Goal: Use online tool/utility: Utilize a website feature to perform a specific function

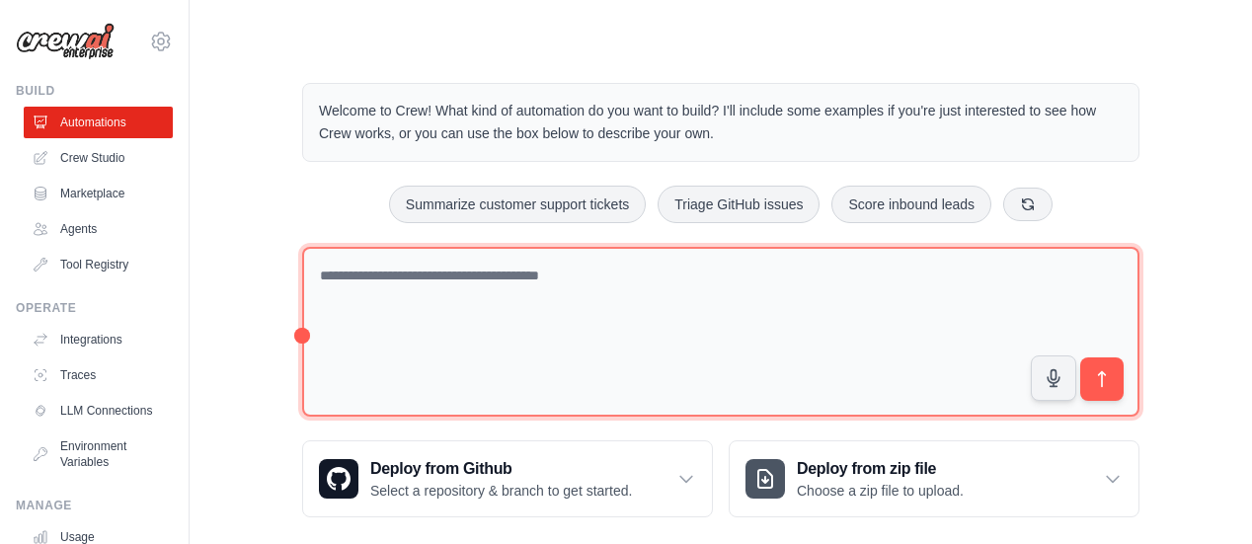
click at [437, 303] on textarea at bounding box center [720, 332] width 837 height 171
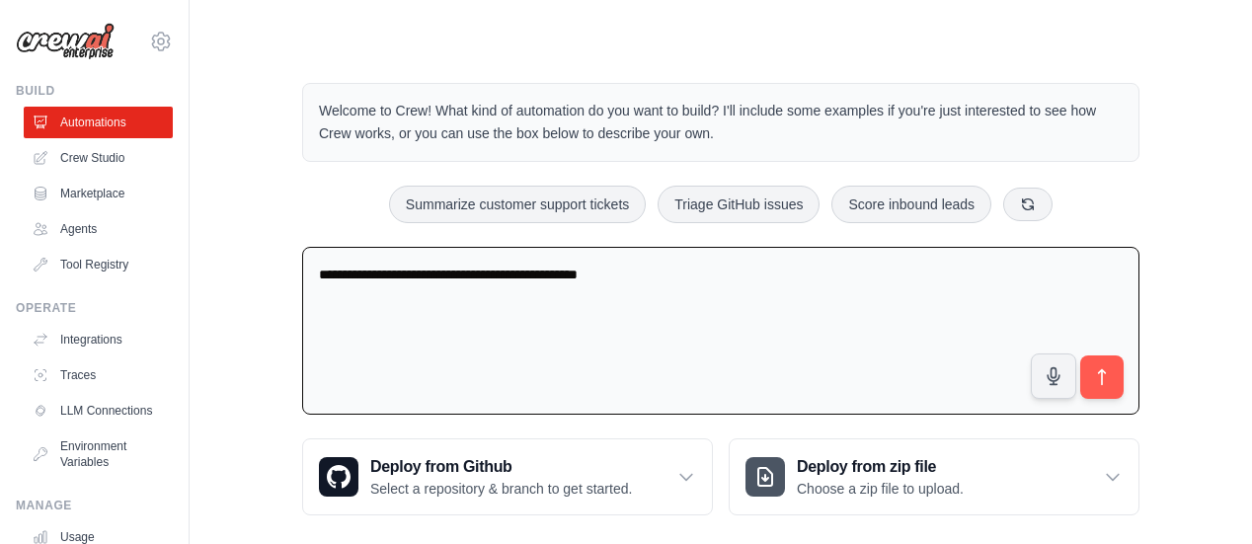
type textarea "**********"
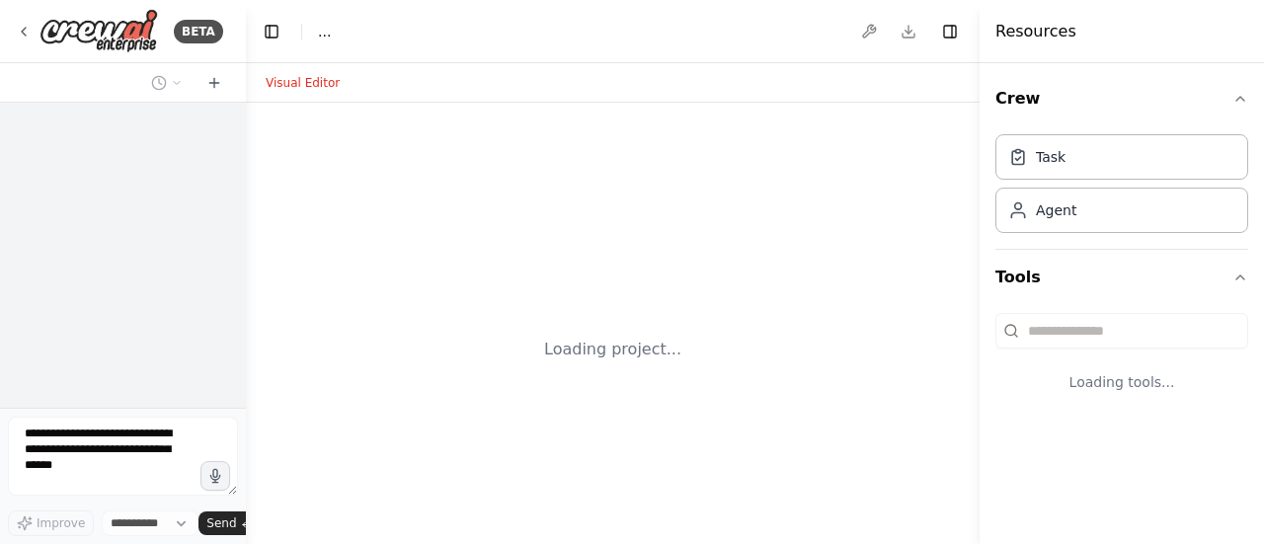
select select "****"
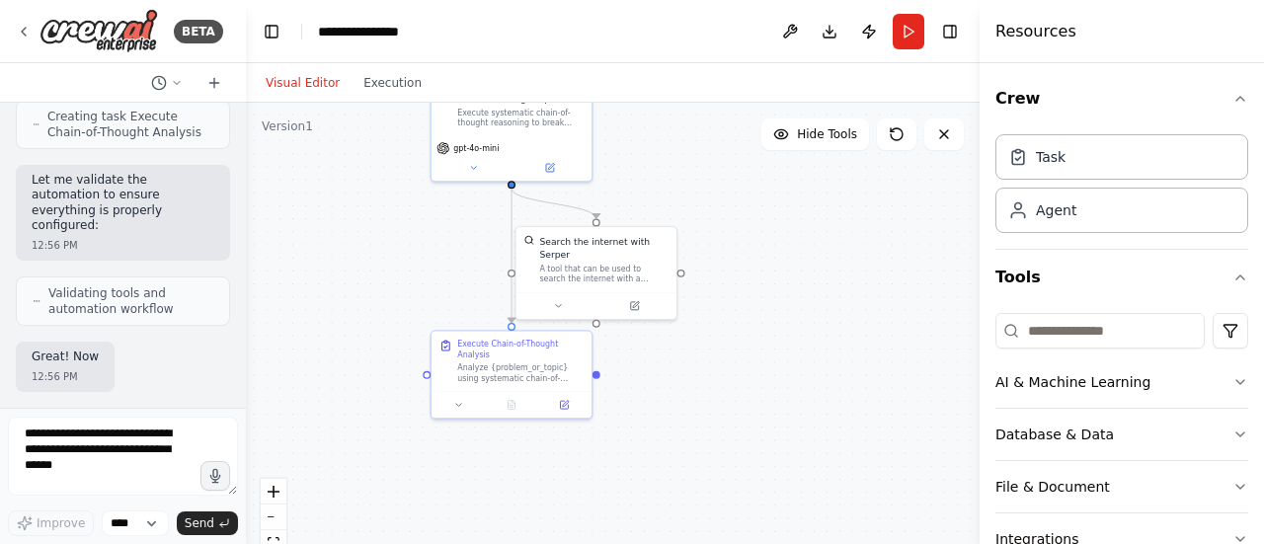
scroll to position [1283, 0]
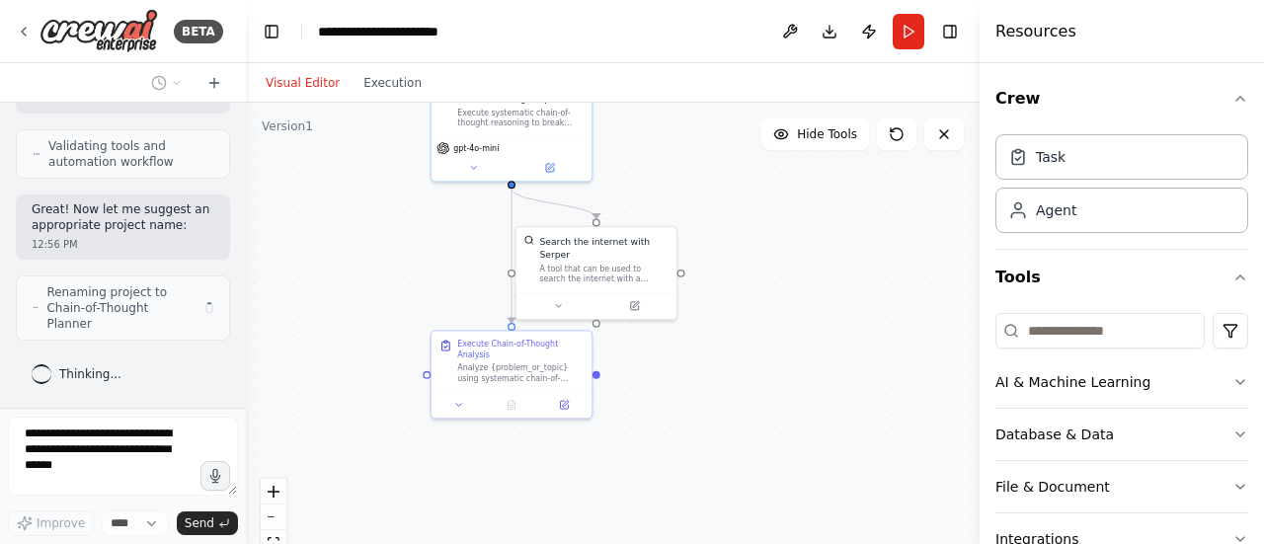
drag, startPoint x: 836, startPoint y: 451, endPoint x: 826, endPoint y: 277, distance: 174.0
click at [826, 277] on div ".deletable-edge-delete-btn { width: 20px; height: 20px; border: 0px solid #ffff…" at bounding box center [613, 350] width 734 height 494
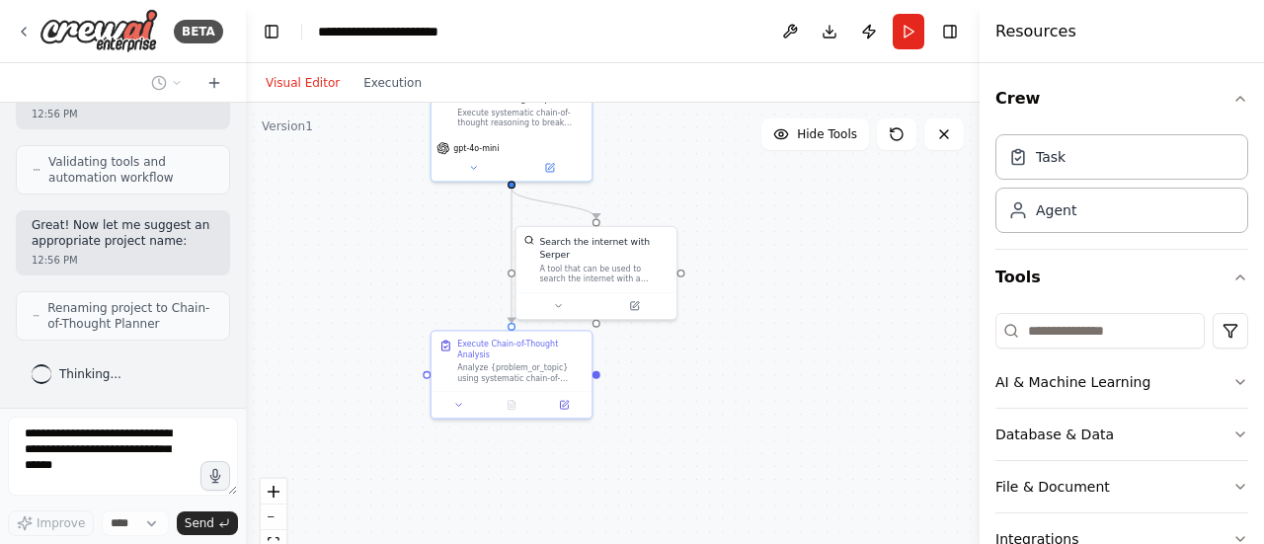
scroll to position [1268, 0]
click at [561, 406] on icon at bounding box center [564, 405] width 8 height 8
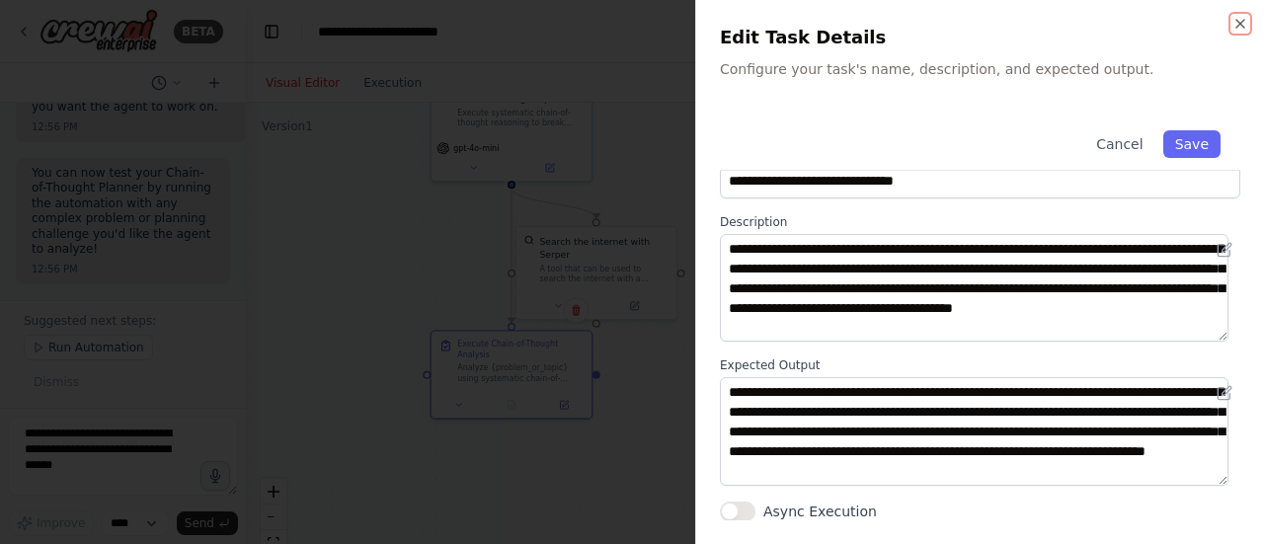
scroll to position [0, 0]
click at [1244, 25] on icon "button" at bounding box center [1240, 24] width 16 height 16
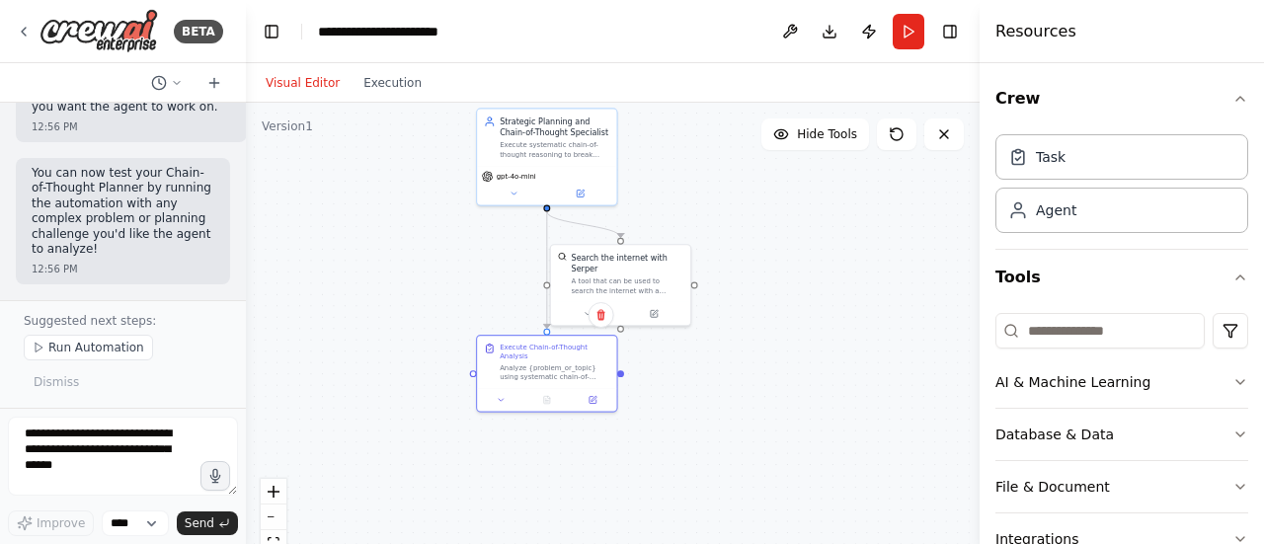
click at [914, 32] on button "Run" at bounding box center [909, 32] width 32 height 36
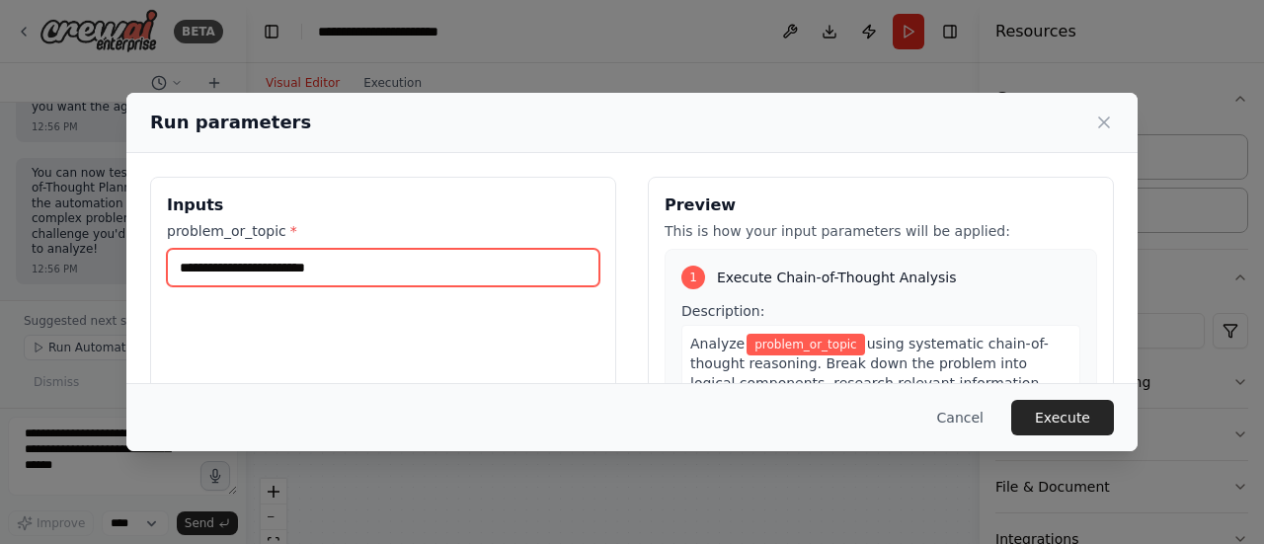
click at [298, 261] on input "problem_or_topic *" at bounding box center [383, 268] width 432 height 38
type input "**********"
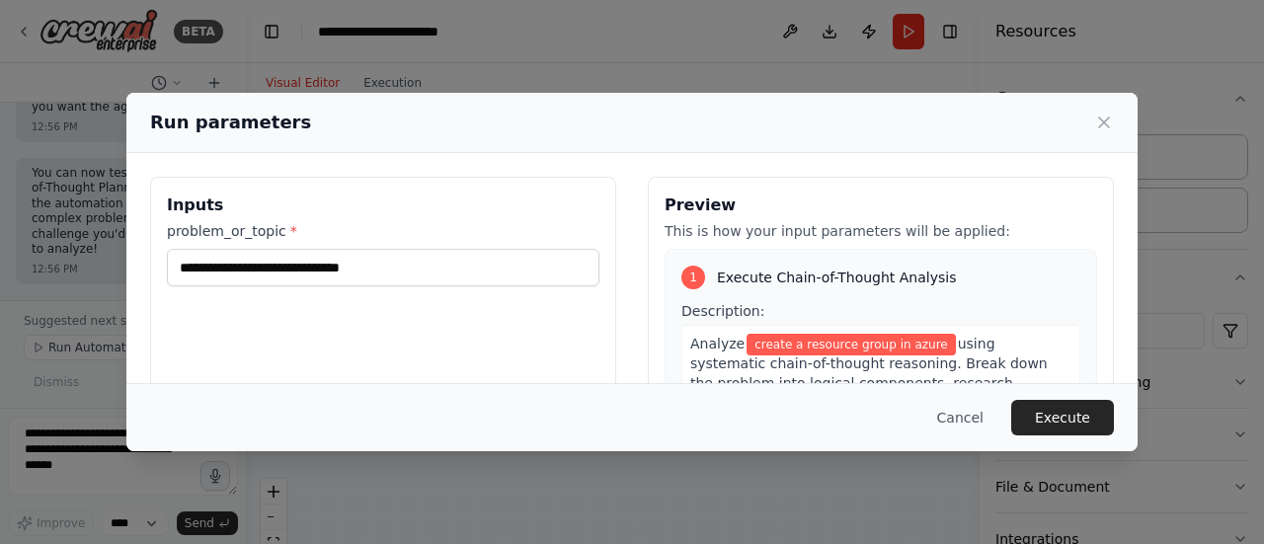
click at [1084, 423] on button "Execute" at bounding box center [1062, 418] width 103 height 36
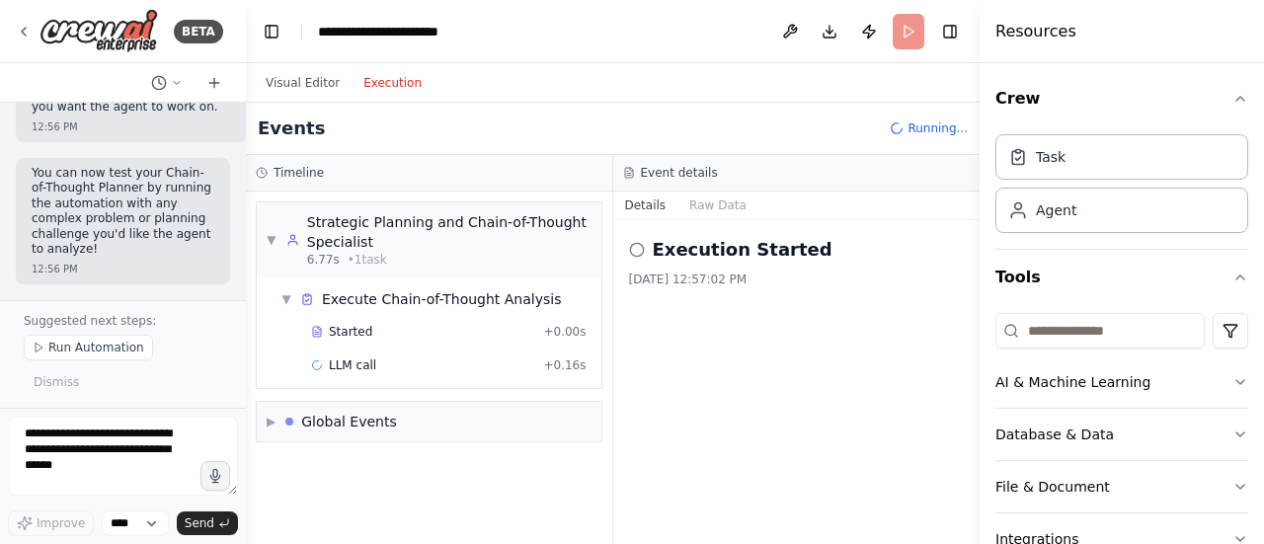
click at [389, 82] on button "Execution" at bounding box center [392, 83] width 82 height 24
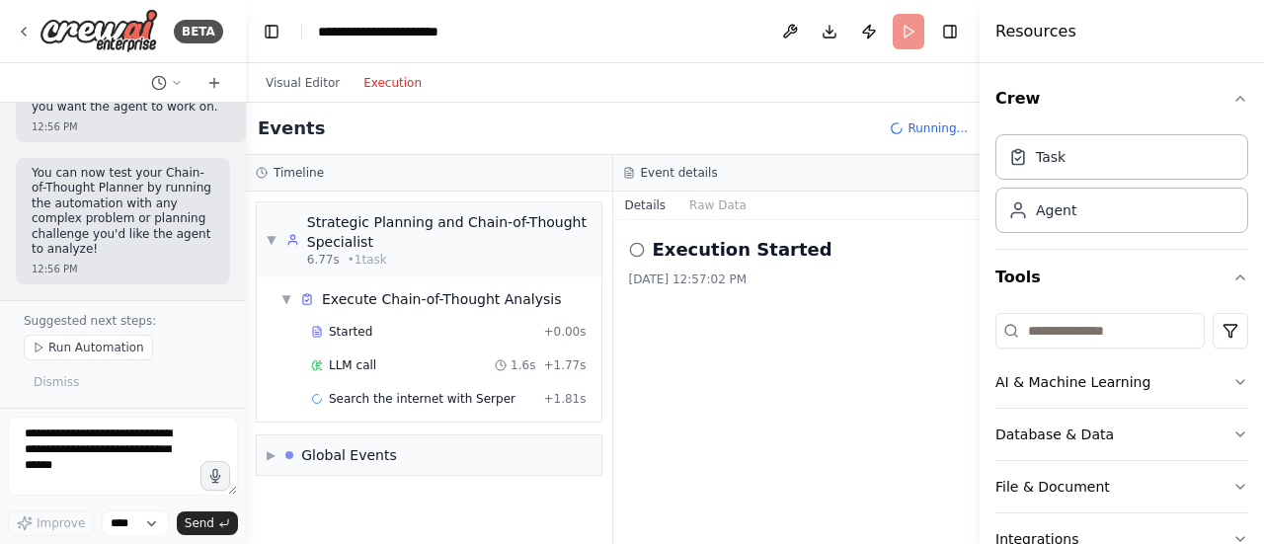
click at [359, 327] on span "Started" at bounding box center [350, 332] width 43 height 16
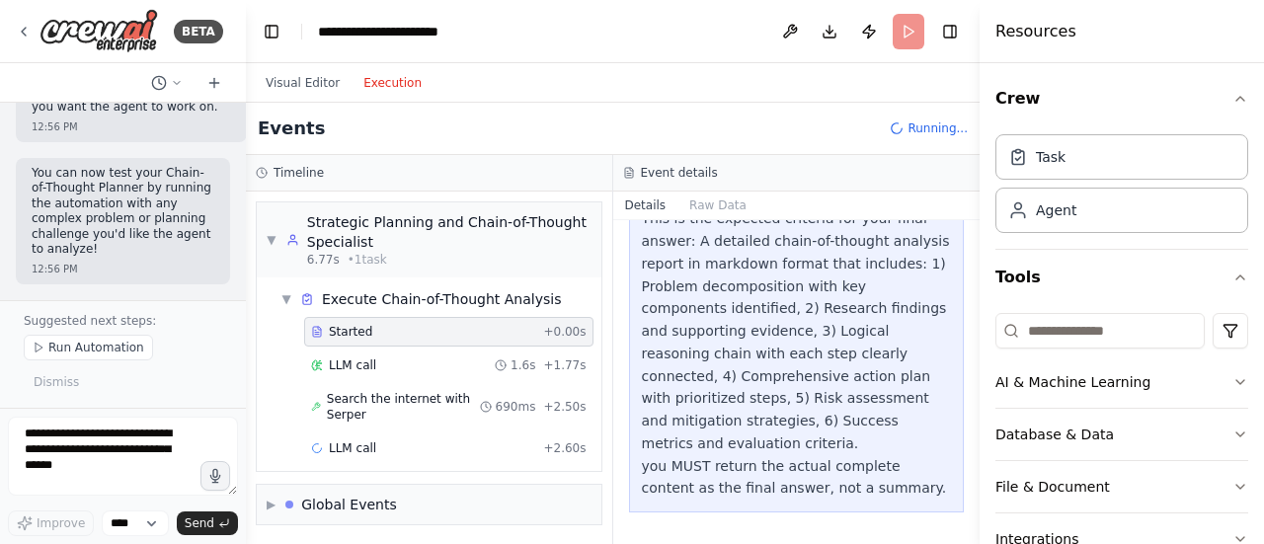
scroll to position [407, 0]
click at [376, 358] on div "LLM call 1.6s + 1.77s" at bounding box center [448, 365] width 275 height 16
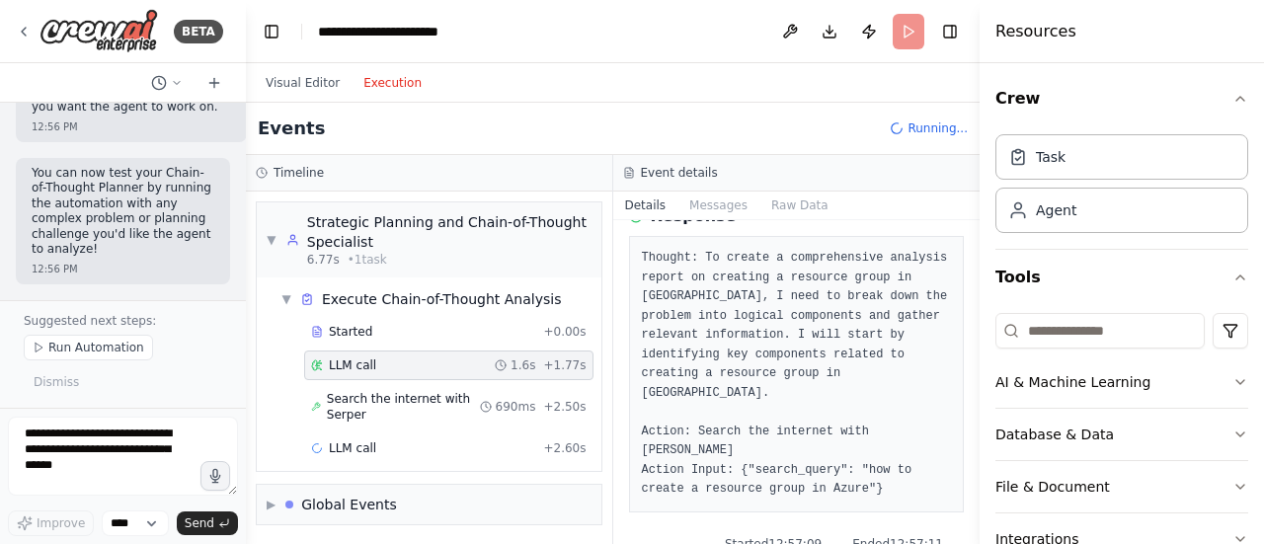
scroll to position [132, 0]
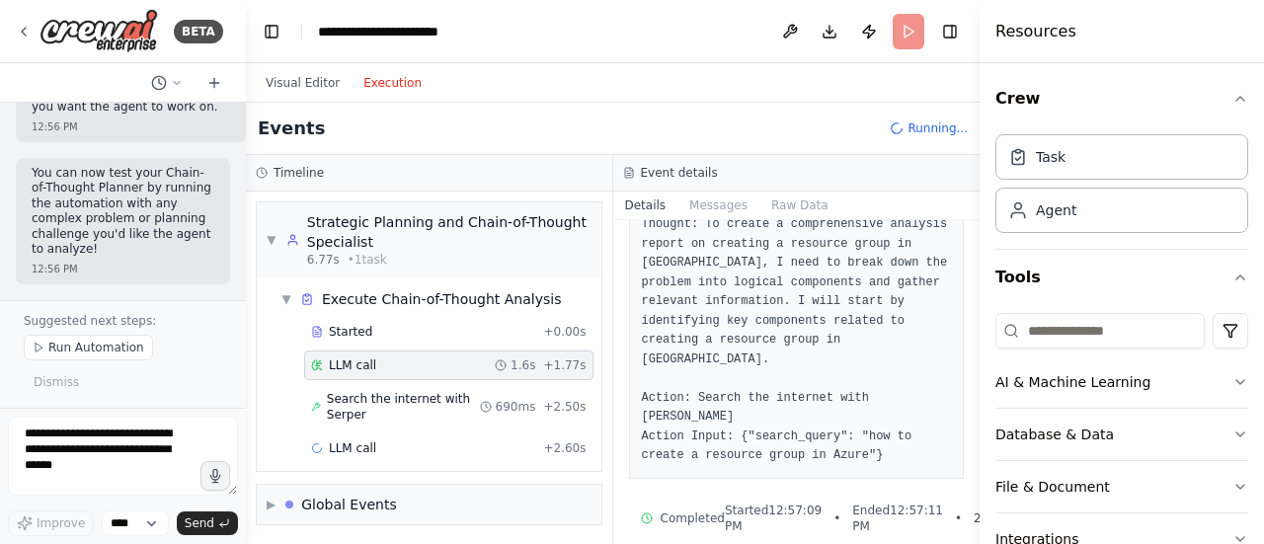
click at [409, 399] on span "Search the internet with Serper" at bounding box center [403, 407] width 153 height 32
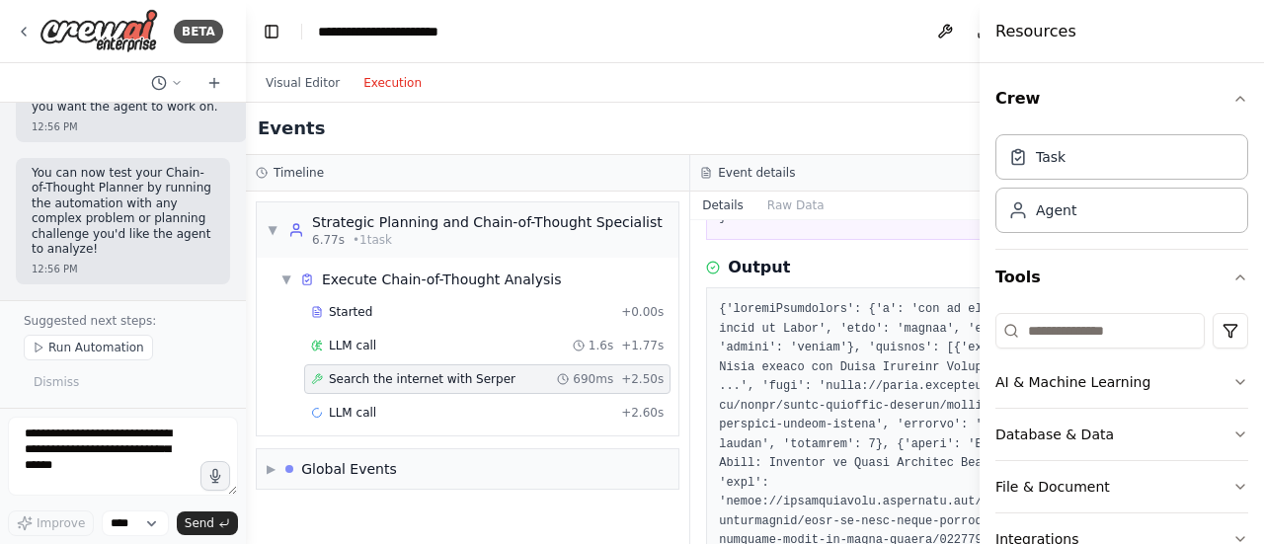
scroll to position [296, 0]
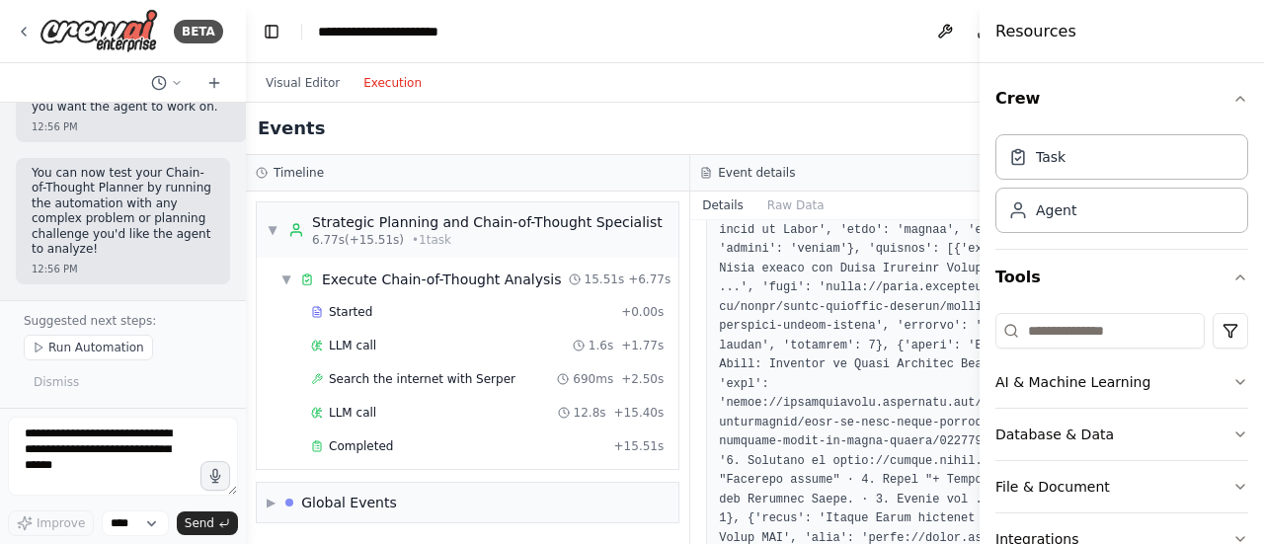
click at [383, 409] on div "LLM call 12.8s + 15.40s" at bounding box center [487, 413] width 352 height 16
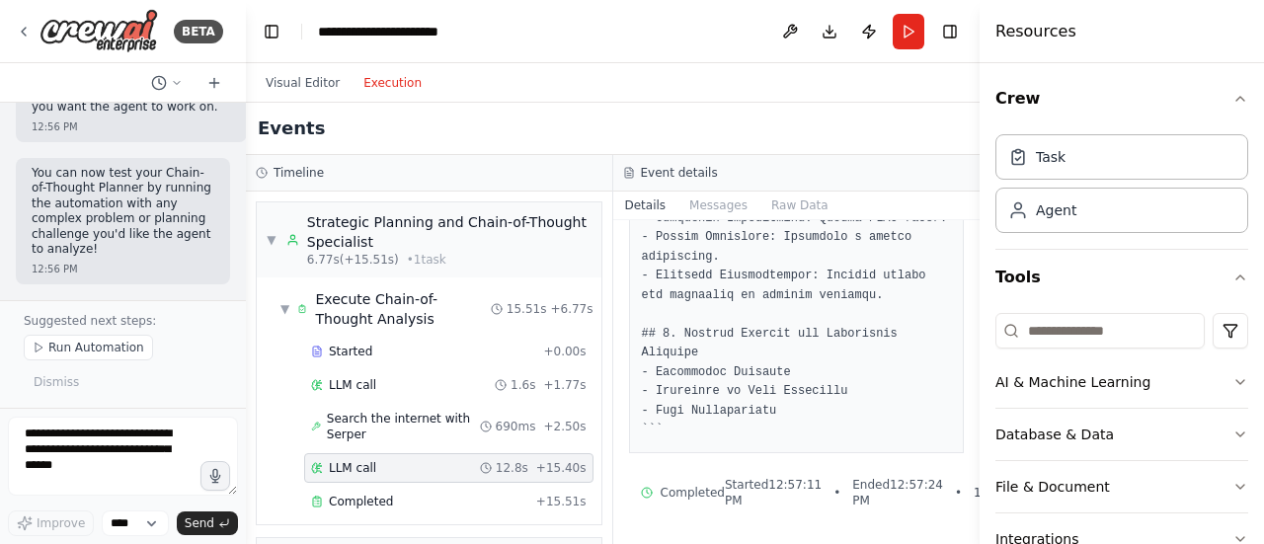
scroll to position [4195, 0]
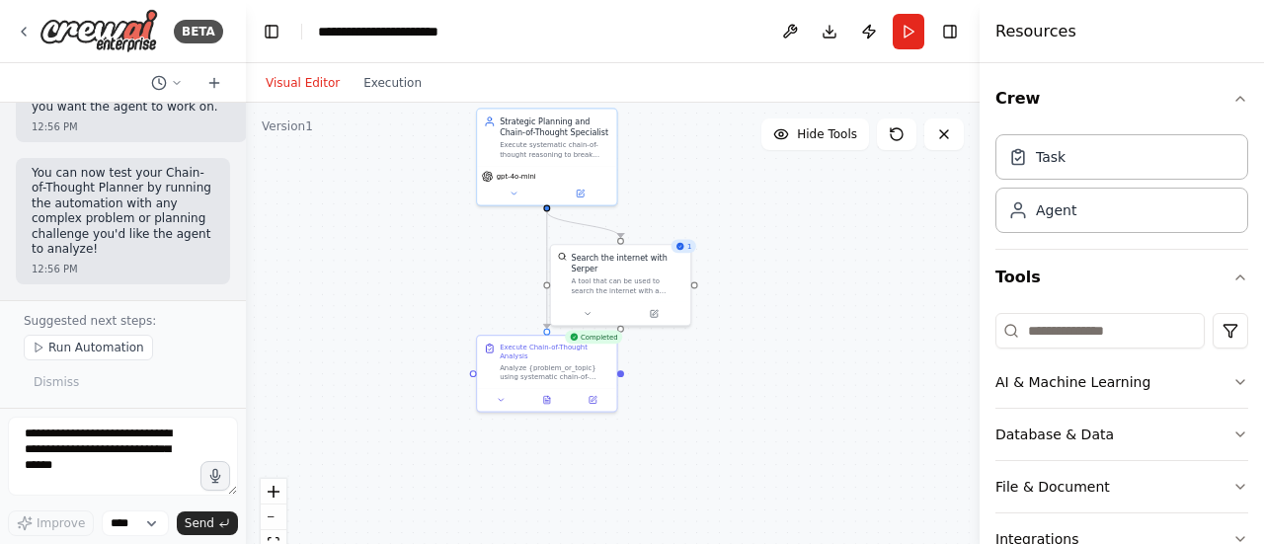
click at [316, 89] on button "Visual Editor" at bounding box center [303, 83] width 98 height 24
click at [141, 475] on textarea at bounding box center [123, 456] width 230 height 79
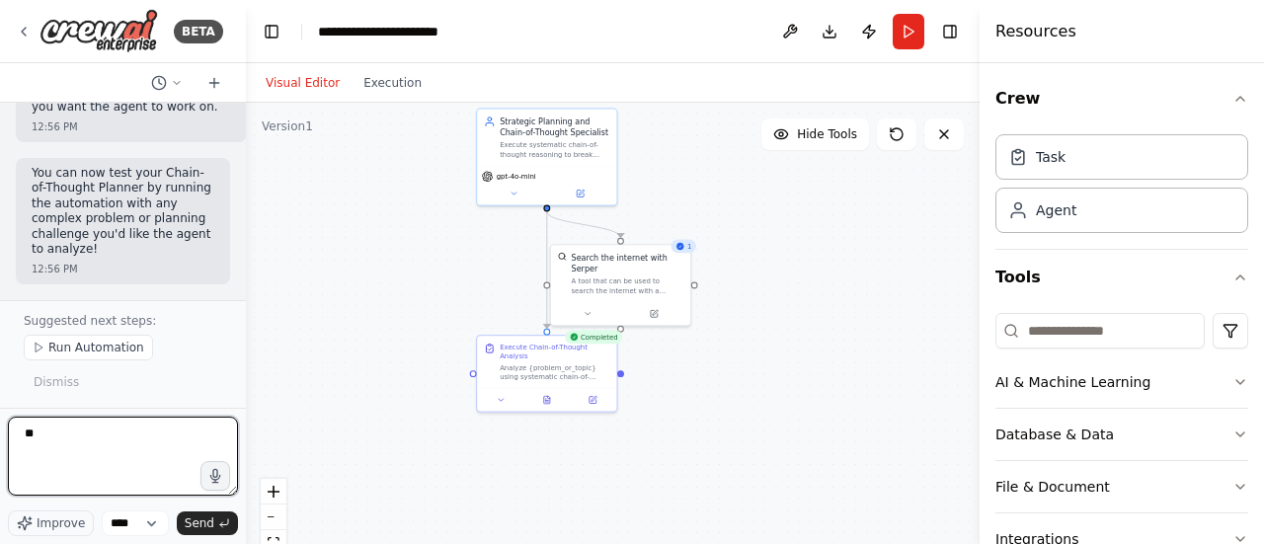
type textarea "*"
type textarea "**********"
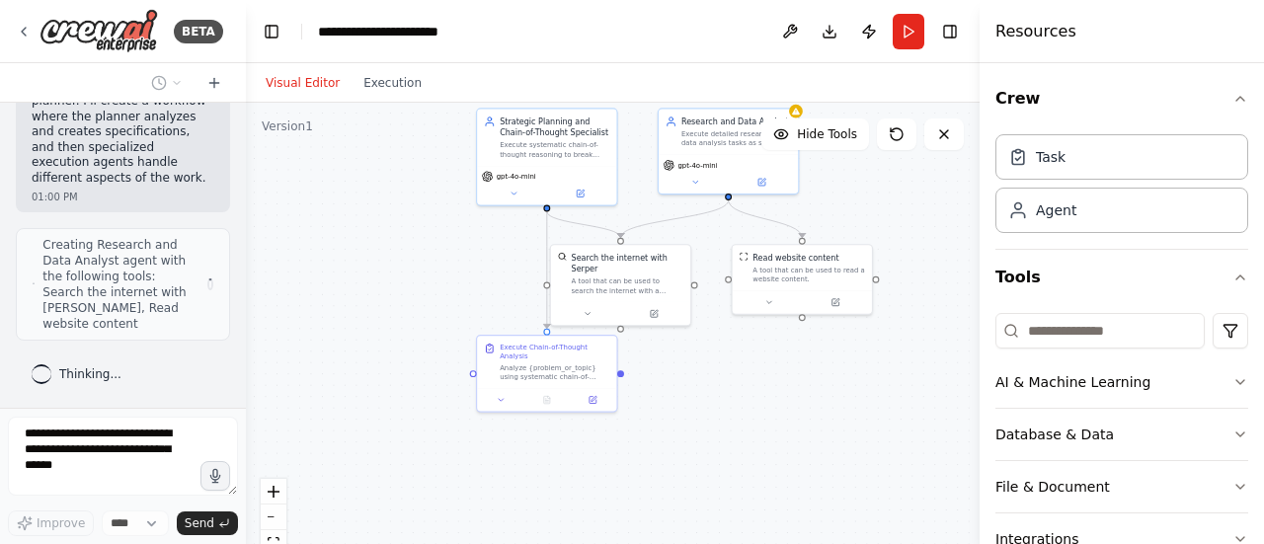
scroll to position [3574, 0]
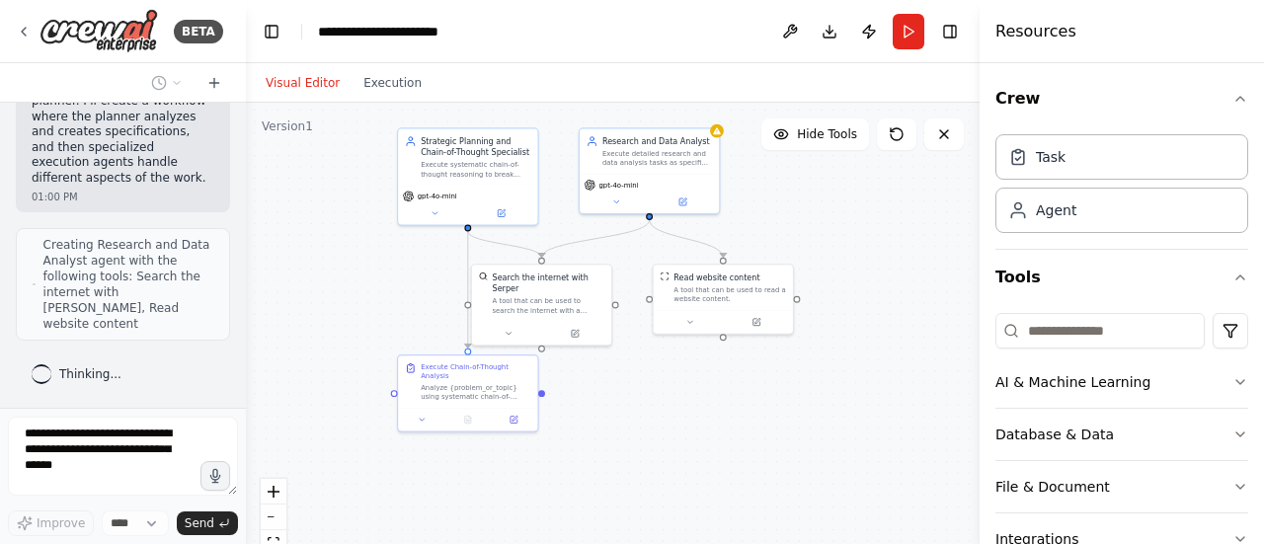
drag, startPoint x: 918, startPoint y: 251, endPoint x: 839, endPoint y: 271, distance: 81.4
click at [839, 271] on div ".deletable-edge-delete-btn { width: 20px; height: 20px; border: 0px solid #ffff…" at bounding box center [613, 350] width 734 height 494
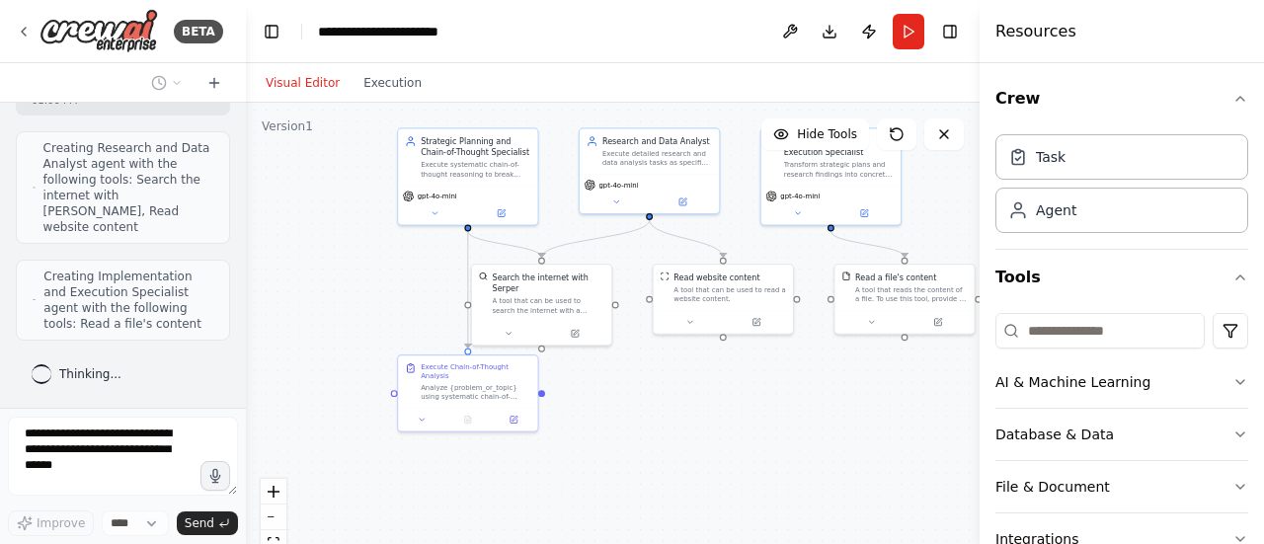
scroll to position [3671, 0]
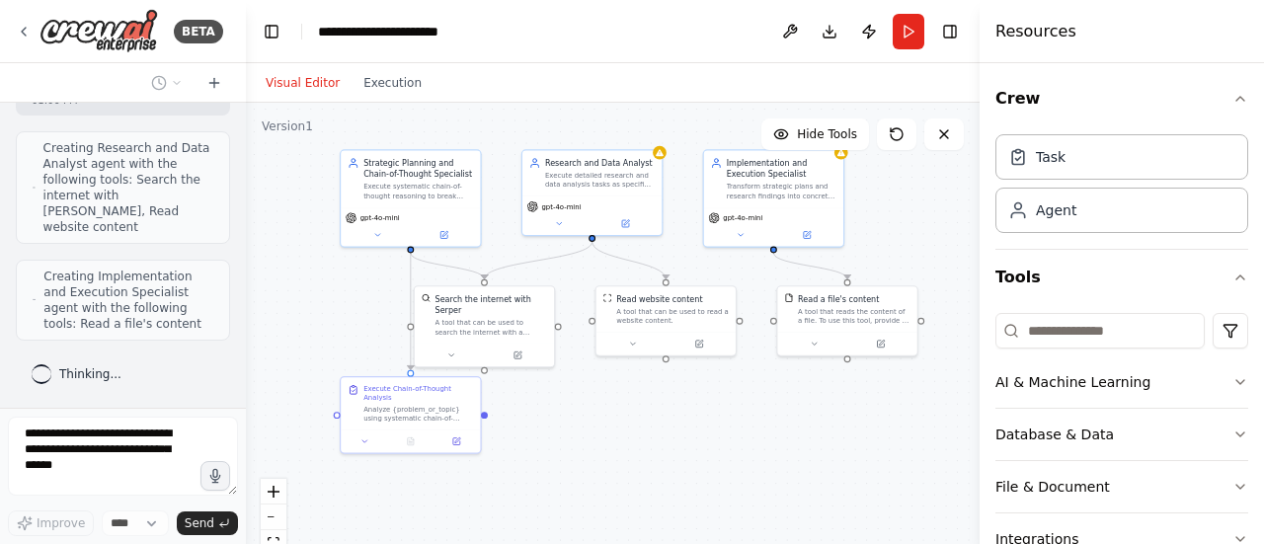
drag, startPoint x: 789, startPoint y: 392, endPoint x: 742, endPoint y: 406, distance: 48.4
click at [742, 406] on div ".deletable-edge-delete-btn { width: 20px; height: 20px; border: 0px solid #ffff…" at bounding box center [613, 350] width 734 height 494
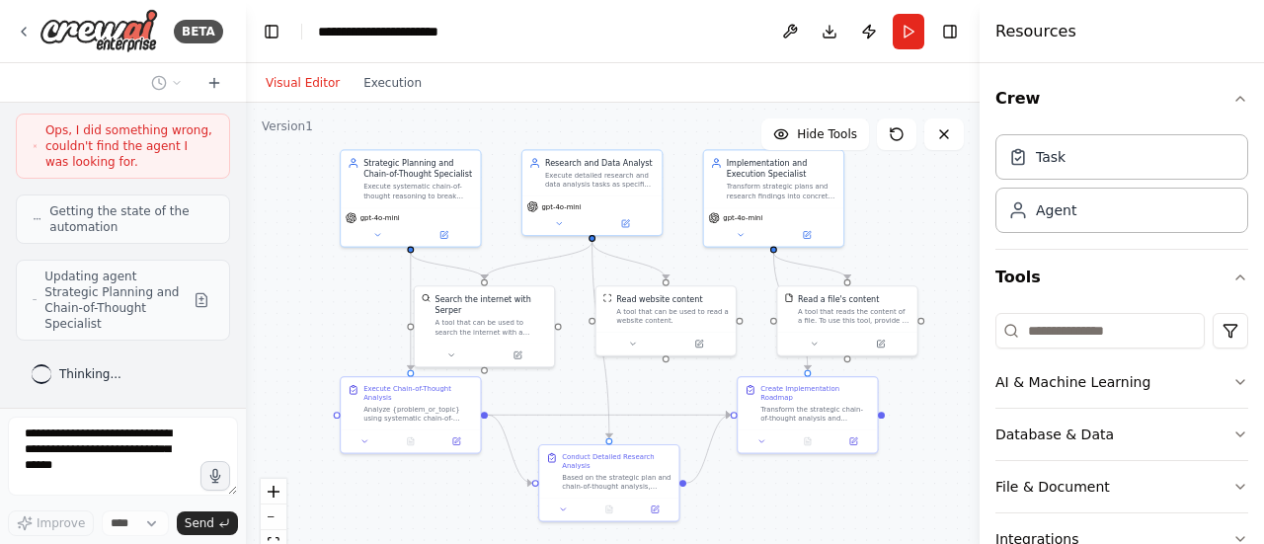
scroll to position [4360, 0]
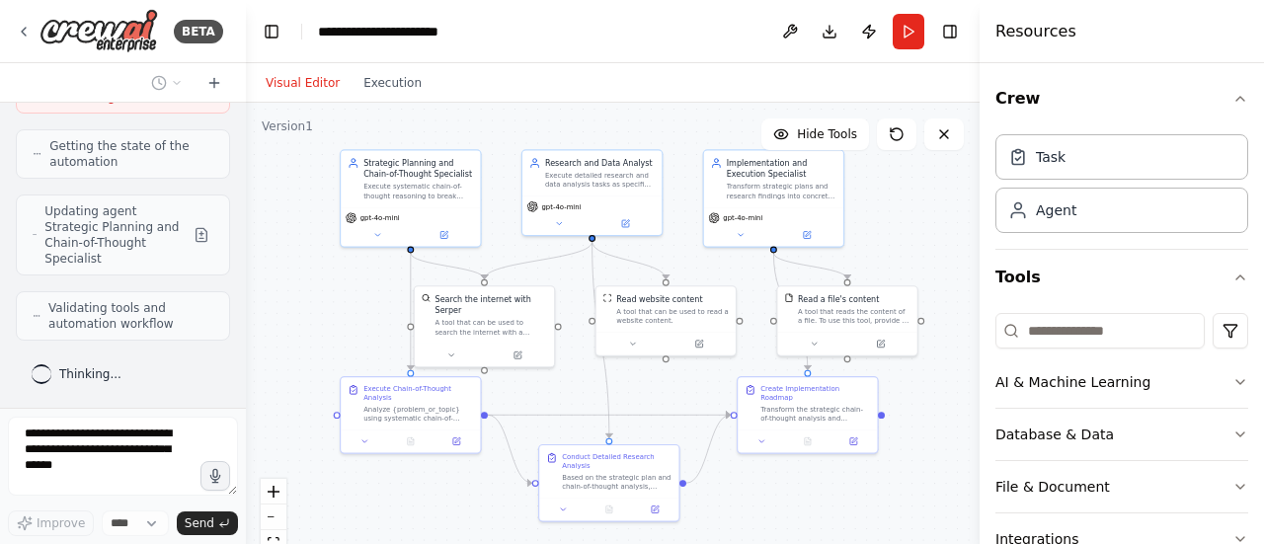
click at [1232, 427] on icon "button" at bounding box center [1240, 435] width 16 height 16
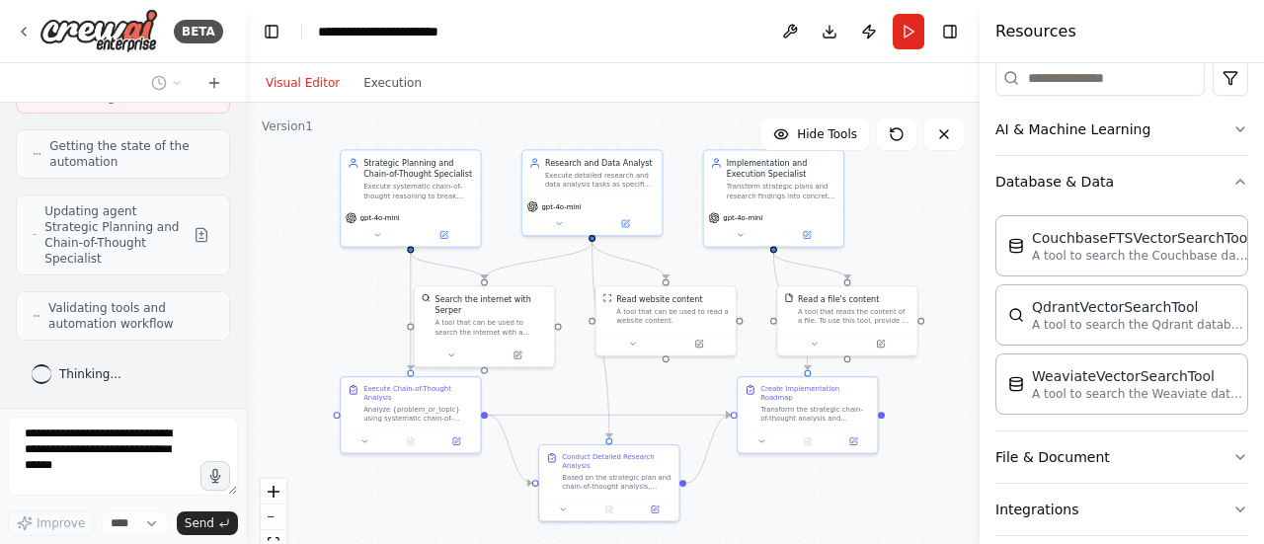
scroll to position [296, 0]
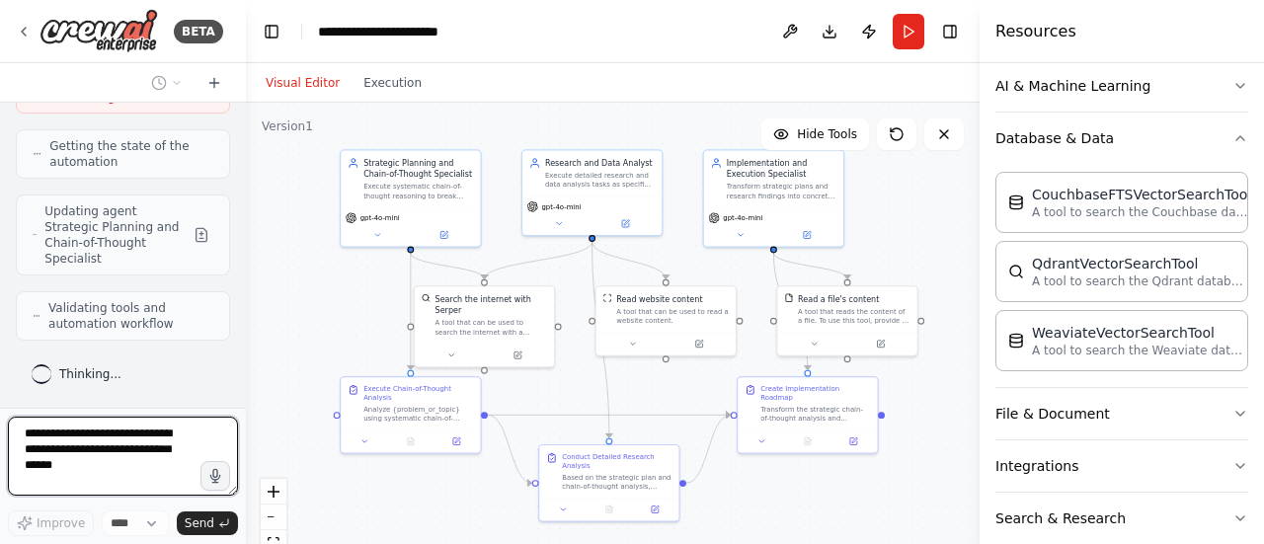
click at [1155, 405] on button "File & Document" at bounding box center [1121, 413] width 253 height 51
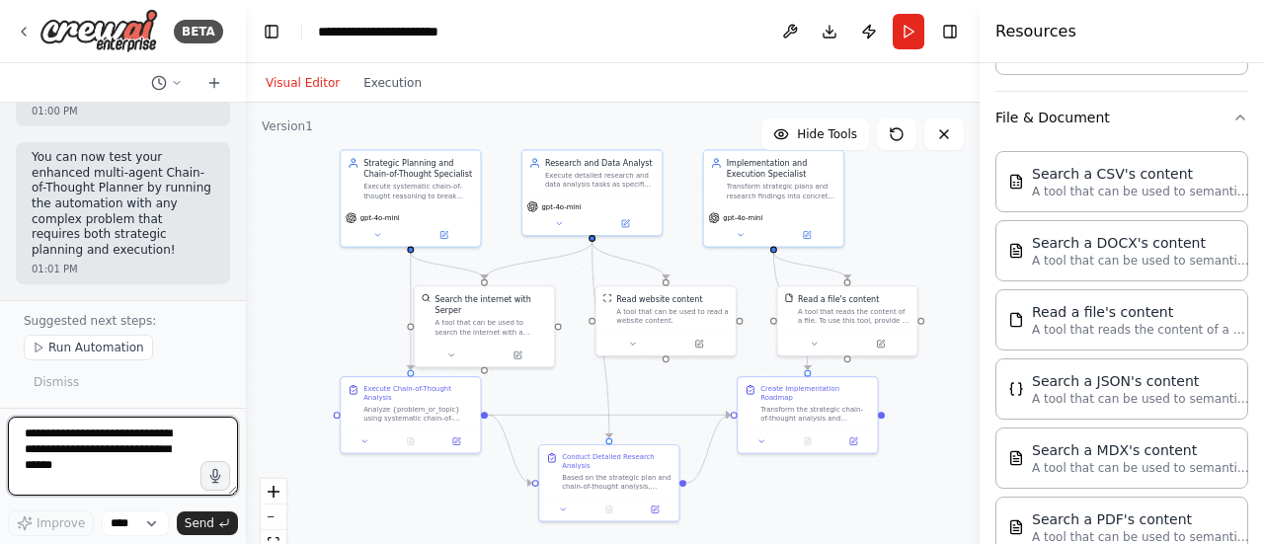
scroll to position [6035, 0]
click at [913, 38] on button "Run" at bounding box center [909, 32] width 32 height 36
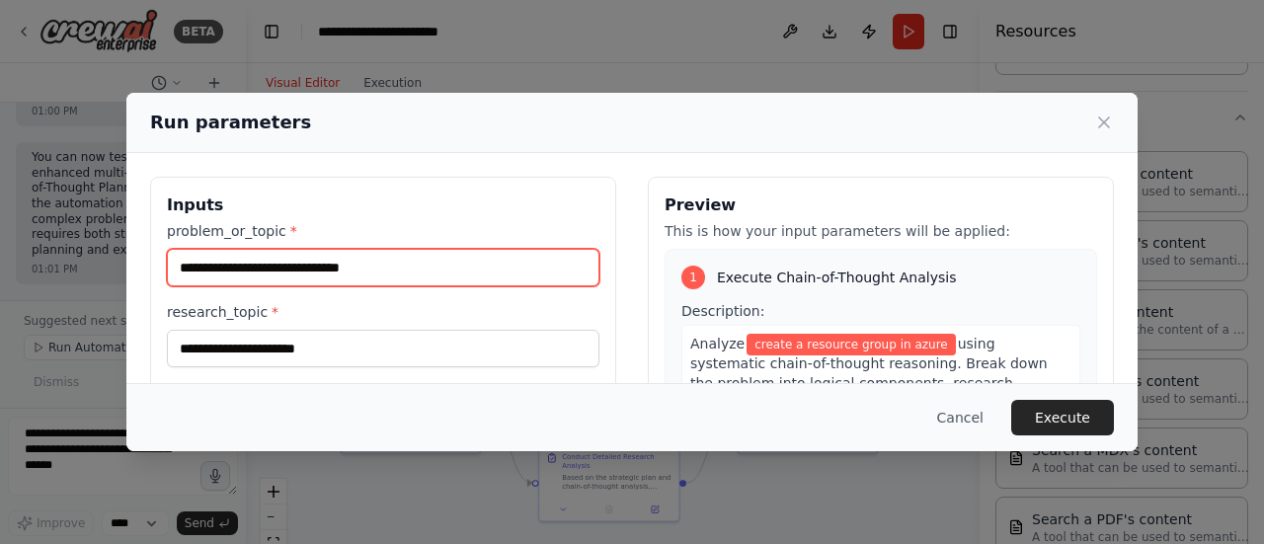
click at [328, 264] on input "**********" at bounding box center [383, 268] width 432 height 38
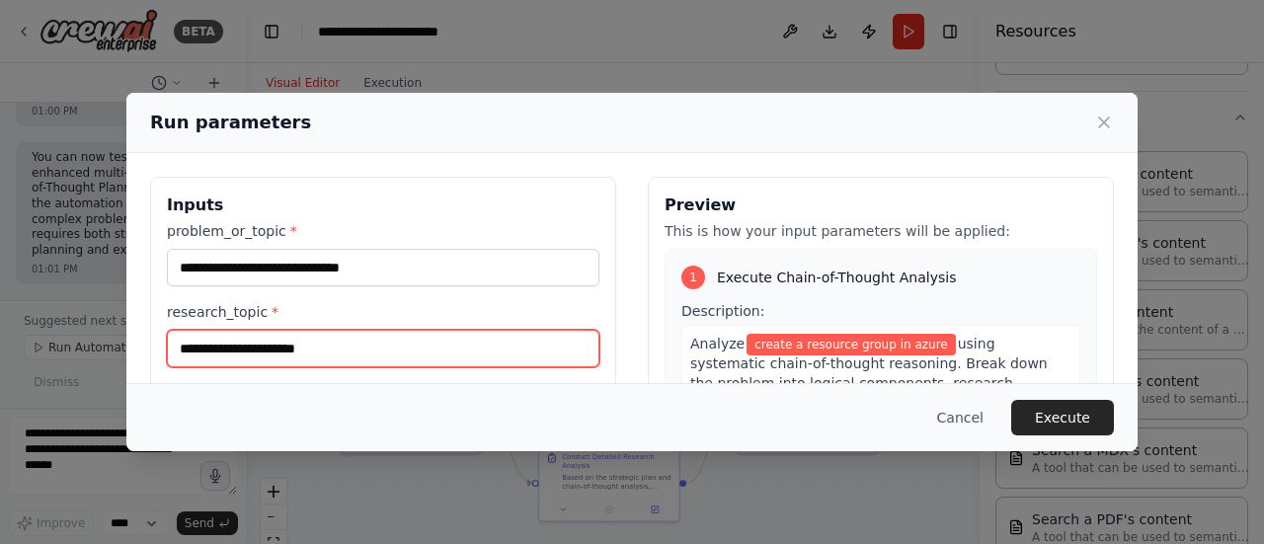
click at [270, 345] on input "research_topic *" at bounding box center [383, 349] width 432 height 38
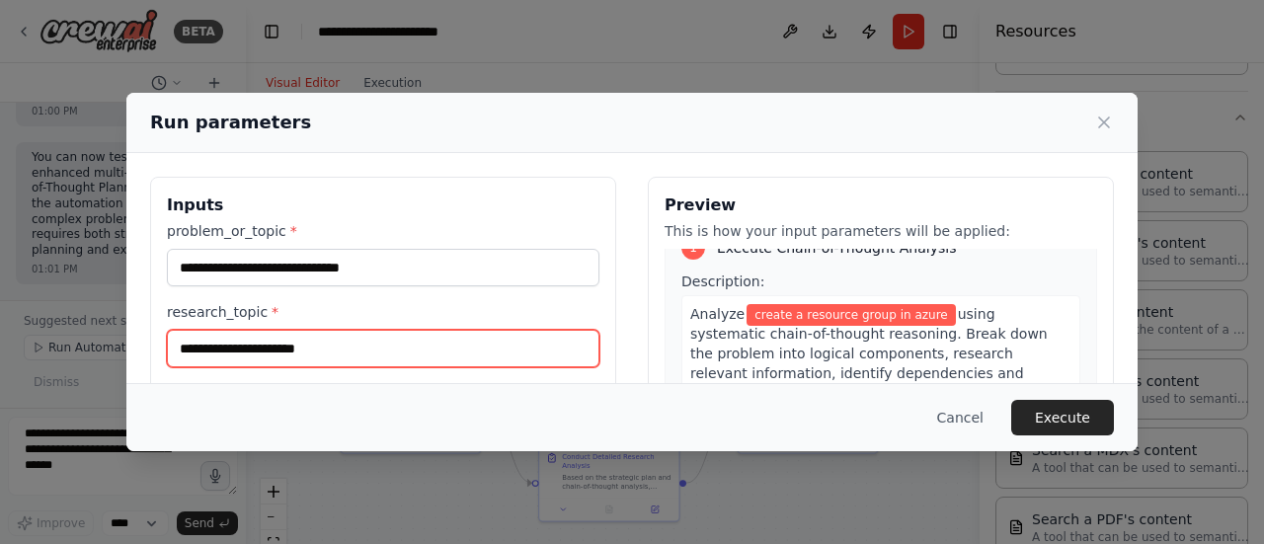
scroll to position [0, 0]
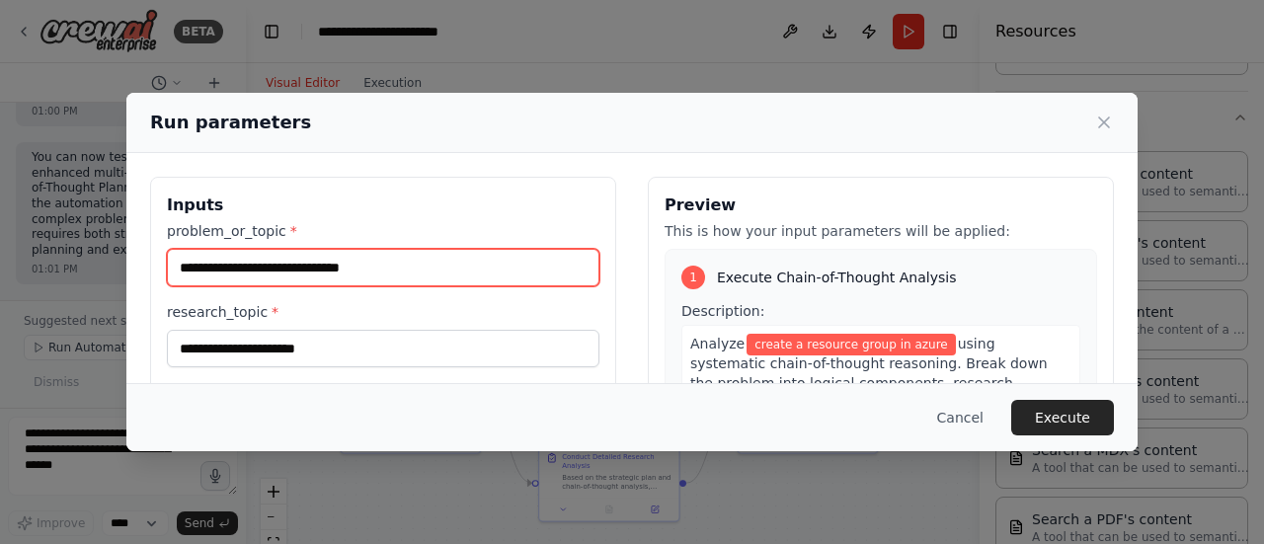
click at [427, 268] on input "**********" at bounding box center [383, 268] width 432 height 38
drag, startPoint x: 447, startPoint y: 271, endPoint x: 84, endPoint y: 270, distance: 363.3
click at [84, 270] on div "**********" at bounding box center [632, 272] width 1264 height 544
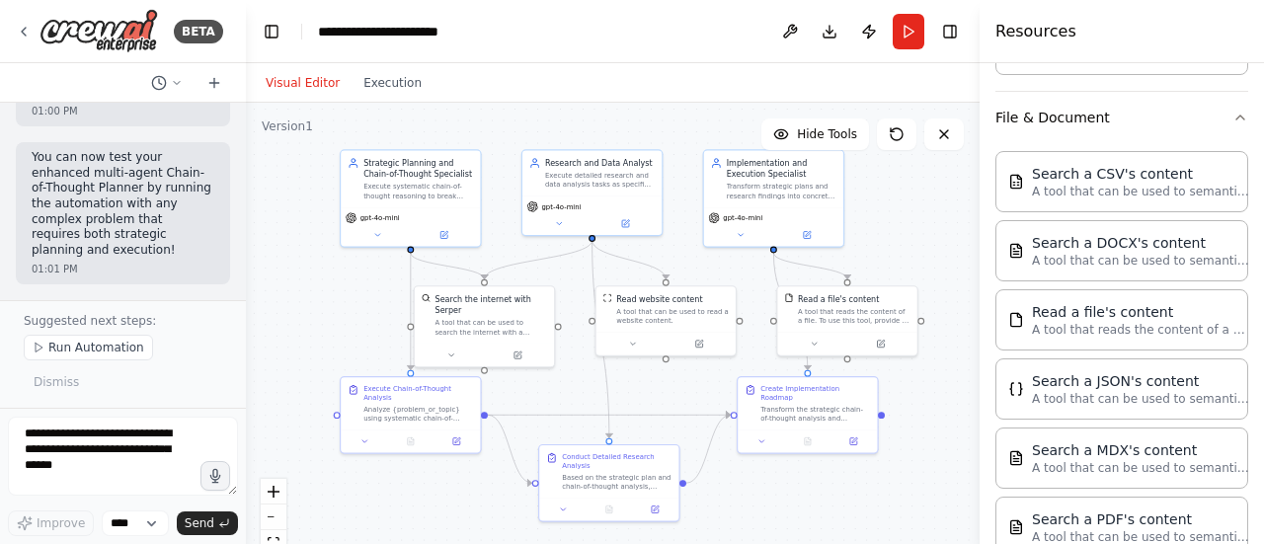
click at [914, 39] on button "Run" at bounding box center [909, 32] width 32 height 36
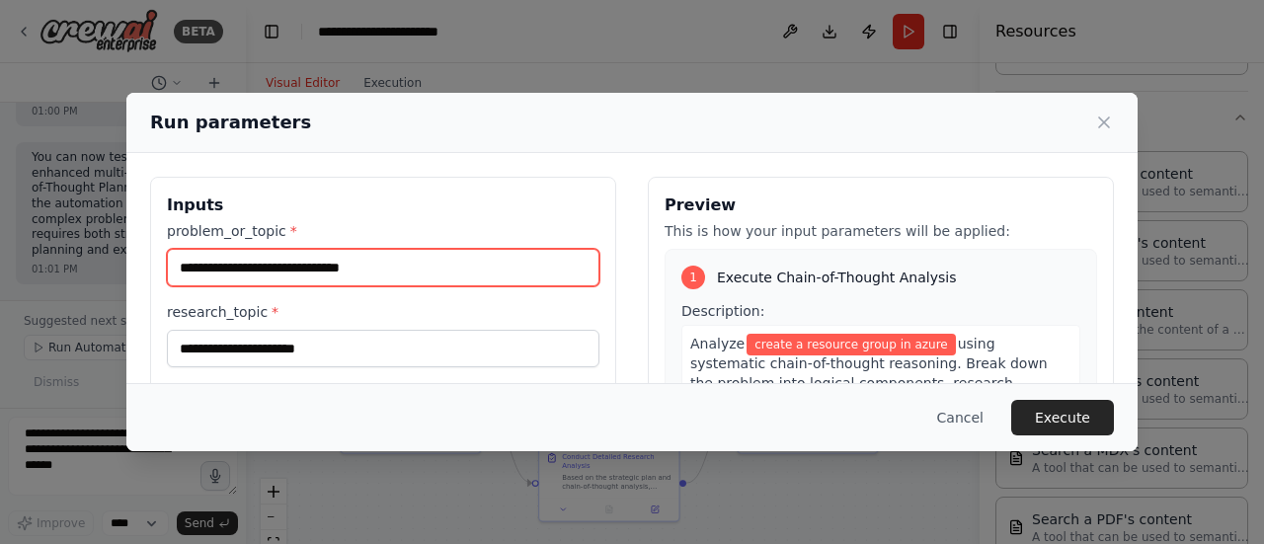
click at [363, 264] on input "**********" at bounding box center [383, 268] width 432 height 38
drag, startPoint x: 385, startPoint y: 266, endPoint x: 178, endPoint y: 262, distance: 207.4
click at [178, 262] on input "**********" at bounding box center [383, 268] width 432 height 38
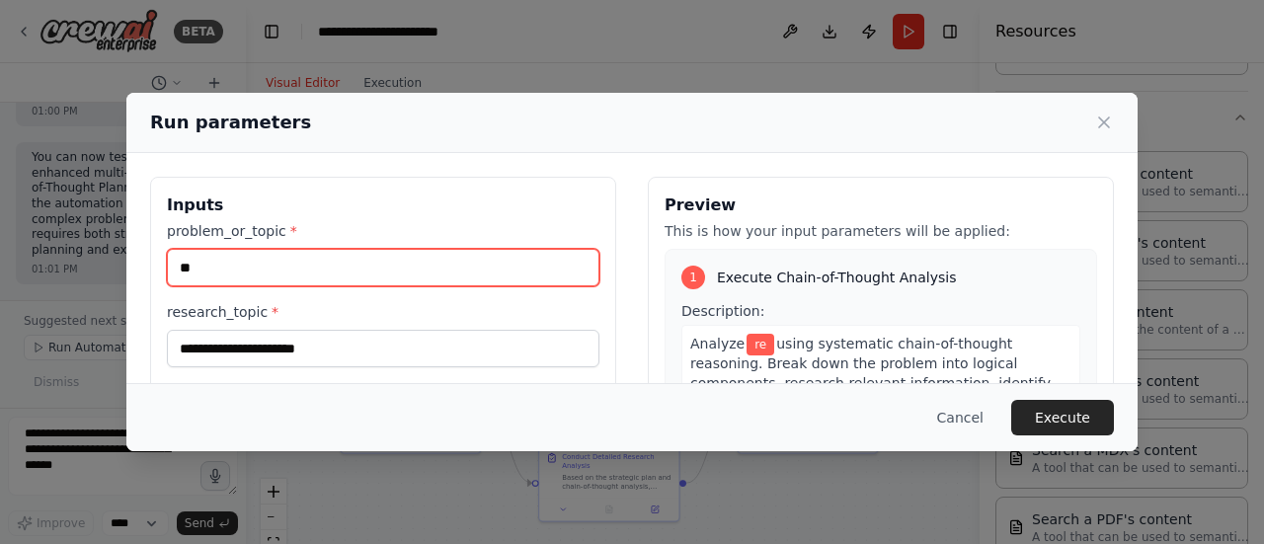
type input "*"
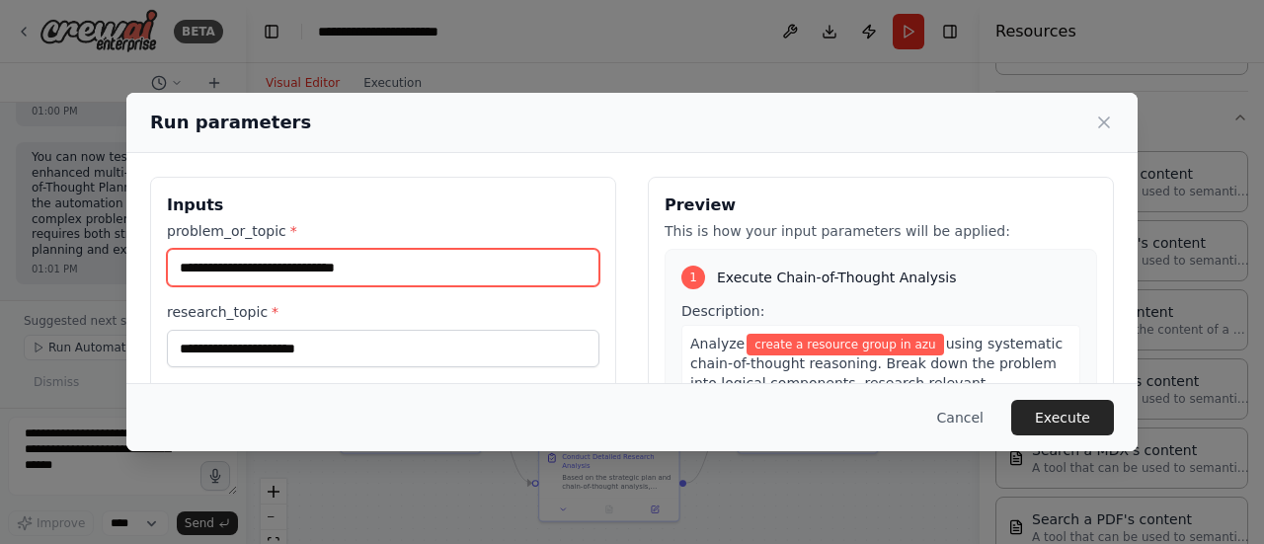
type input "**********"
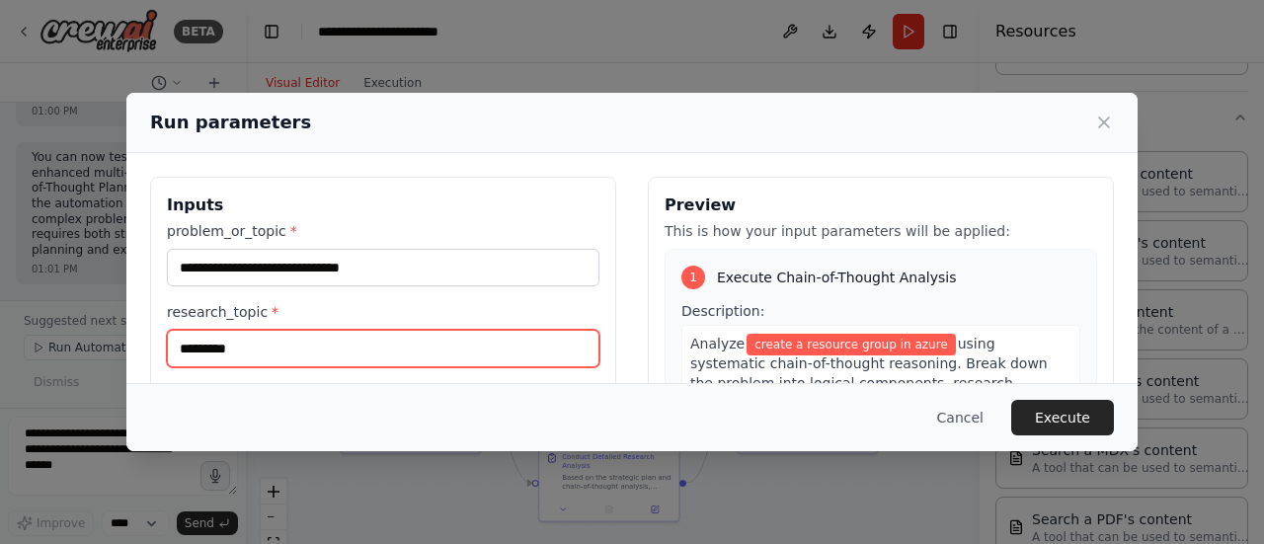
type input "*********"
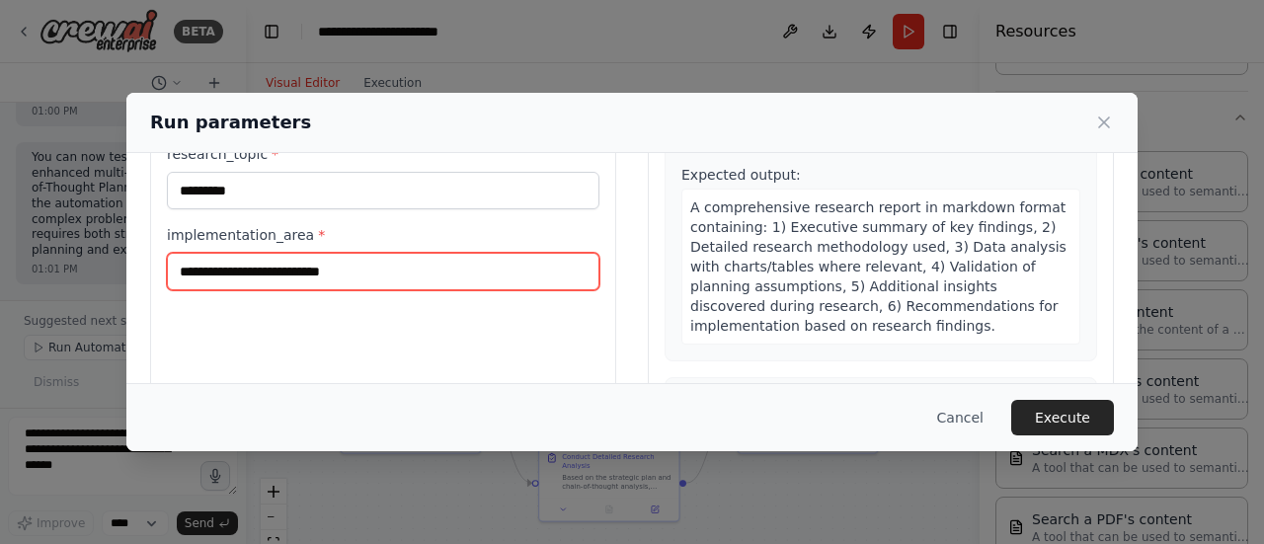
scroll to position [691, 0]
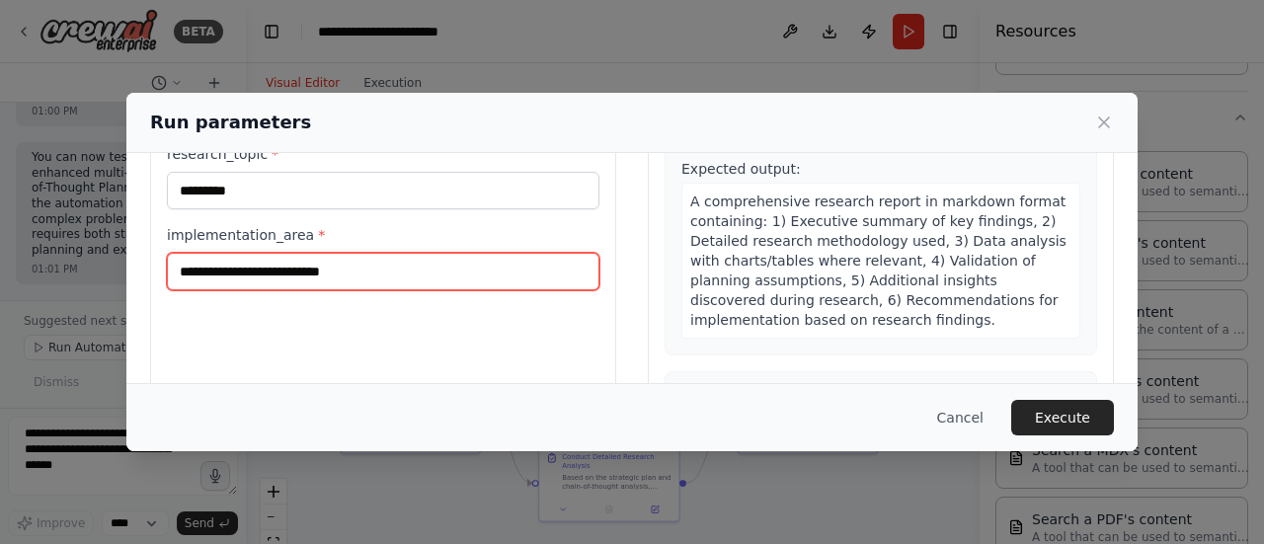
click at [245, 270] on input "implementation_area *" at bounding box center [383, 272] width 432 height 38
click at [434, 271] on input "**********" at bounding box center [383, 272] width 432 height 38
type input "**********"
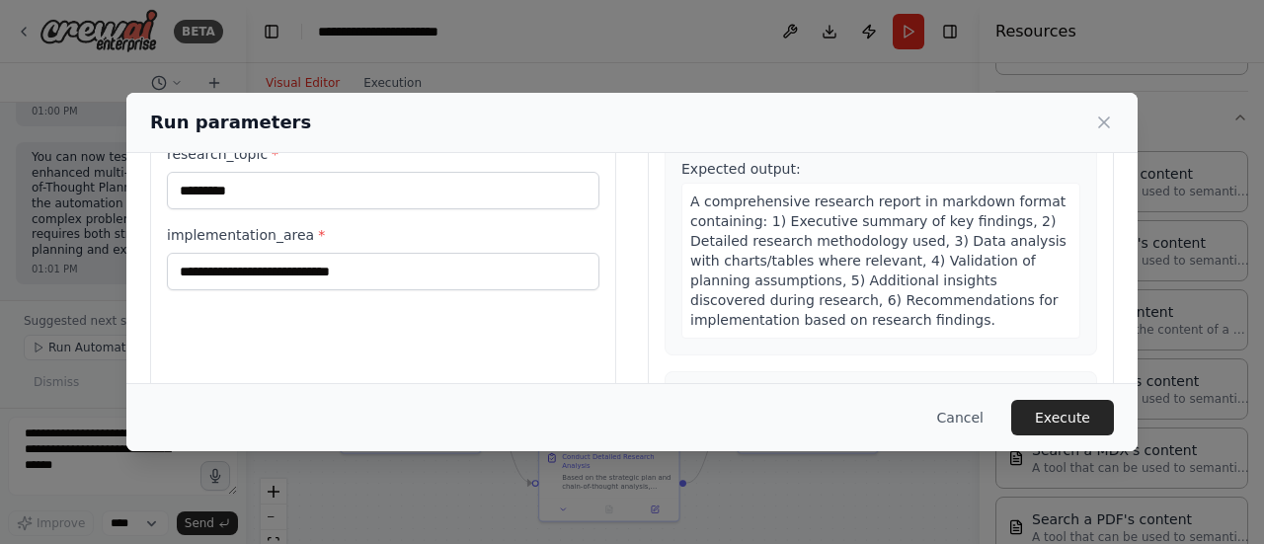
click at [1054, 414] on button "Execute" at bounding box center [1062, 418] width 103 height 36
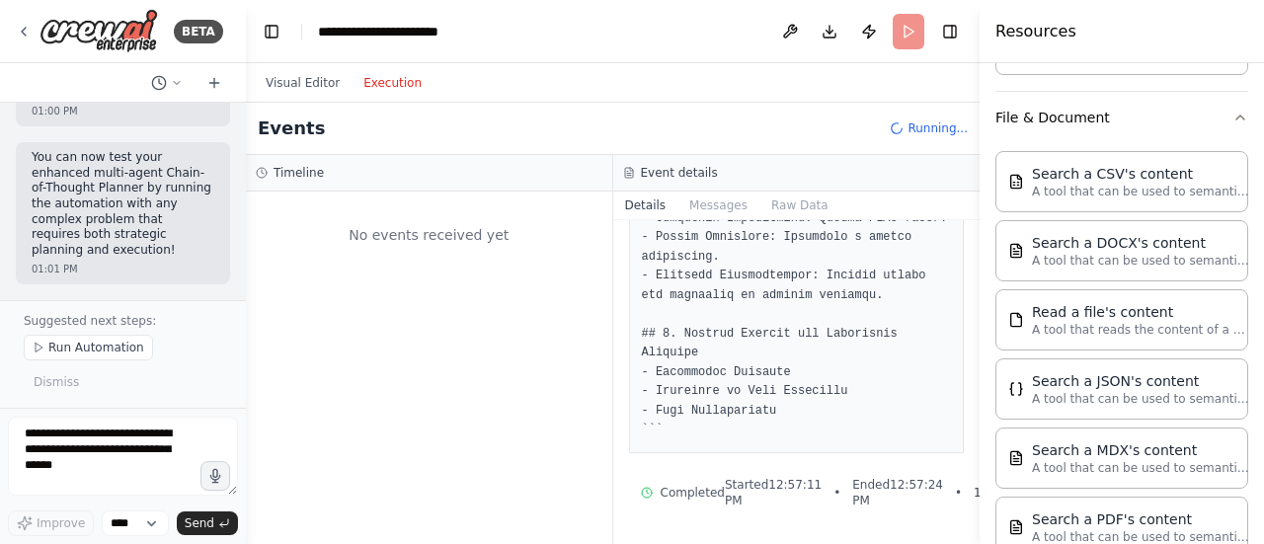
click at [383, 88] on button "Execution" at bounding box center [392, 83] width 82 height 24
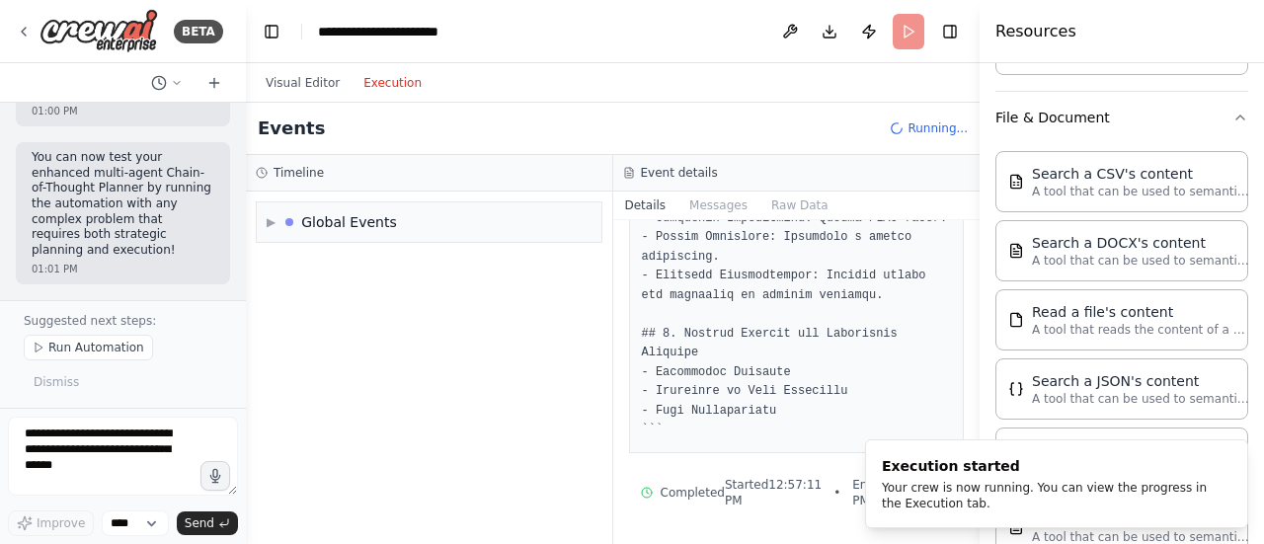
click at [272, 224] on span "▶" at bounding box center [271, 222] width 9 height 16
click at [329, 263] on span "Execution Started" at bounding box center [342, 265] width 106 height 16
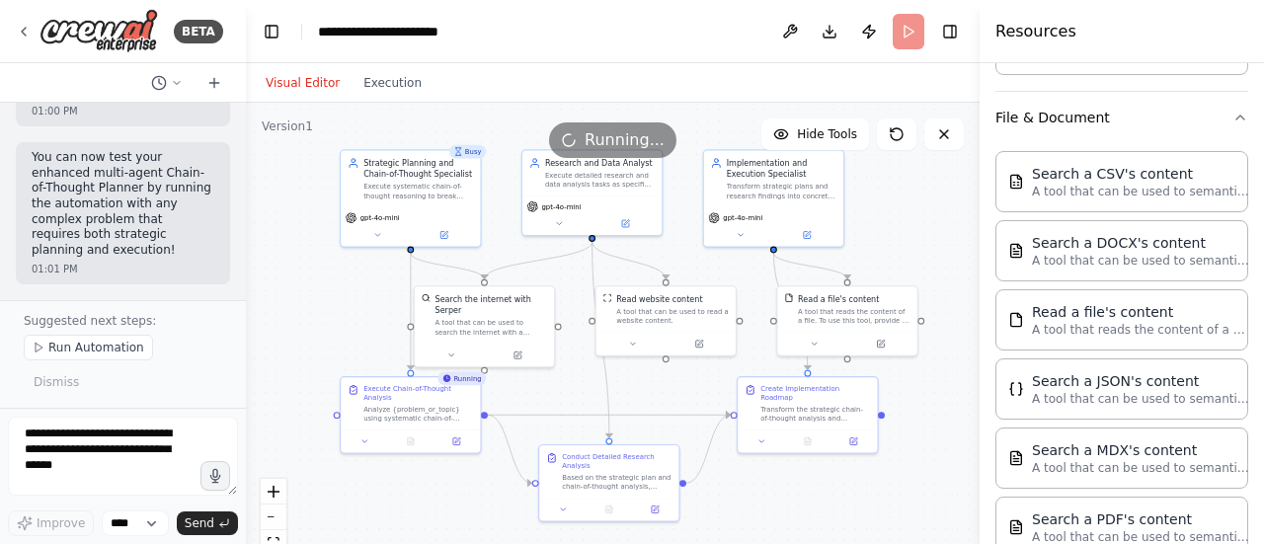
click at [308, 86] on button "Visual Editor" at bounding box center [303, 83] width 98 height 24
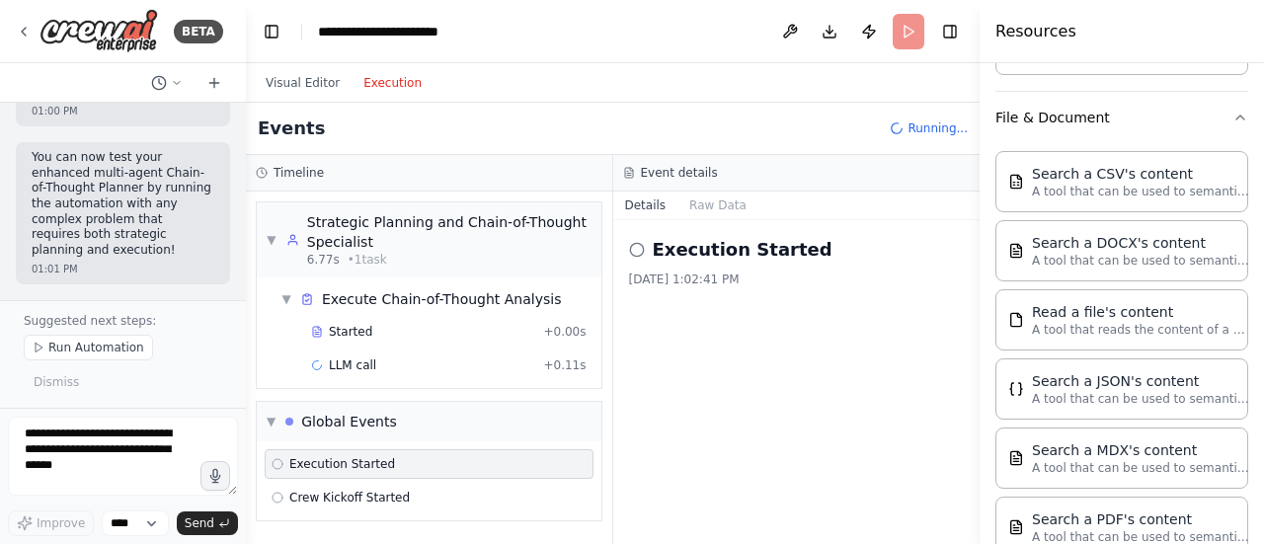
click at [395, 86] on button "Execution" at bounding box center [392, 83] width 82 height 24
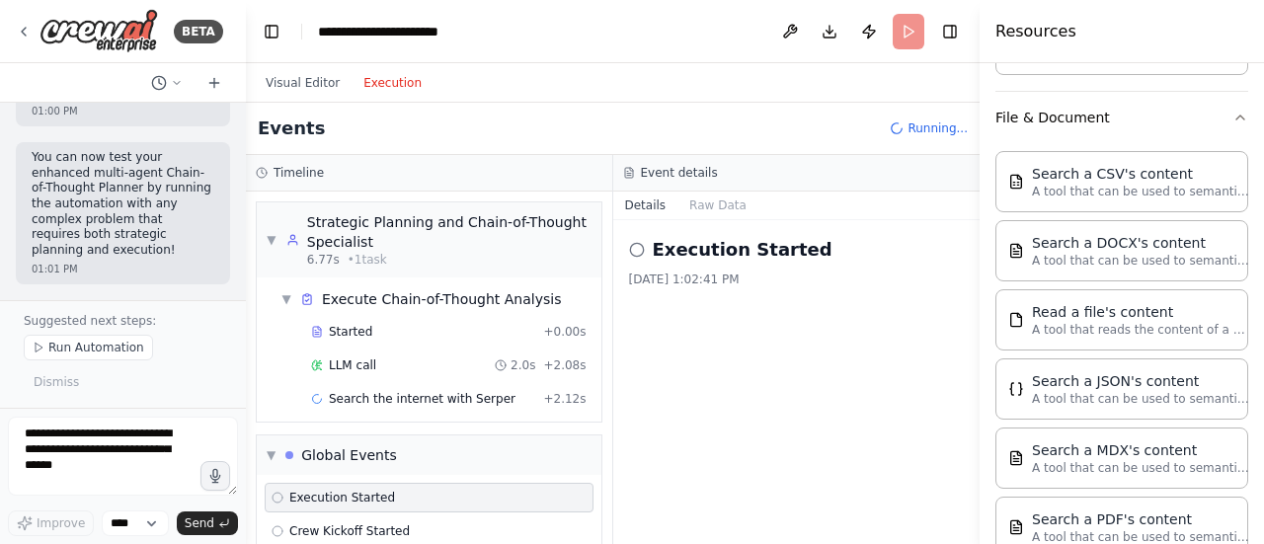
click at [347, 329] on span "Started" at bounding box center [350, 332] width 43 height 16
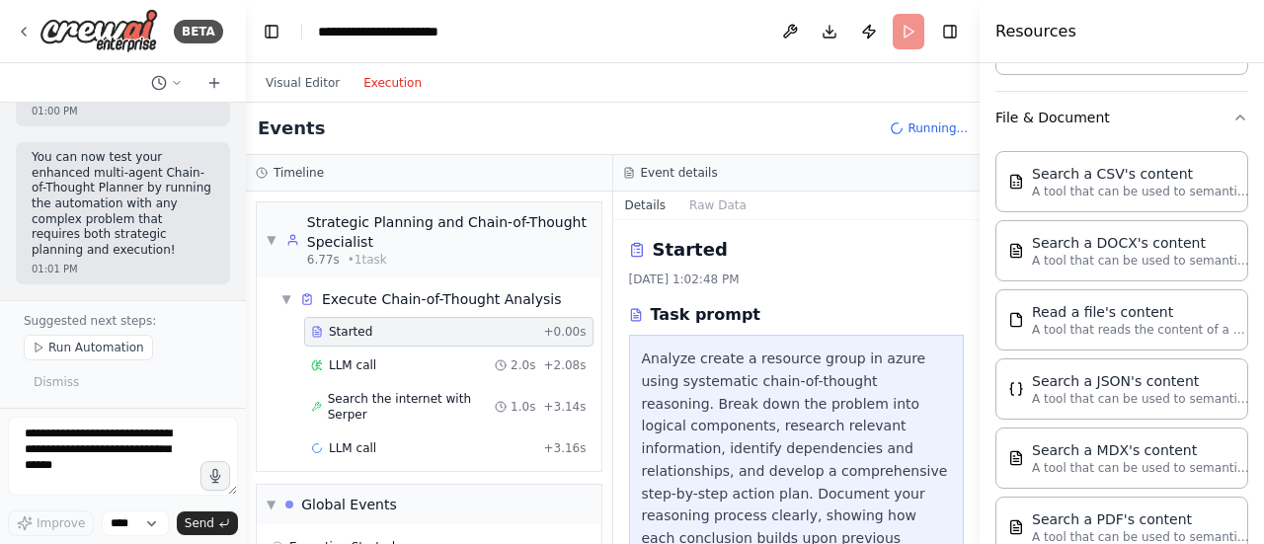
click at [358, 373] on div "LLM call 2.0s + 2.08s" at bounding box center [448, 365] width 289 height 30
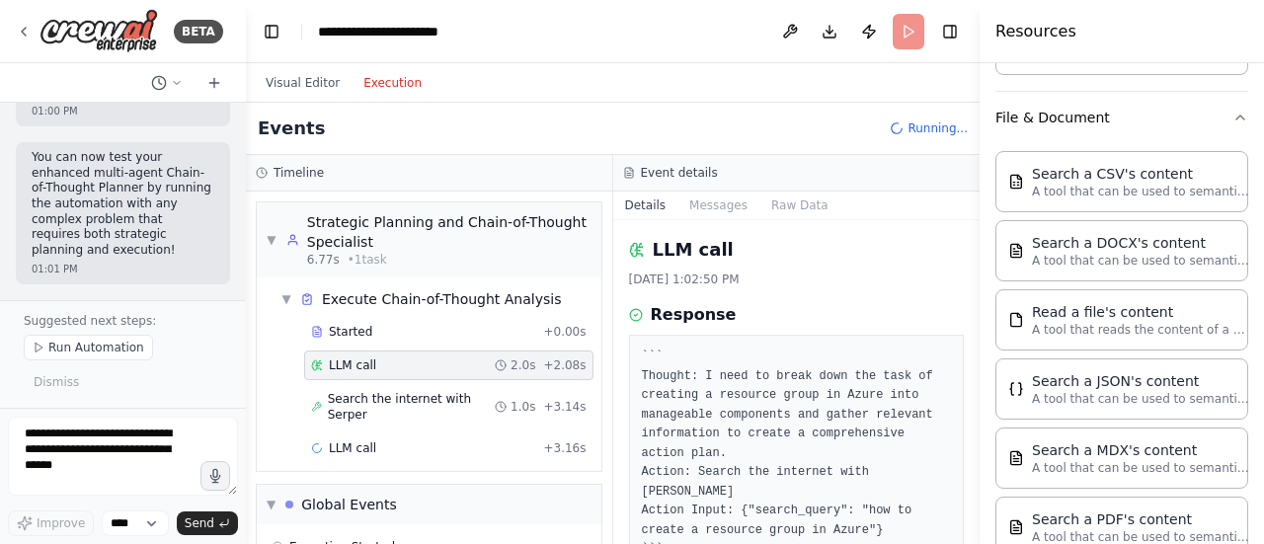
click at [363, 400] on span "Search the internet with Serper" at bounding box center [411, 407] width 167 height 32
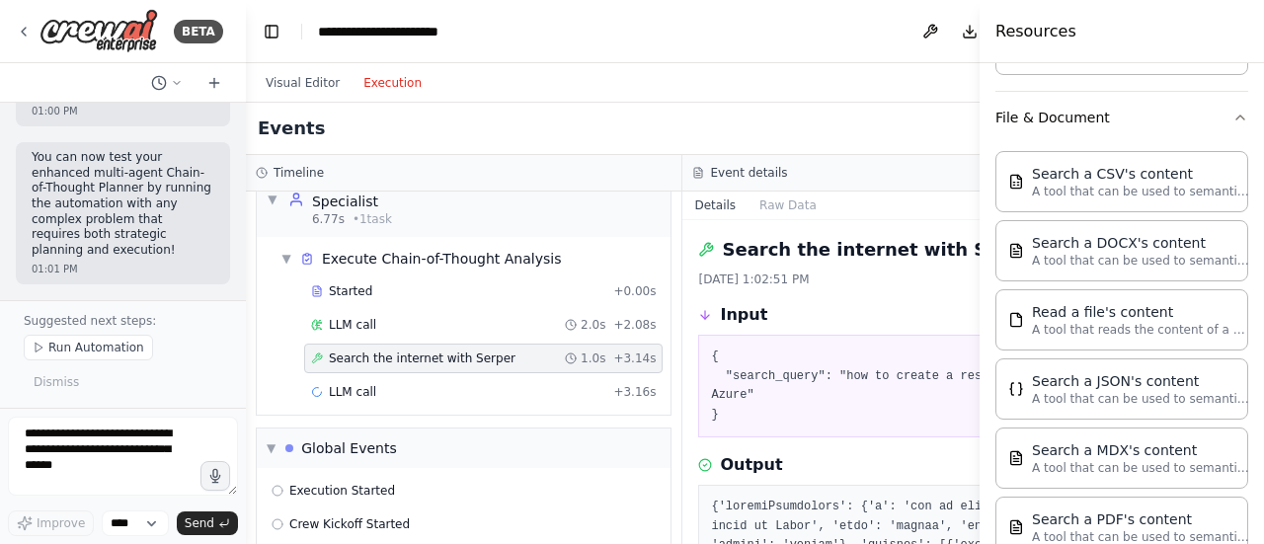
scroll to position [59, 0]
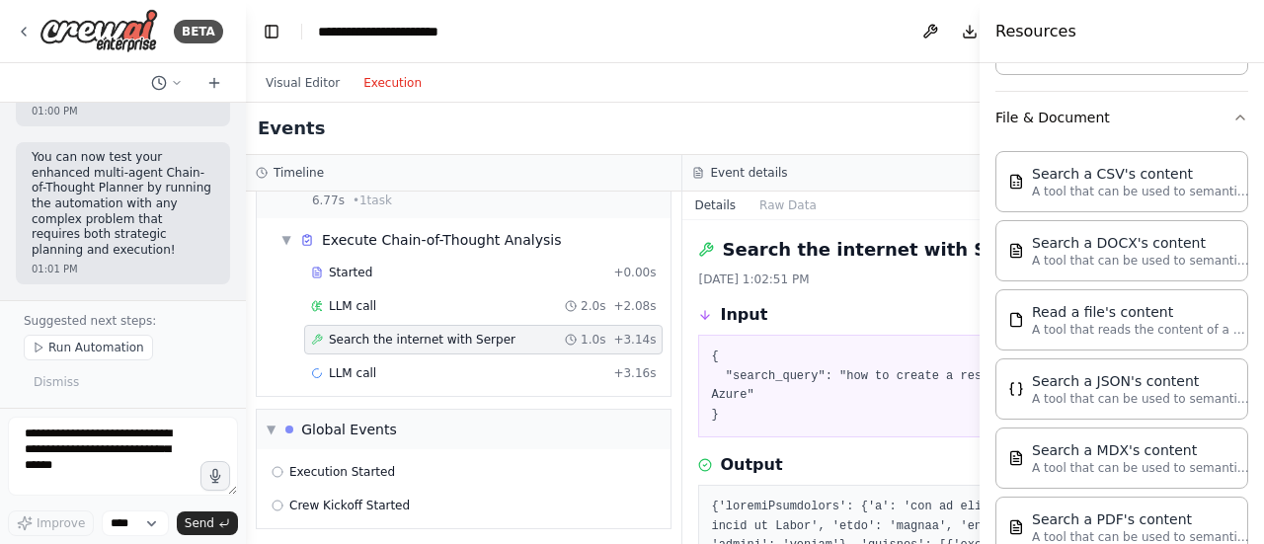
click at [363, 380] on div "LLM call + 3.16s" at bounding box center [483, 373] width 358 height 30
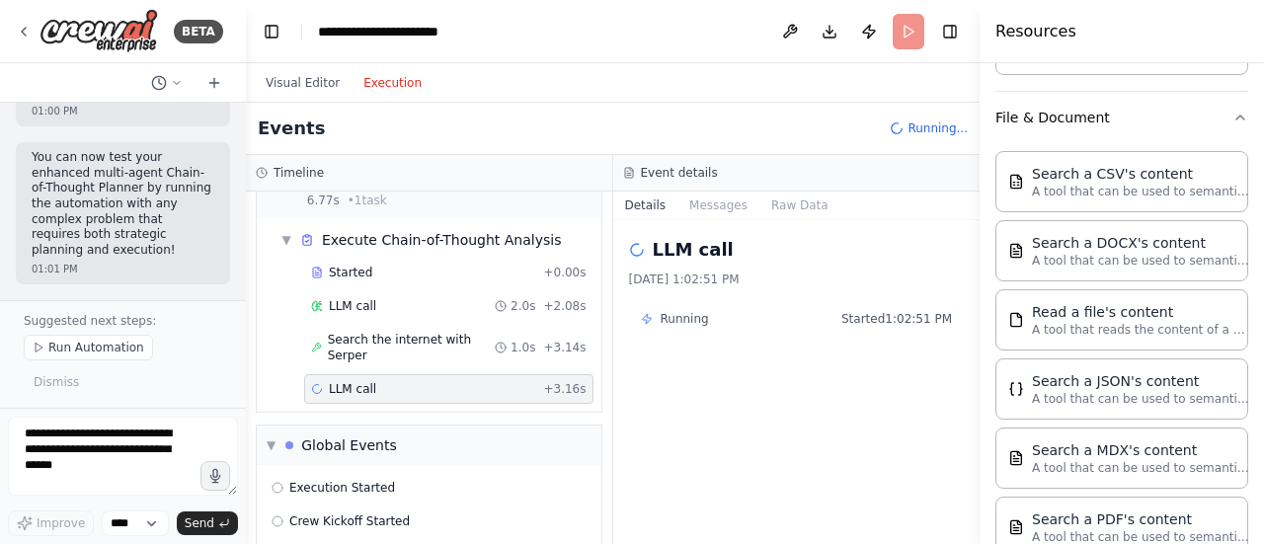
click at [358, 346] on span "Search the internet with Serper" at bounding box center [411, 348] width 167 height 32
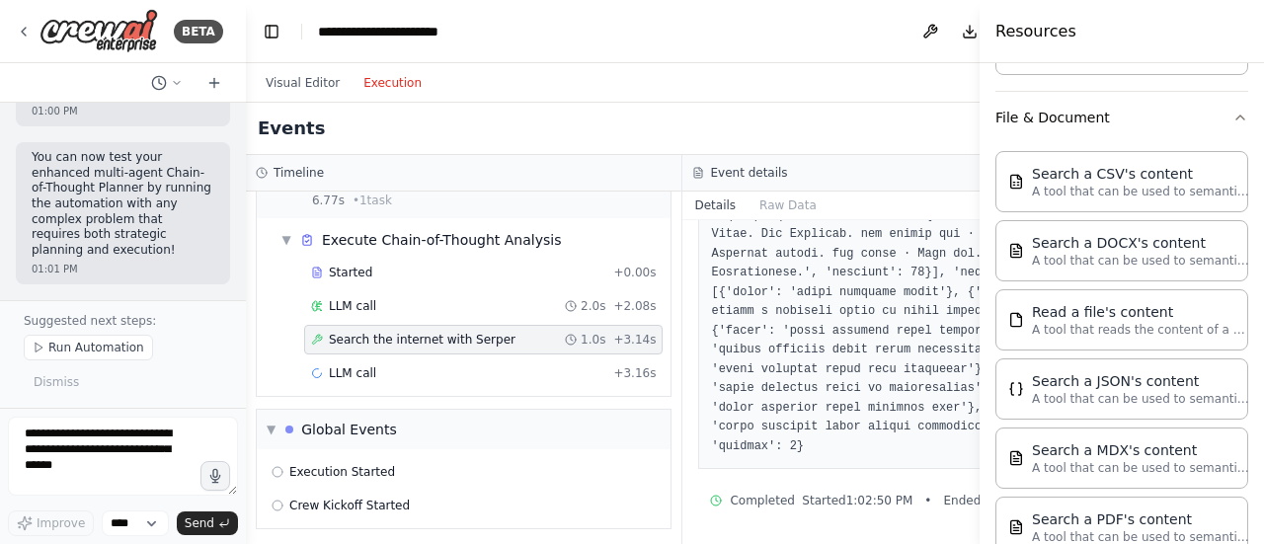
scroll to position [1710, 0]
click at [369, 368] on span "LLM call" at bounding box center [352, 373] width 47 height 16
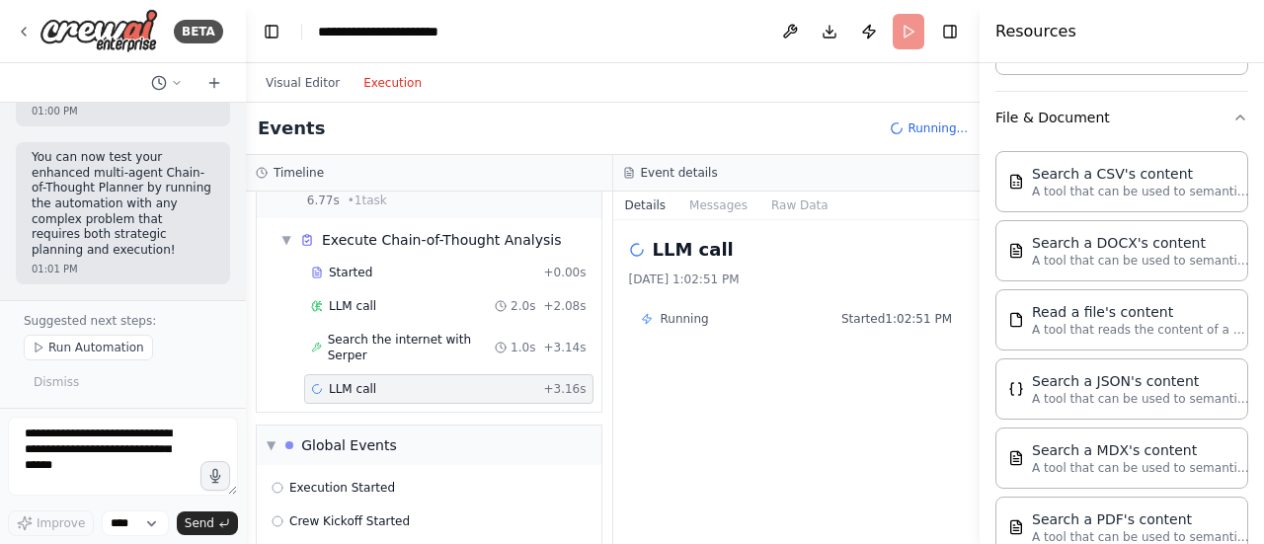
scroll to position [75, 0]
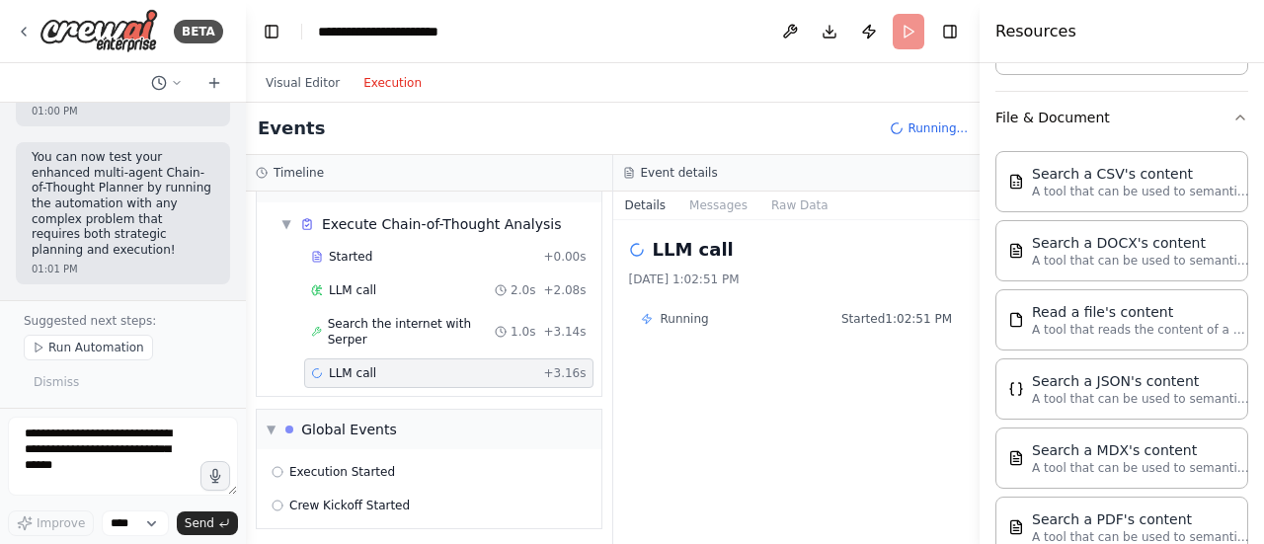
click at [325, 467] on span "Execution Started" at bounding box center [342, 472] width 106 height 16
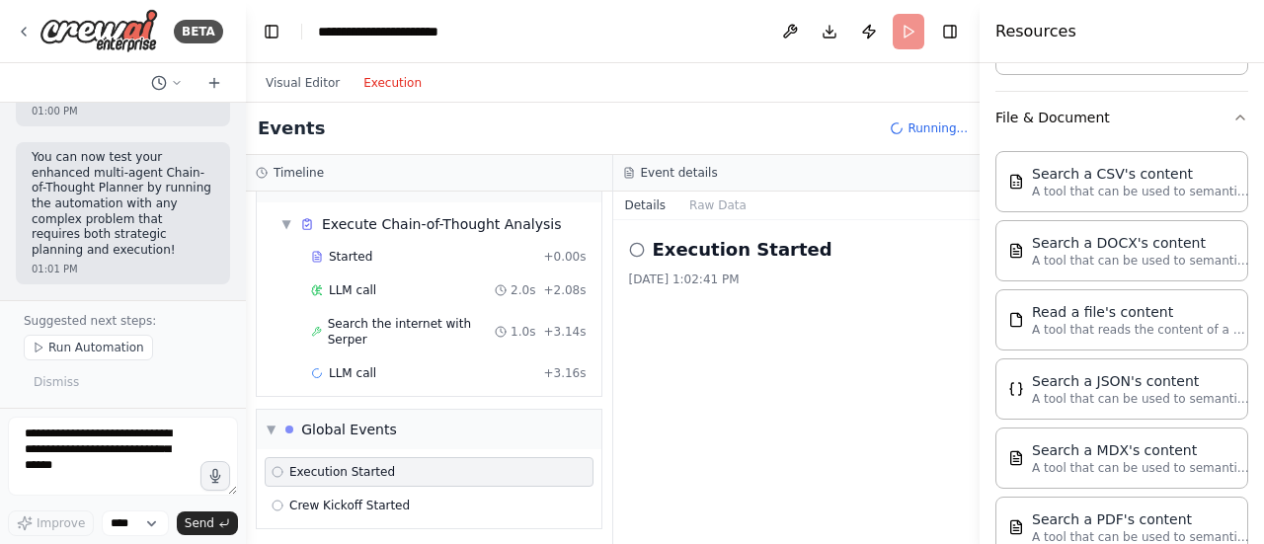
click at [348, 367] on span "LLM call" at bounding box center [352, 373] width 47 height 16
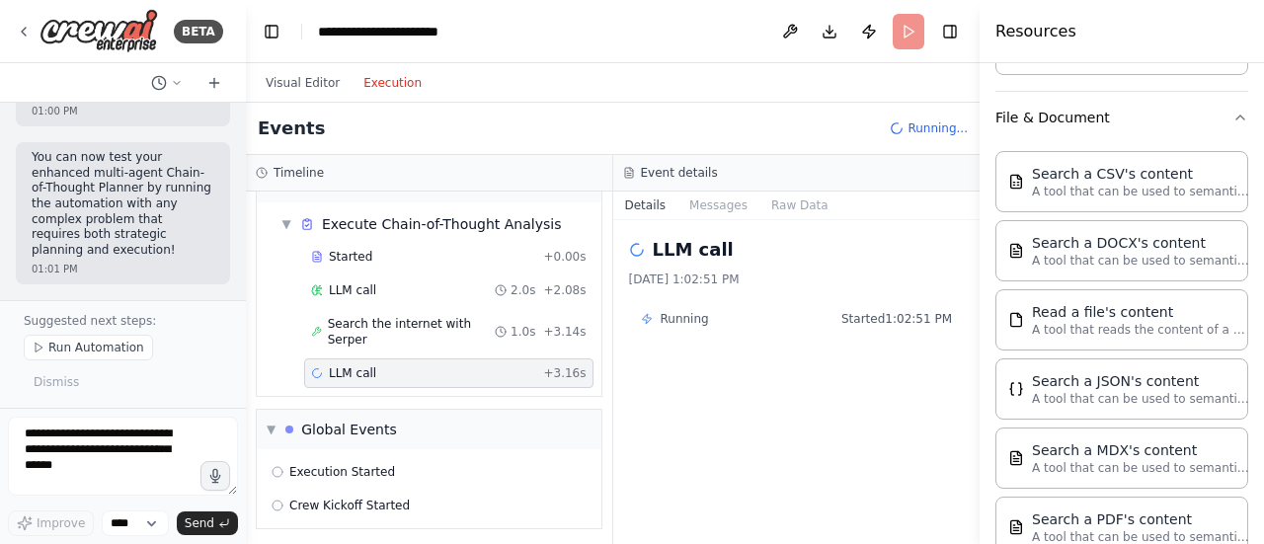
click at [1236, 116] on icon "button" at bounding box center [1240, 118] width 8 height 4
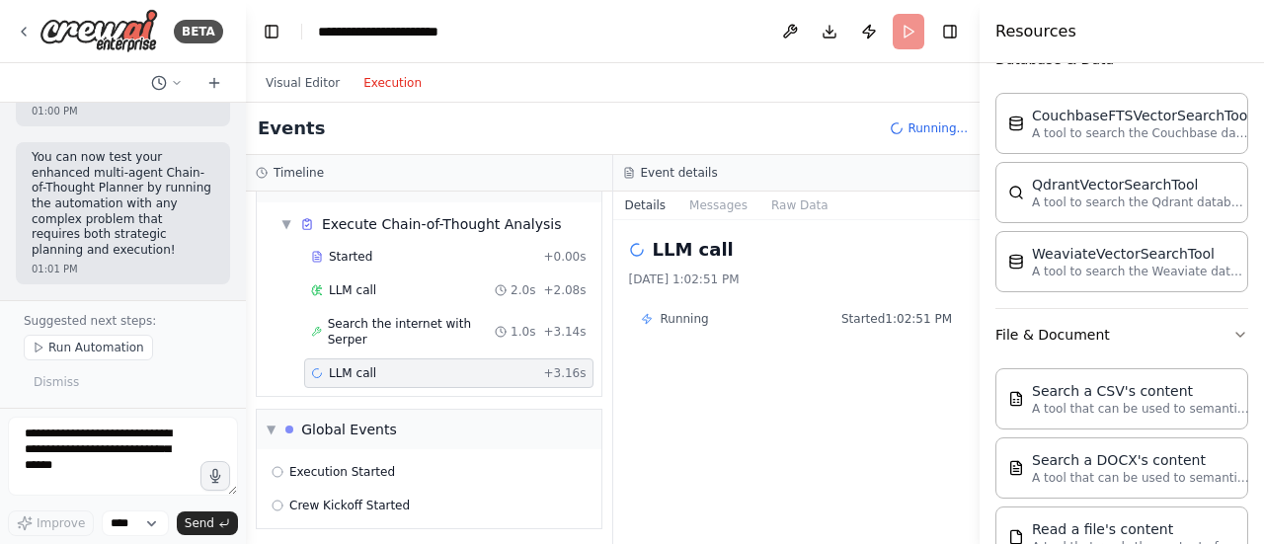
scroll to position [375, 0]
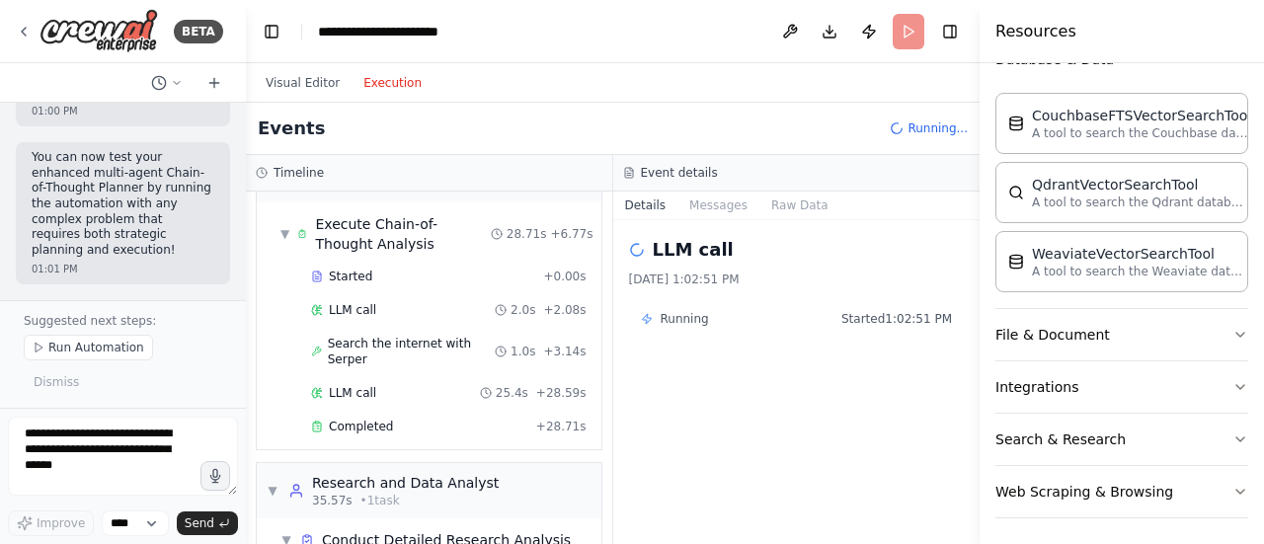
click at [388, 390] on div "LLM call 25.4s + 28.59s" at bounding box center [448, 393] width 275 height 16
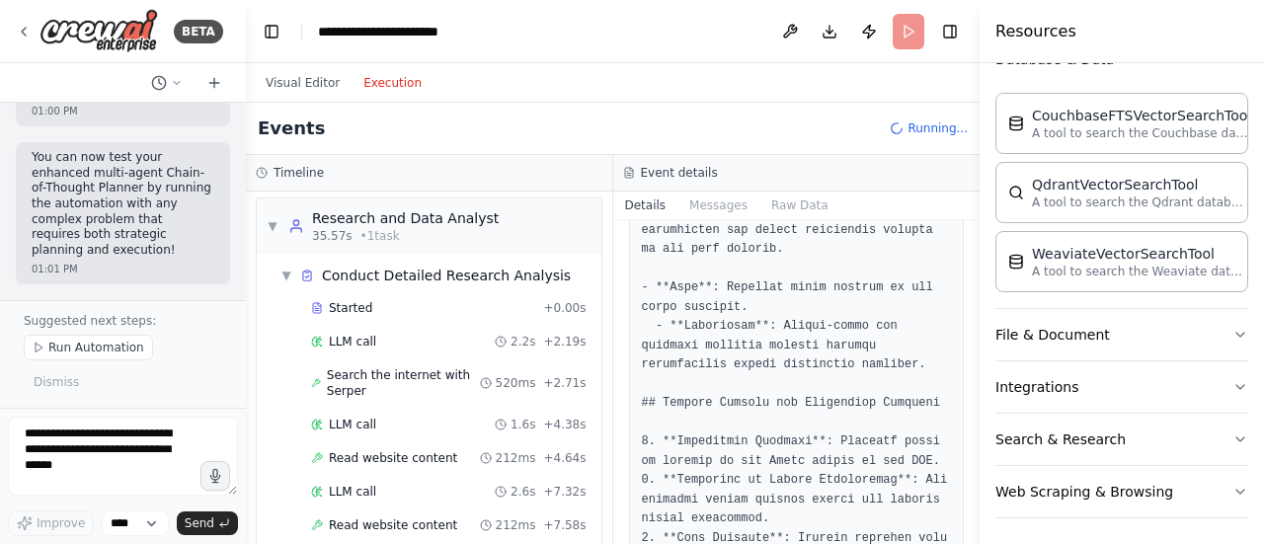
scroll to position [256, 0]
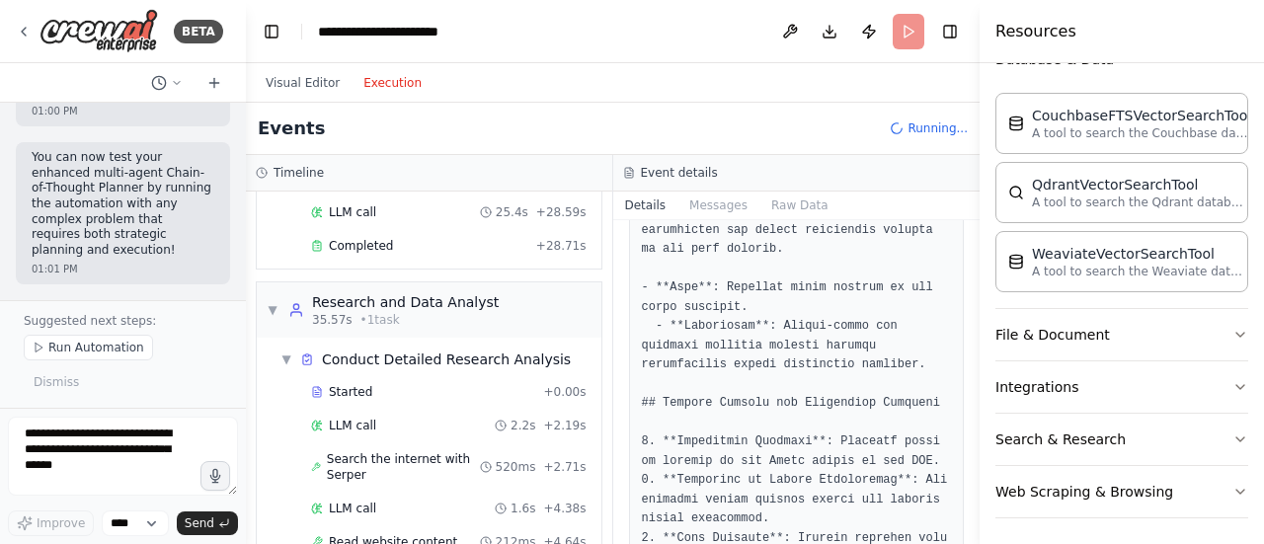
click at [364, 427] on span "LLM call" at bounding box center [352, 426] width 47 height 16
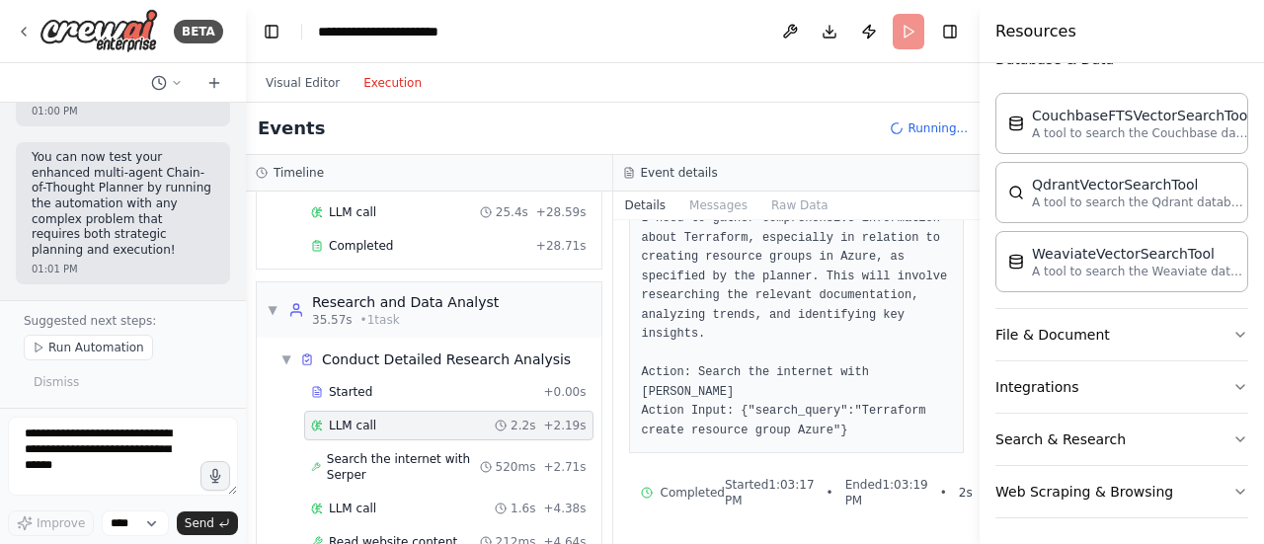
scroll to position [117, 0]
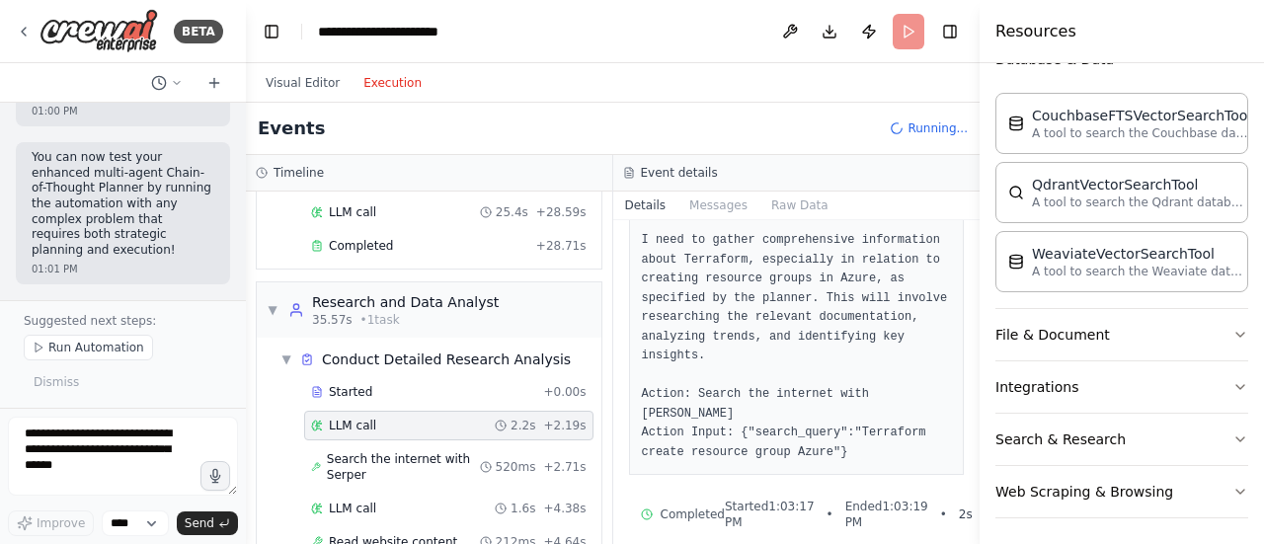
click at [399, 453] on span "Search the internet with Serper" at bounding box center [403, 467] width 153 height 32
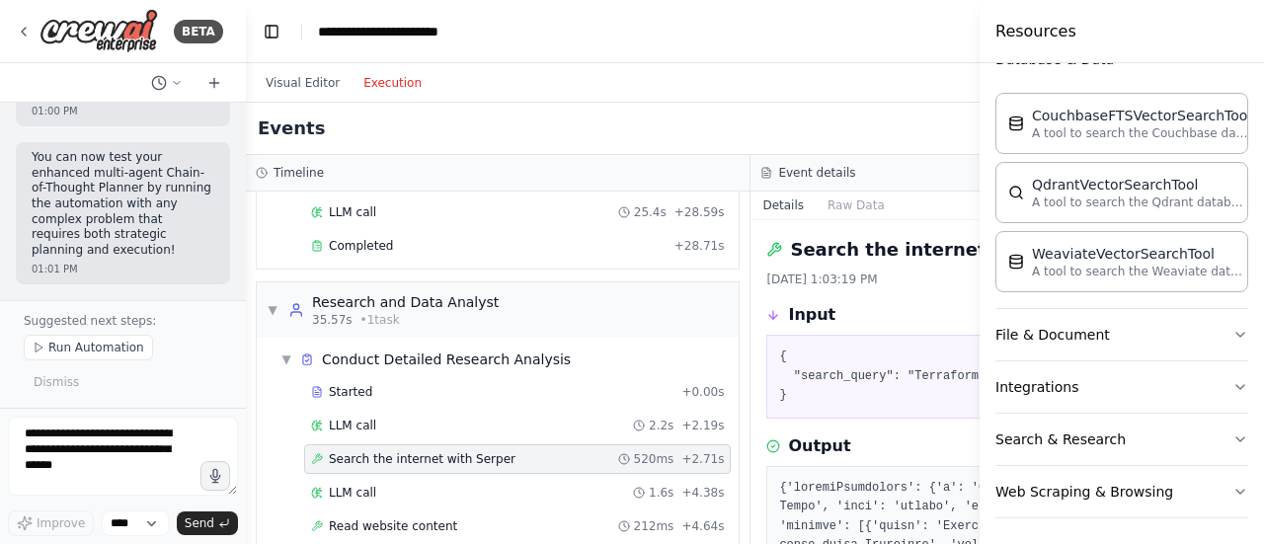
click at [371, 488] on span "LLM call" at bounding box center [352, 493] width 47 height 16
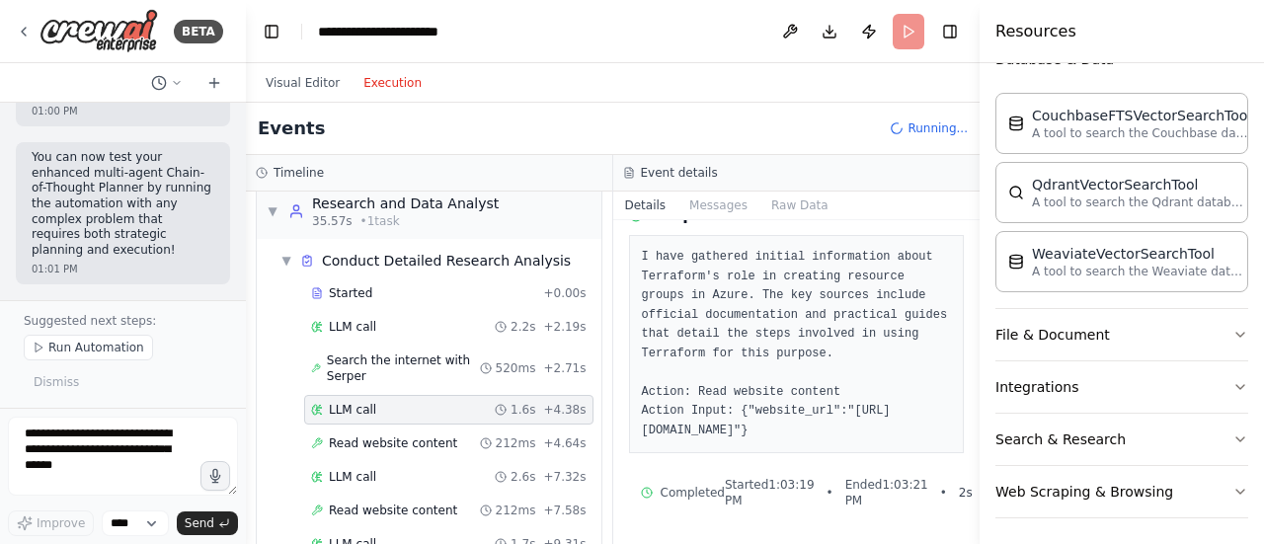
scroll to position [453, 0]
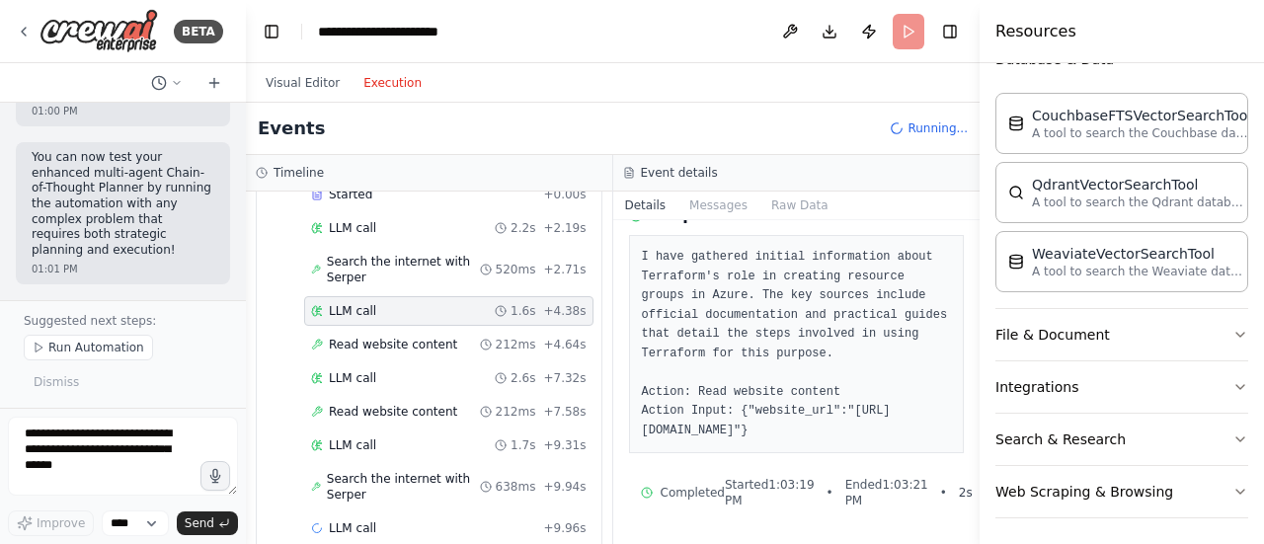
click at [361, 374] on span "LLM call" at bounding box center [352, 378] width 47 height 16
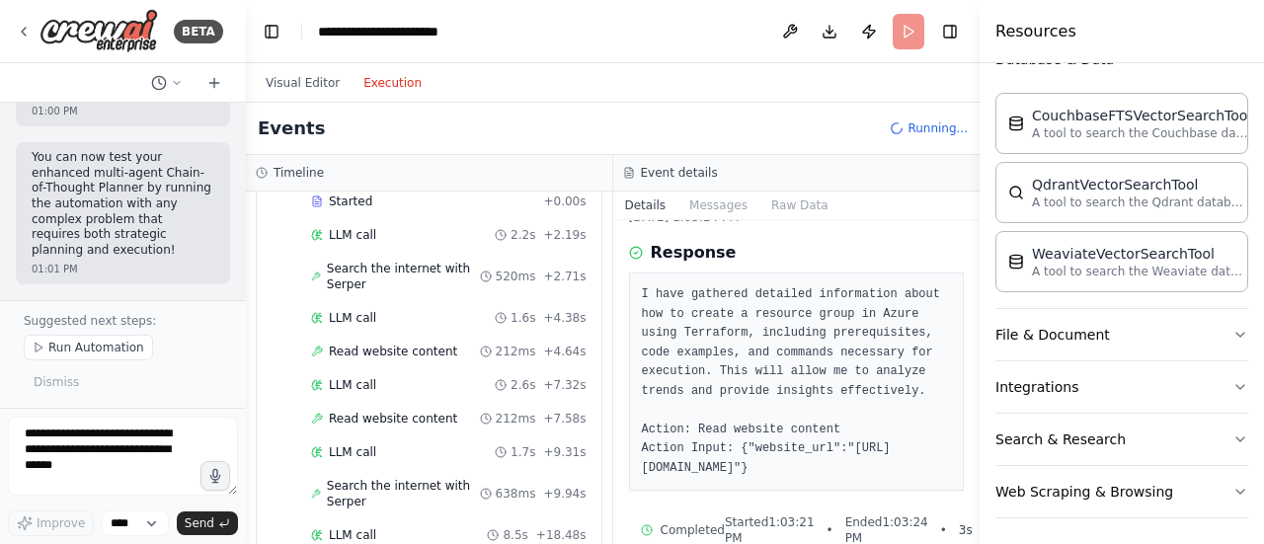
scroll to position [595, 0]
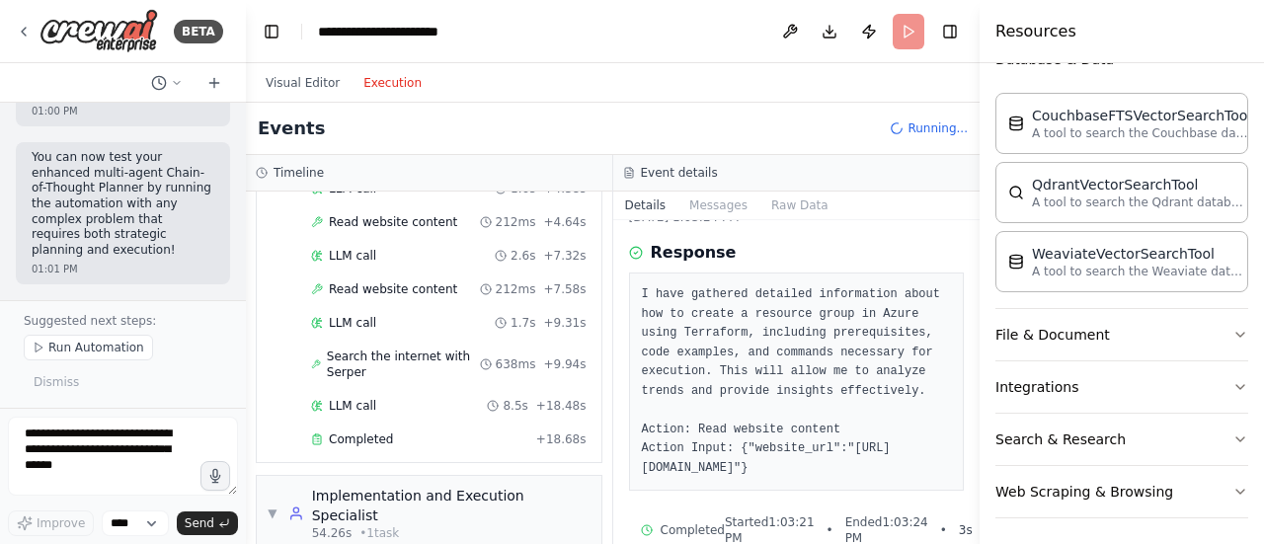
click at [354, 431] on span "Completed" at bounding box center [361, 439] width 64 height 16
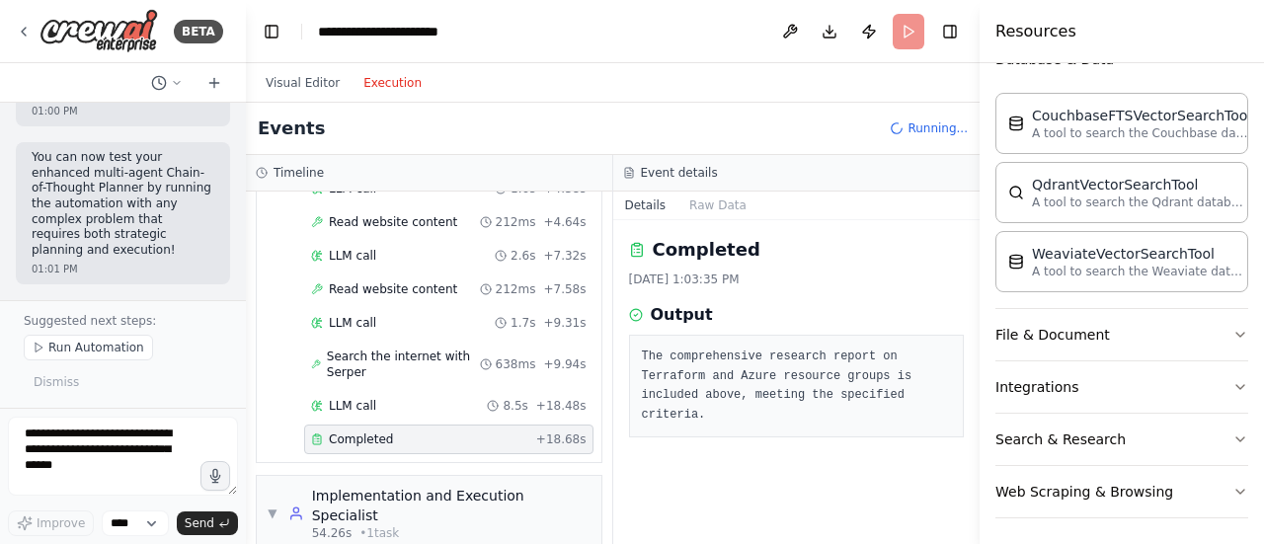
scroll to position [686, 0]
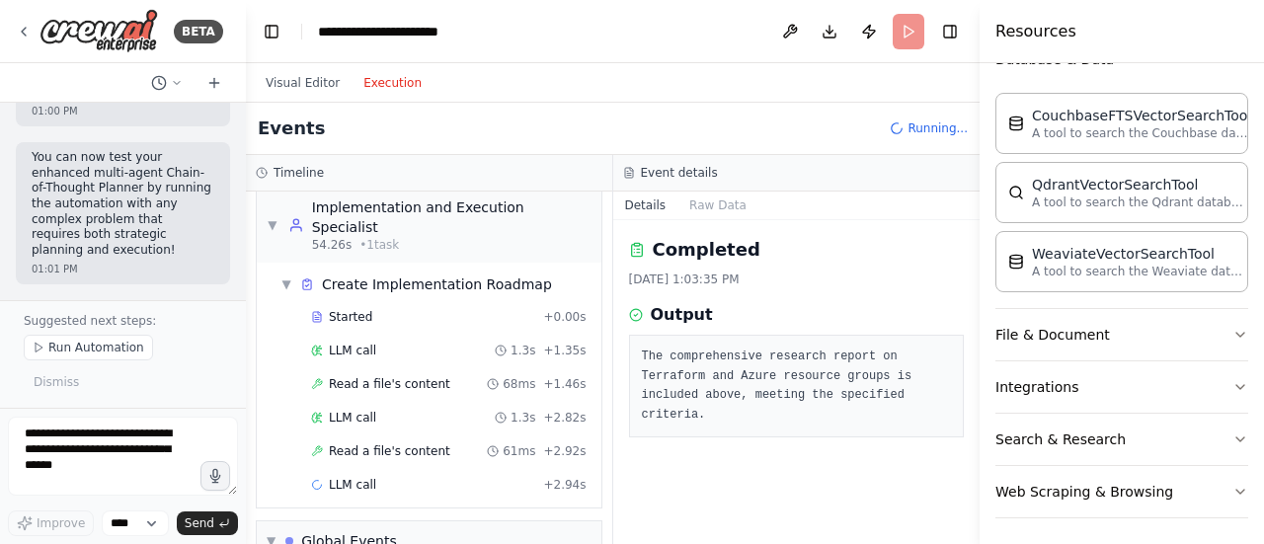
click at [359, 345] on div "LLM call 1.3s + 1.35s" at bounding box center [448, 351] width 289 height 30
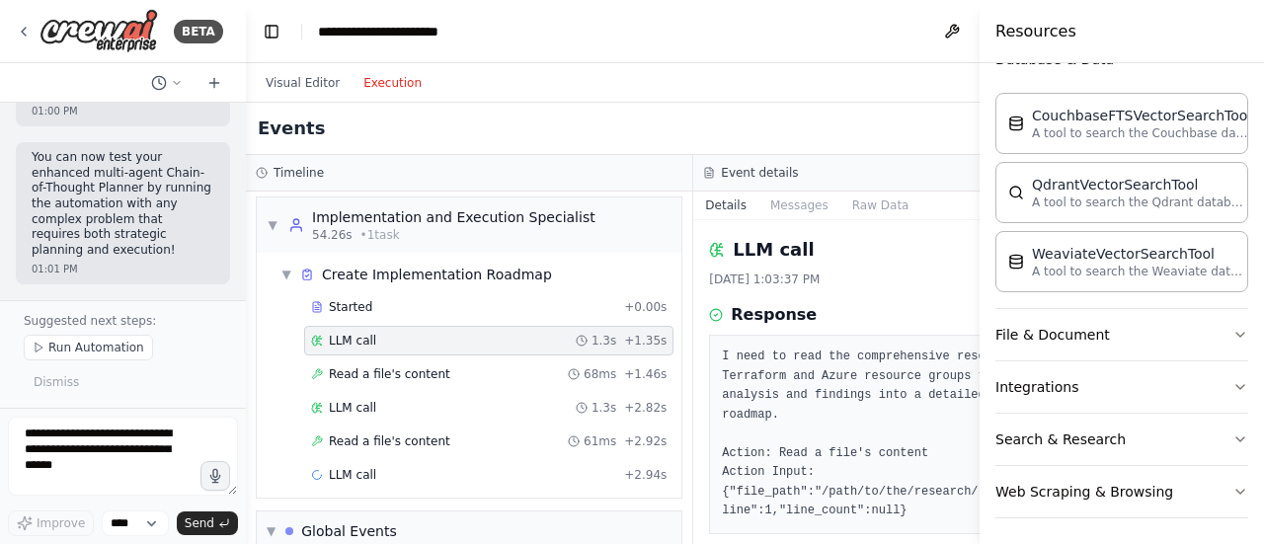
scroll to position [62, 0]
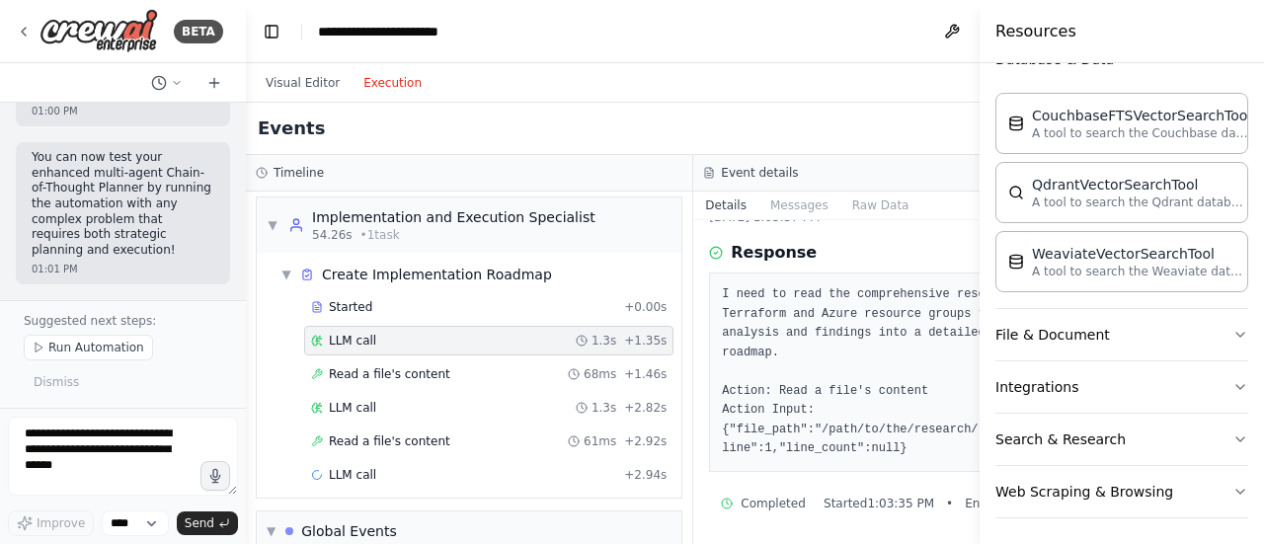
drag, startPoint x: 860, startPoint y: 429, endPoint x: 928, endPoint y: 443, distance: 69.5
click at [928, 443] on pre "I need to read the comprehensive research report on Terraform and Azure resourc…" at bounding box center [917, 372] width 390 height 174
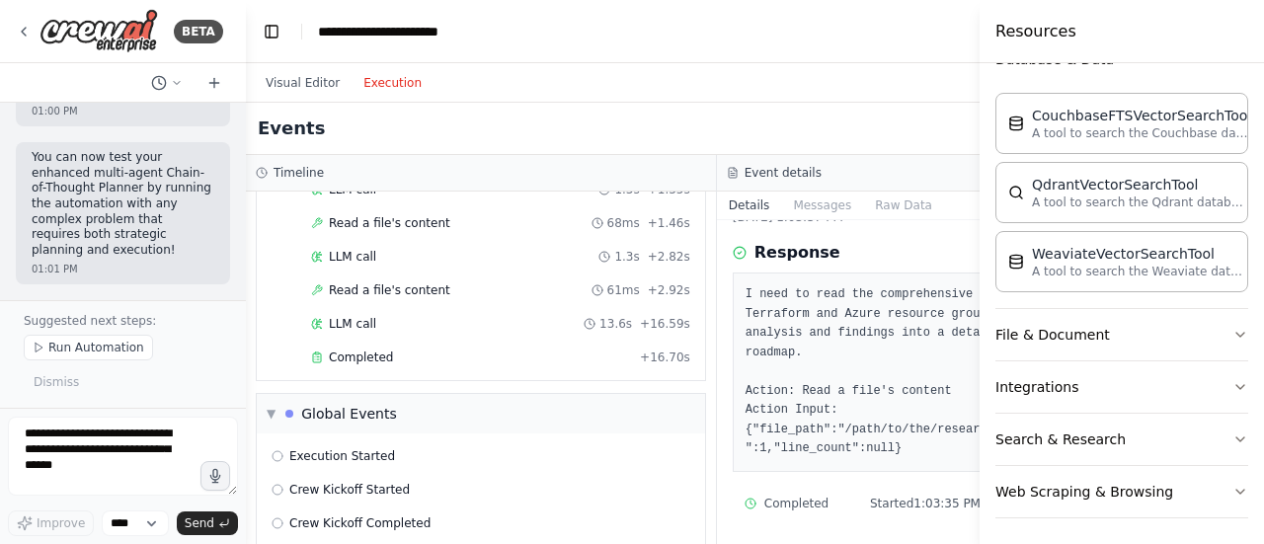
scroll to position [922, 0]
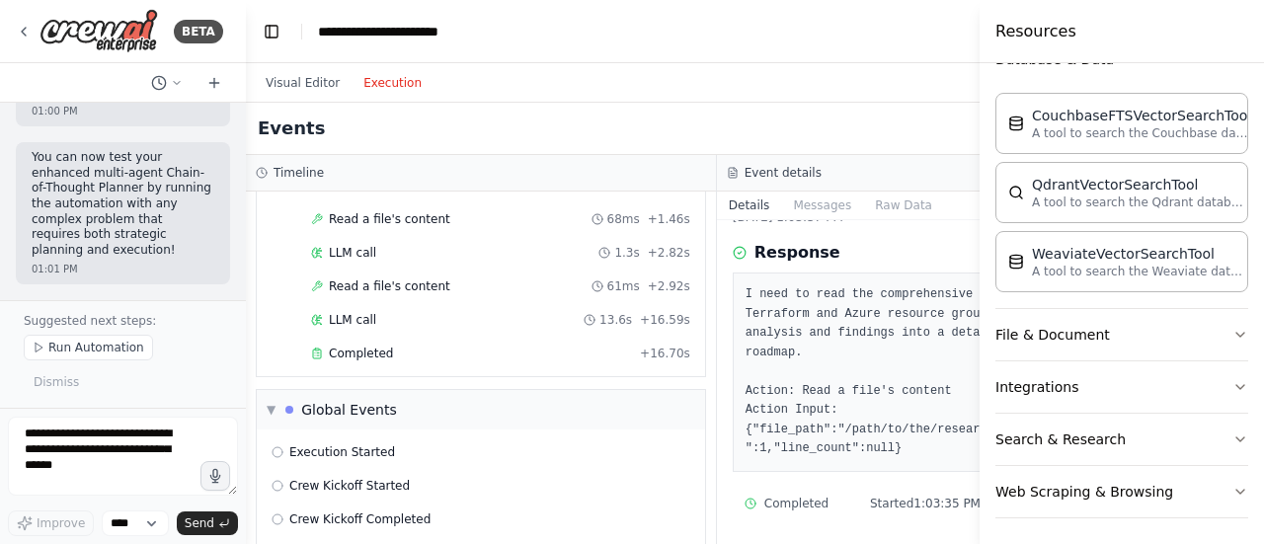
click at [355, 312] on span "LLM call" at bounding box center [352, 320] width 47 height 16
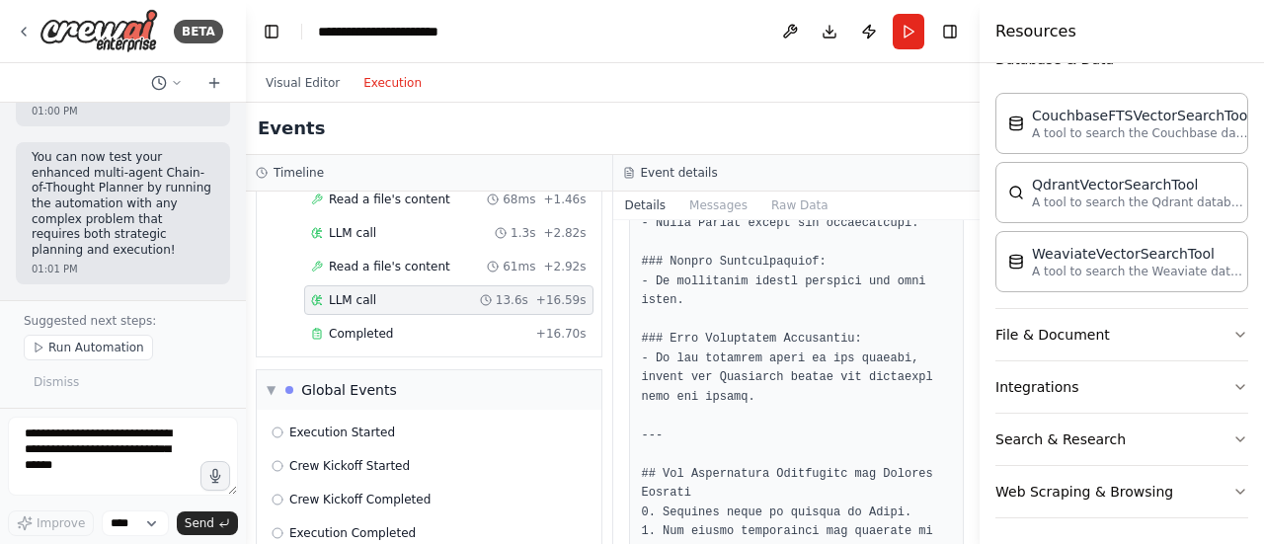
scroll to position [1121, 0]
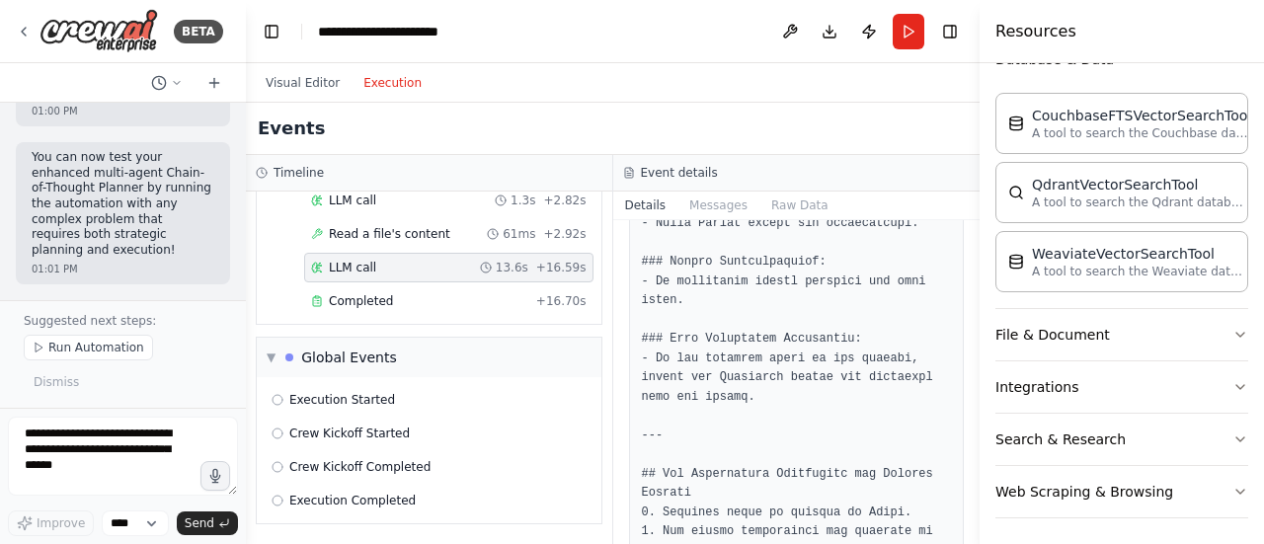
click at [348, 309] on span "Completed" at bounding box center [361, 301] width 64 height 16
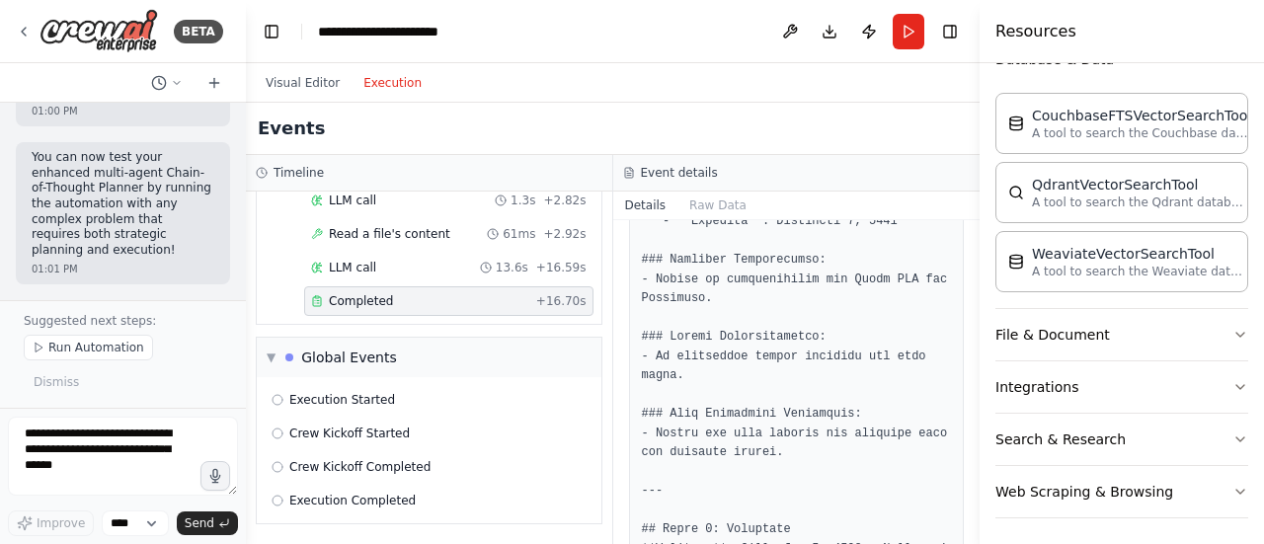
scroll to position [987, 0]
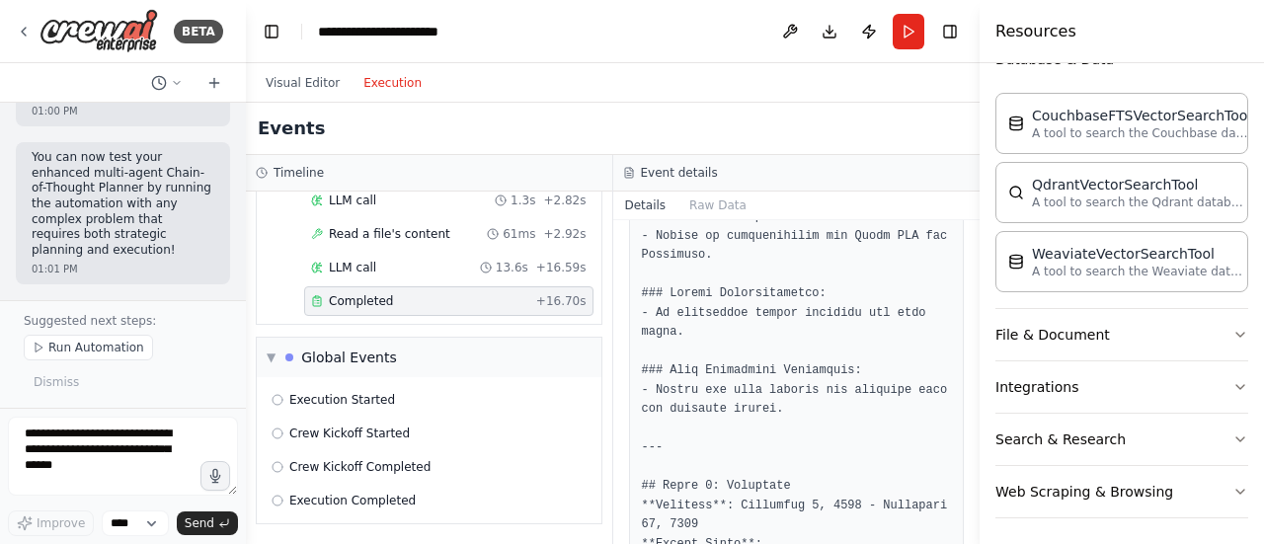
click at [308, 398] on span "Execution Started" at bounding box center [342, 400] width 106 height 16
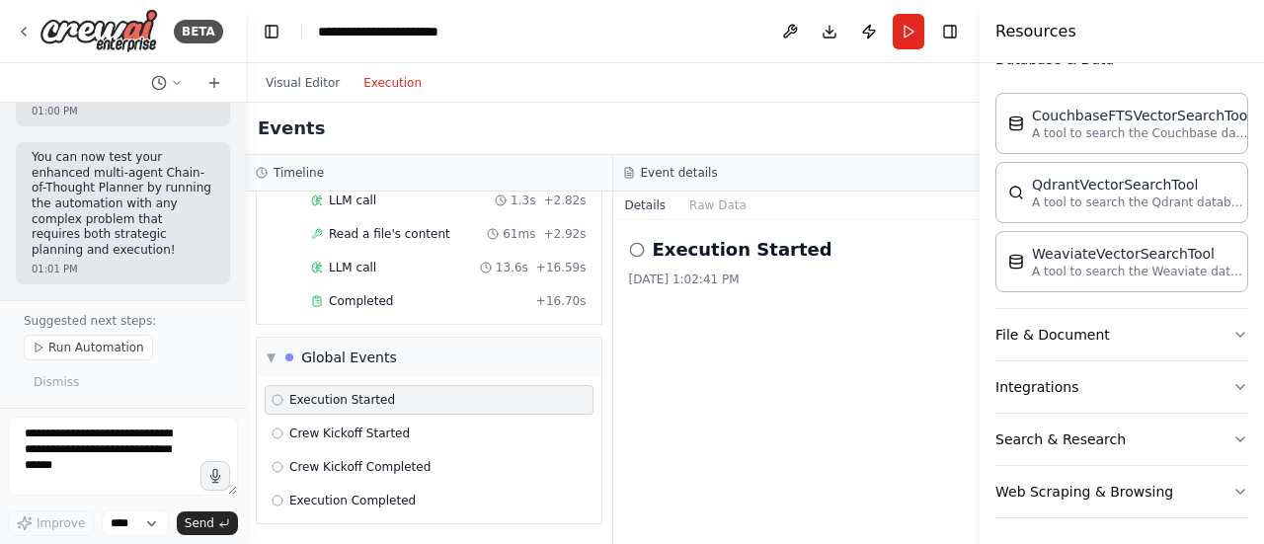
click at [361, 433] on span "Crew Kickoff Started" at bounding box center [349, 434] width 120 height 16
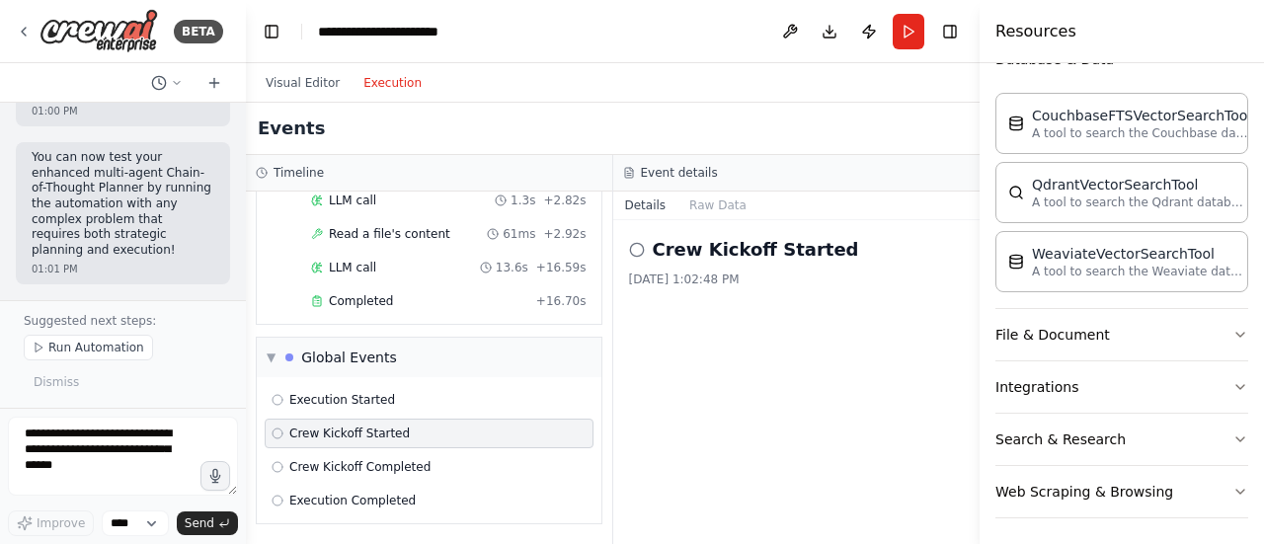
click at [356, 466] on span "Crew Kickoff Completed" at bounding box center [359, 467] width 141 height 16
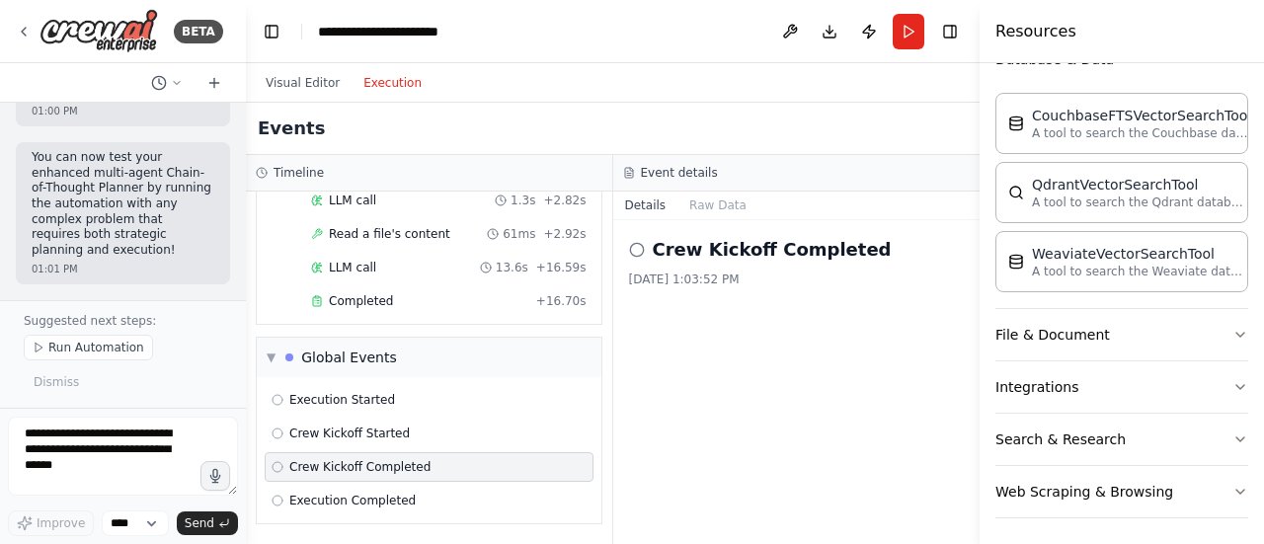
click at [357, 499] on span "Execution Completed" at bounding box center [352, 501] width 126 height 16
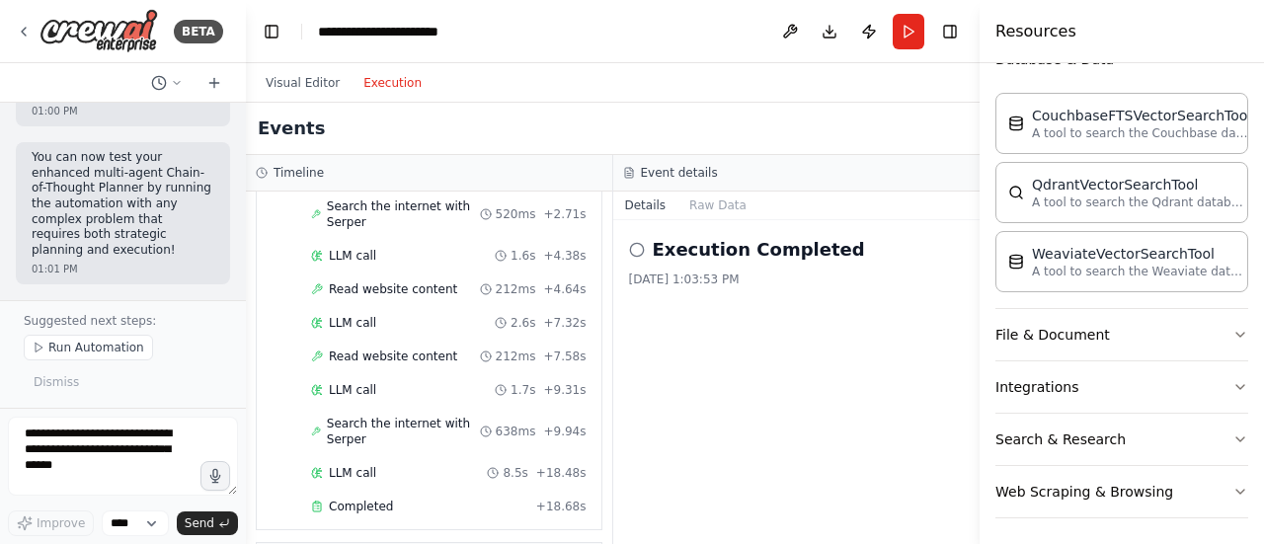
scroll to position [0, 0]
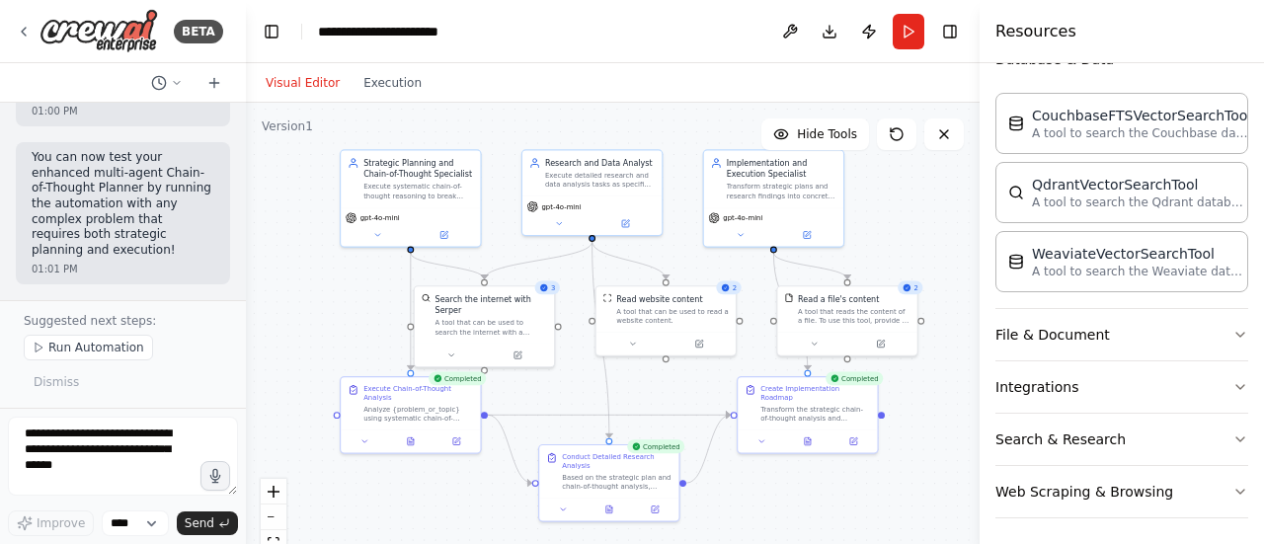
click at [306, 94] on button "Visual Editor" at bounding box center [303, 83] width 98 height 24
click at [386, 93] on button "Execution" at bounding box center [392, 83] width 82 height 24
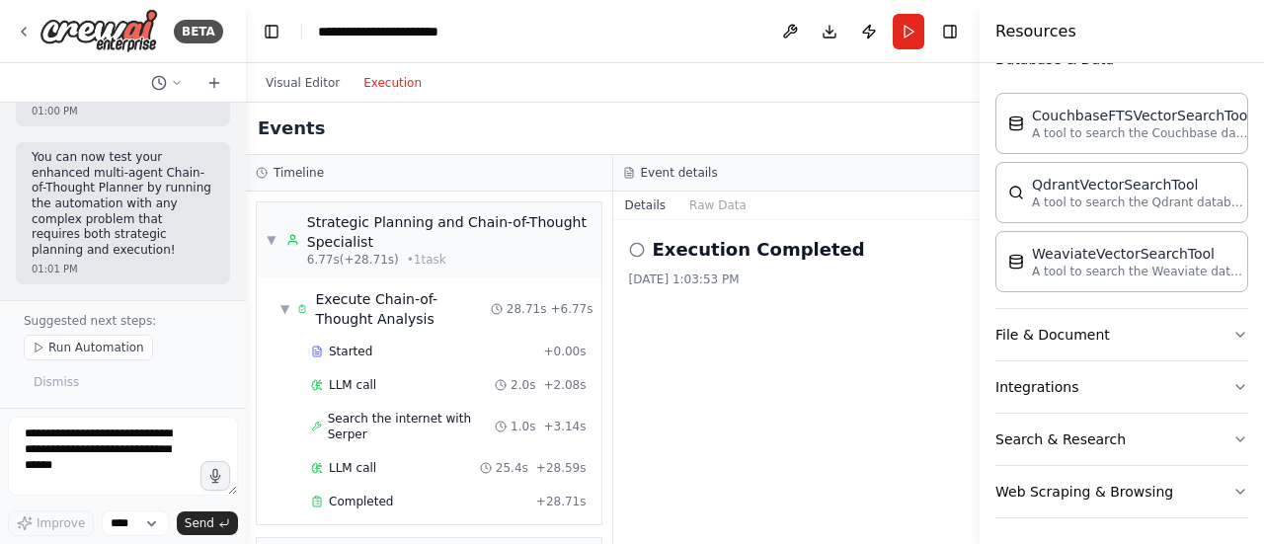
click at [290, 309] on div "▼ Execute Chain-of-Thought Analysis" at bounding box center [385, 308] width 210 height 39
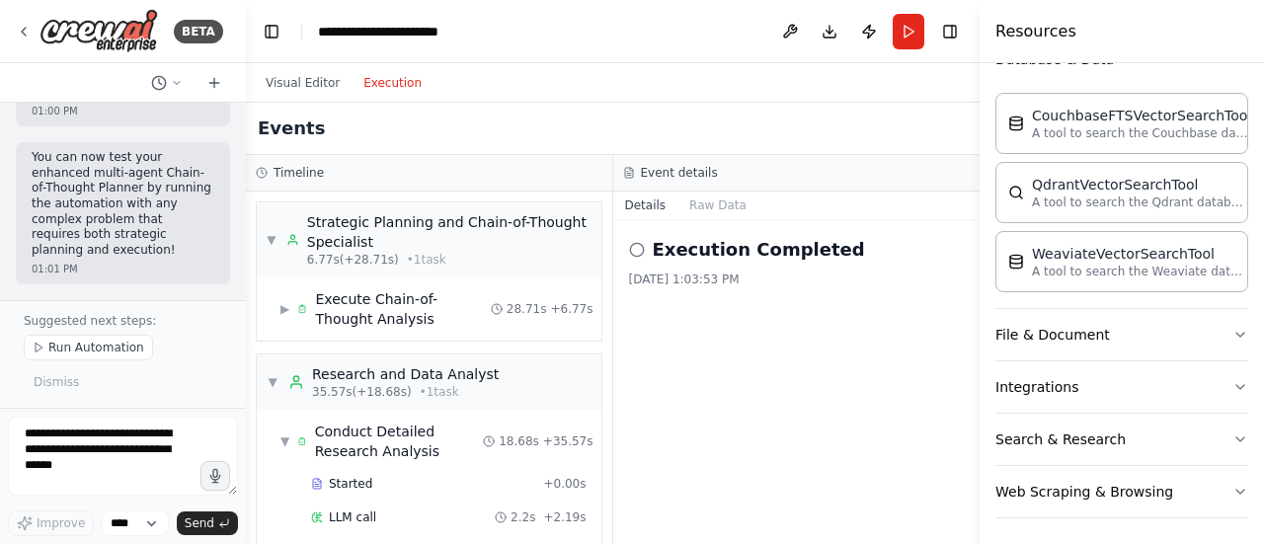
click at [269, 244] on span "▼" at bounding box center [272, 240] width 10 height 16
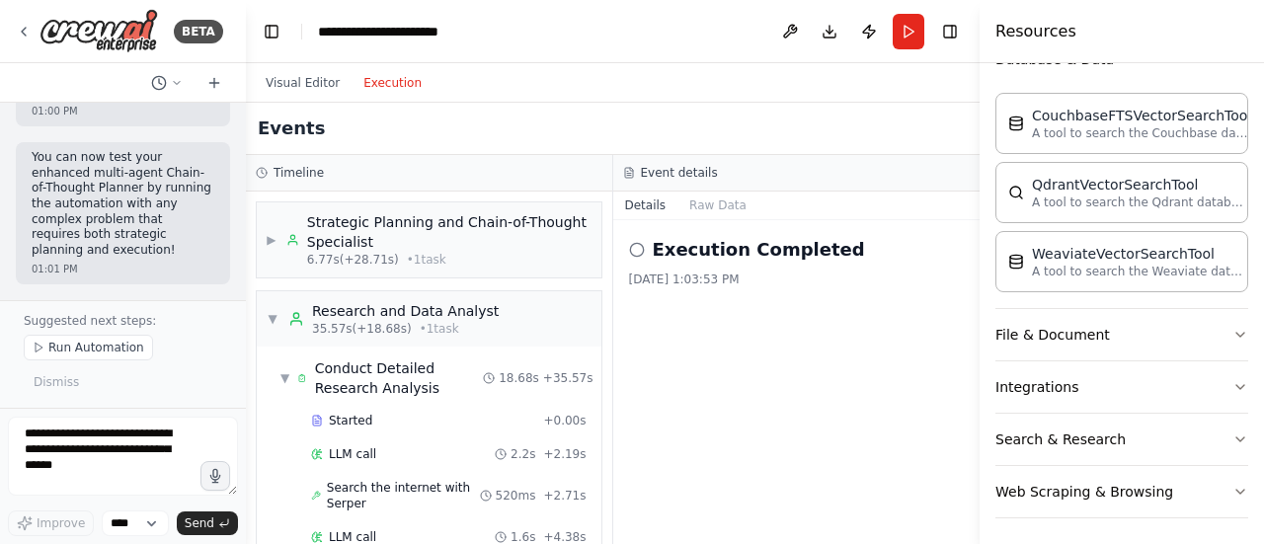
click at [269, 318] on span "▼" at bounding box center [273, 319] width 12 height 16
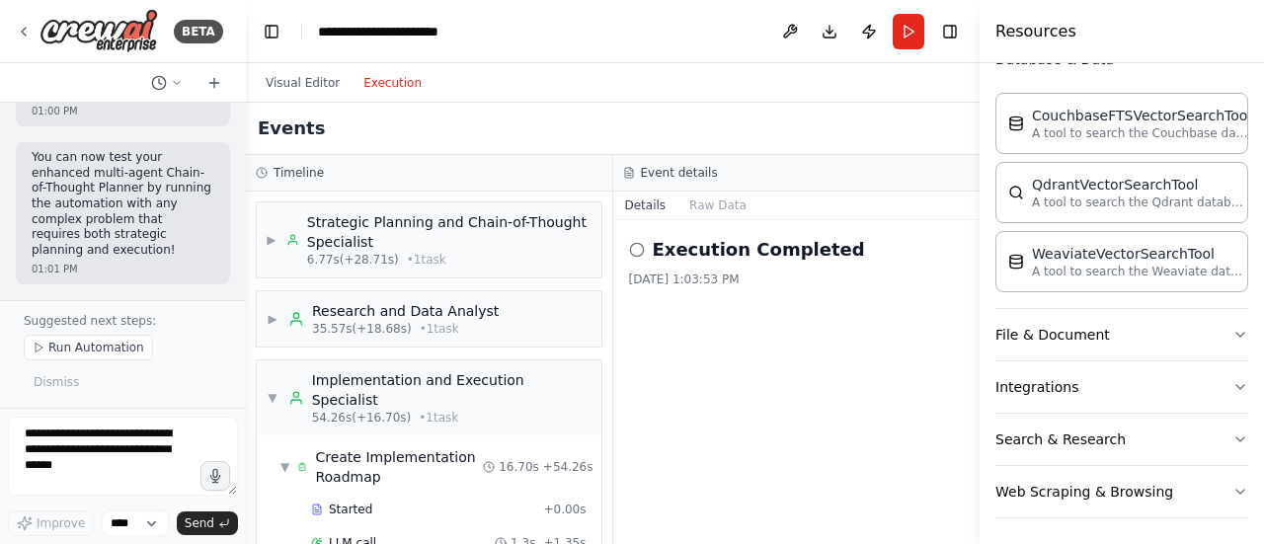
click at [270, 392] on span "▼" at bounding box center [273, 398] width 12 height 16
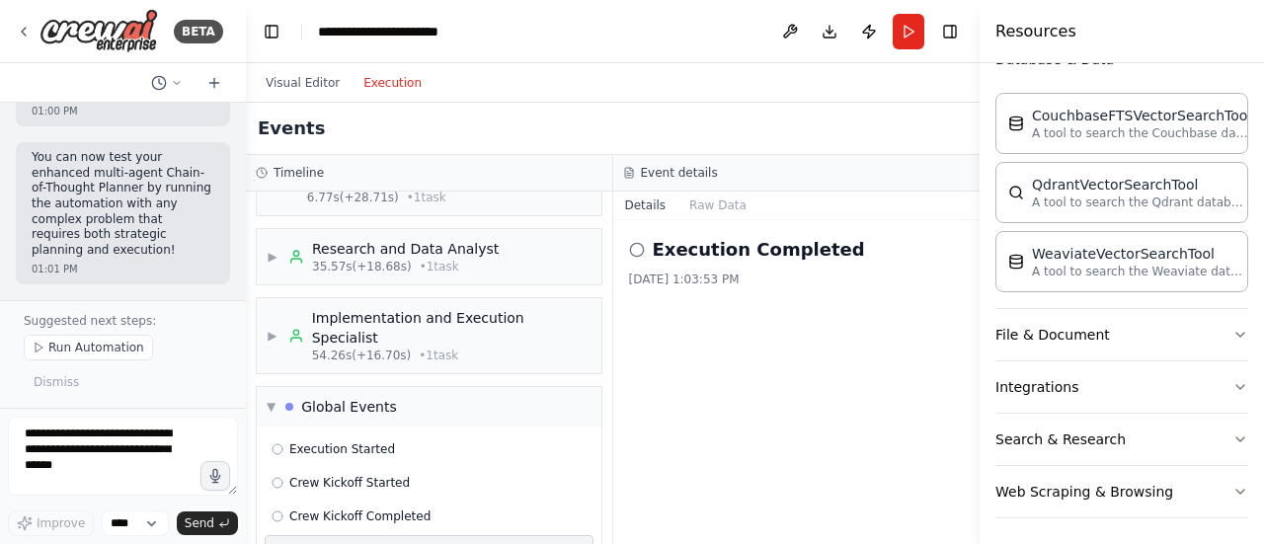
scroll to position [107, 0]
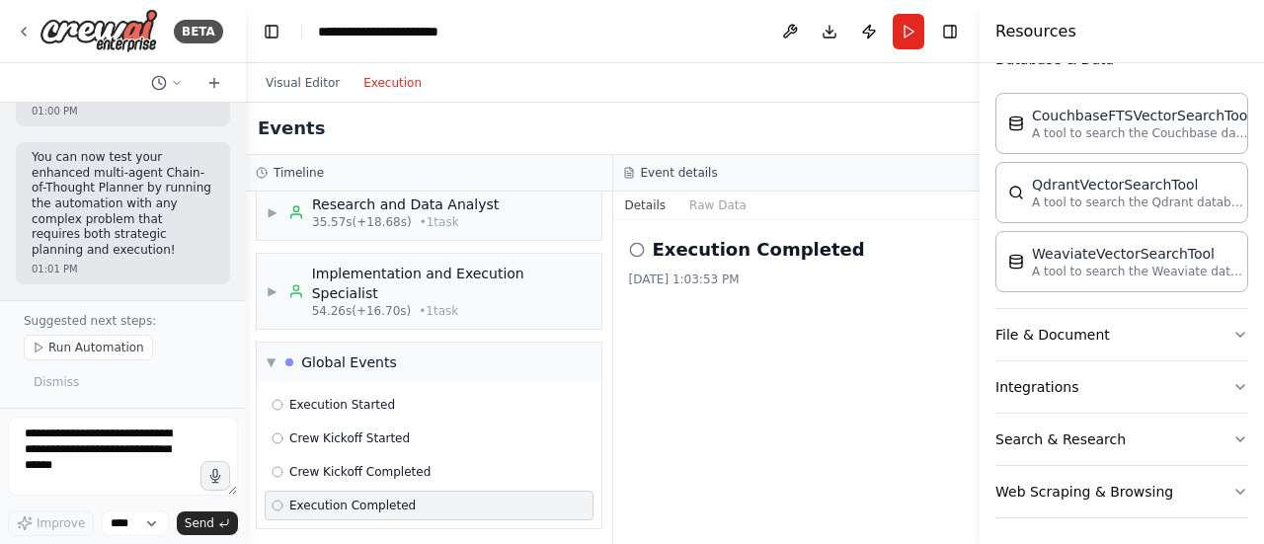
click at [283, 295] on div "▶ Implementation and Execution Specialist 54.26s (+16.70s) • 1 task" at bounding box center [429, 291] width 325 height 55
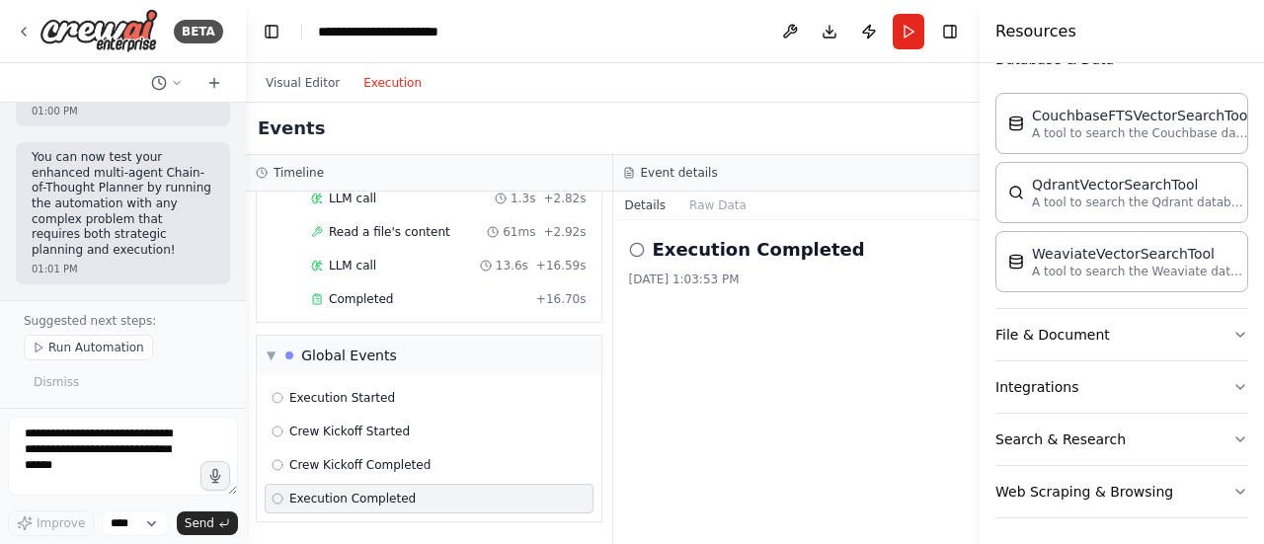
scroll to position [421, 0]
click at [377, 306] on span "Completed" at bounding box center [361, 299] width 64 height 16
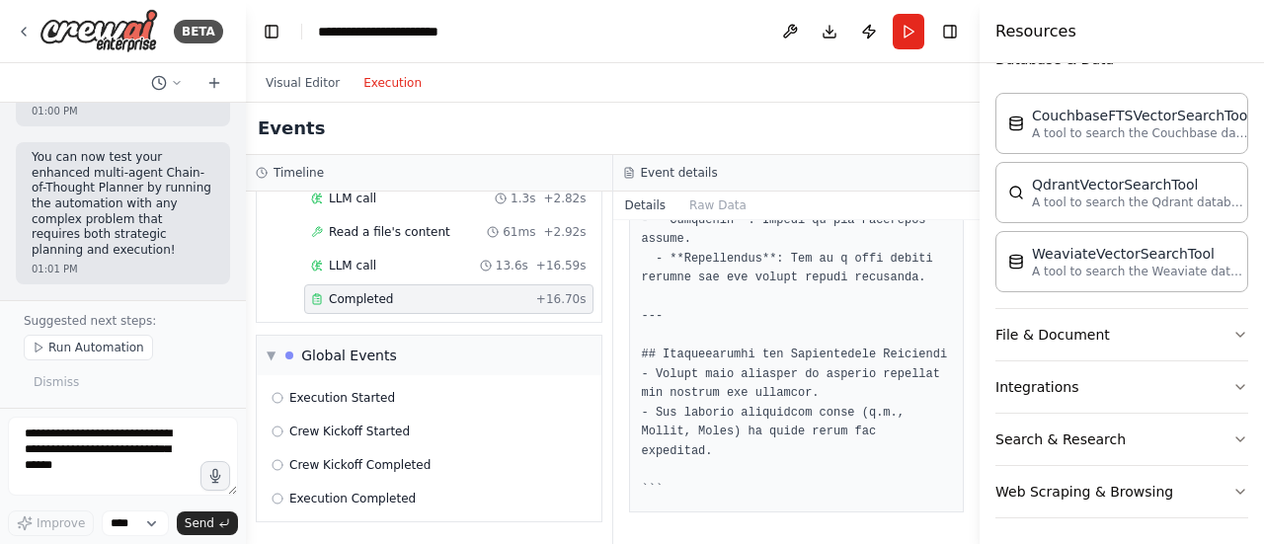
scroll to position [2791, 0]
click at [1215, 434] on button "Search & Research" at bounding box center [1121, 439] width 253 height 51
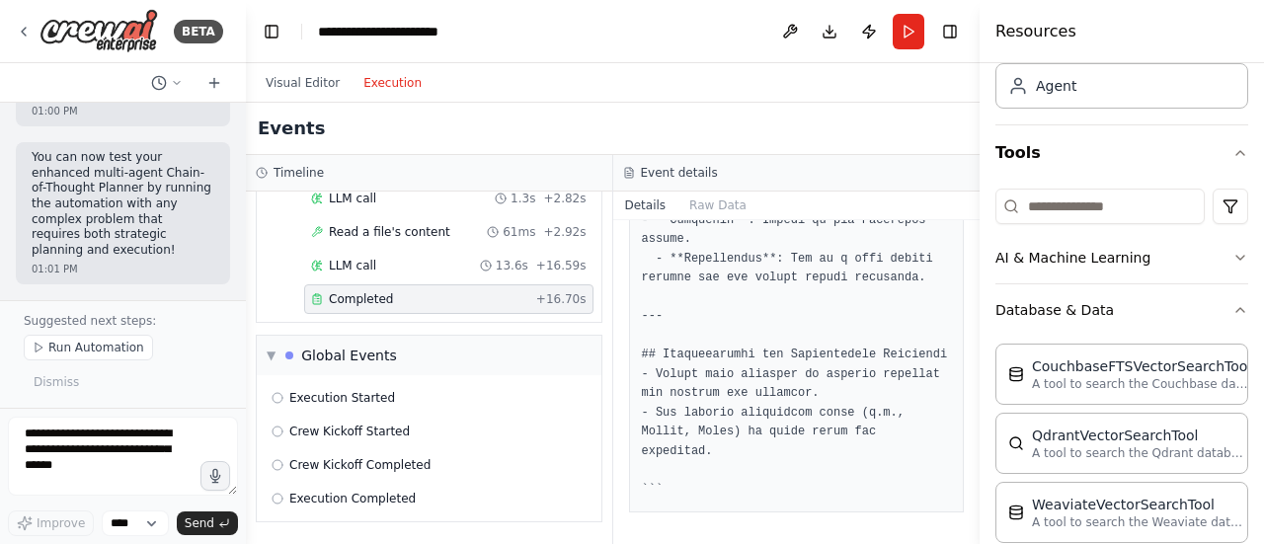
scroll to position [26, 0]
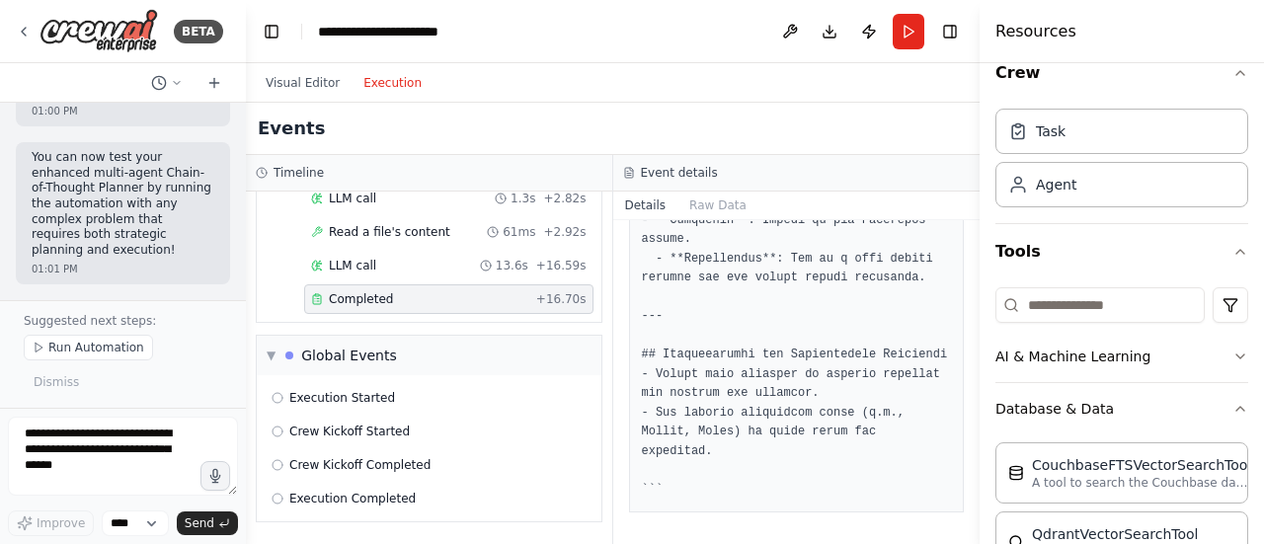
click at [1076, 359] on button "AI & Machine Learning" at bounding box center [1121, 356] width 253 height 51
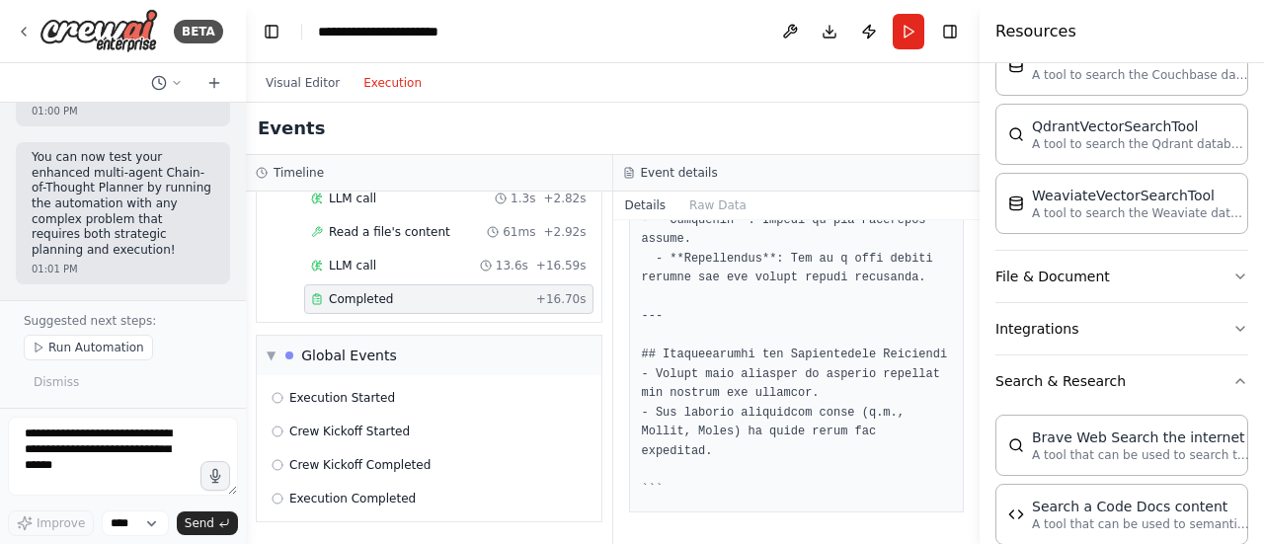
scroll to position [790, 0]
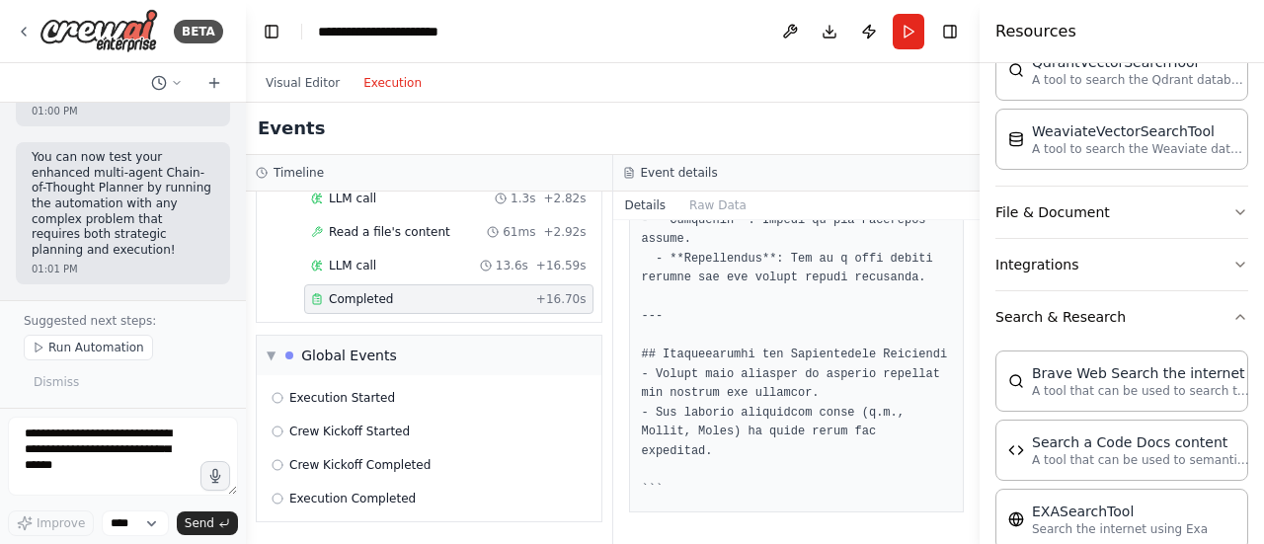
click at [1064, 259] on button "Integrations" at bounding box center [1121, 264] width 253 height 51
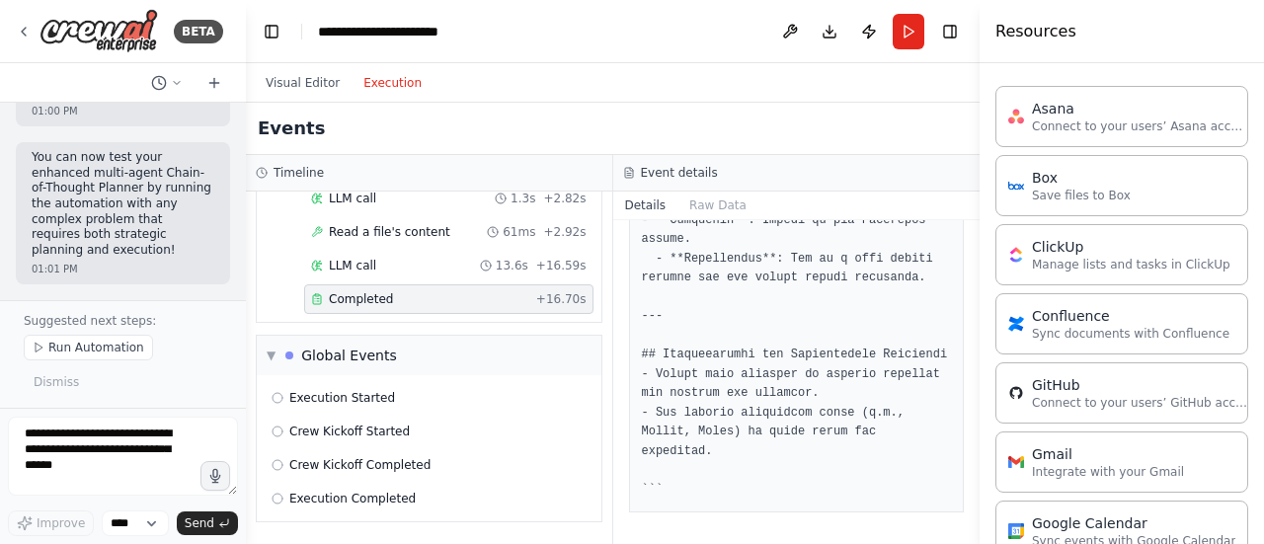
scroll to position [987, 0]
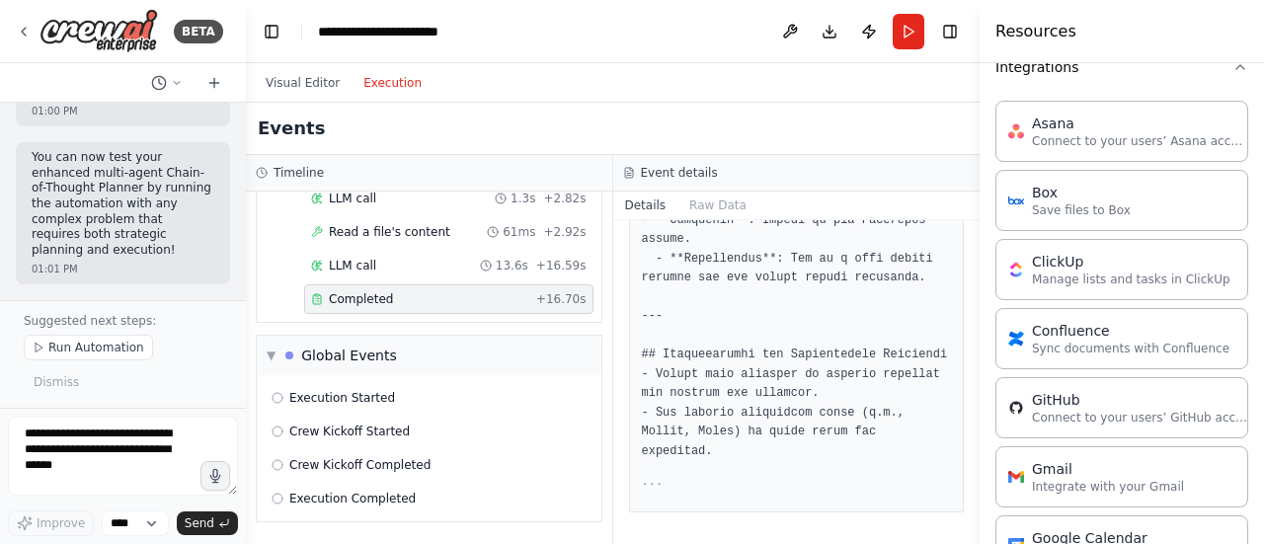
click at [1096, 413] on p "Connect to your users’ GitHub accounts" at bounding box center [1140, 418] width 217 height 16
click at [1121, 410] on p "Connect to your users’ GitHub accounts" at bounding box center [1140, 418] width 217 height 16
click at [1068, 410] on p "Connect to your users’ GitHub accounts" at bounding box center [1140, 418] width 217 height 16
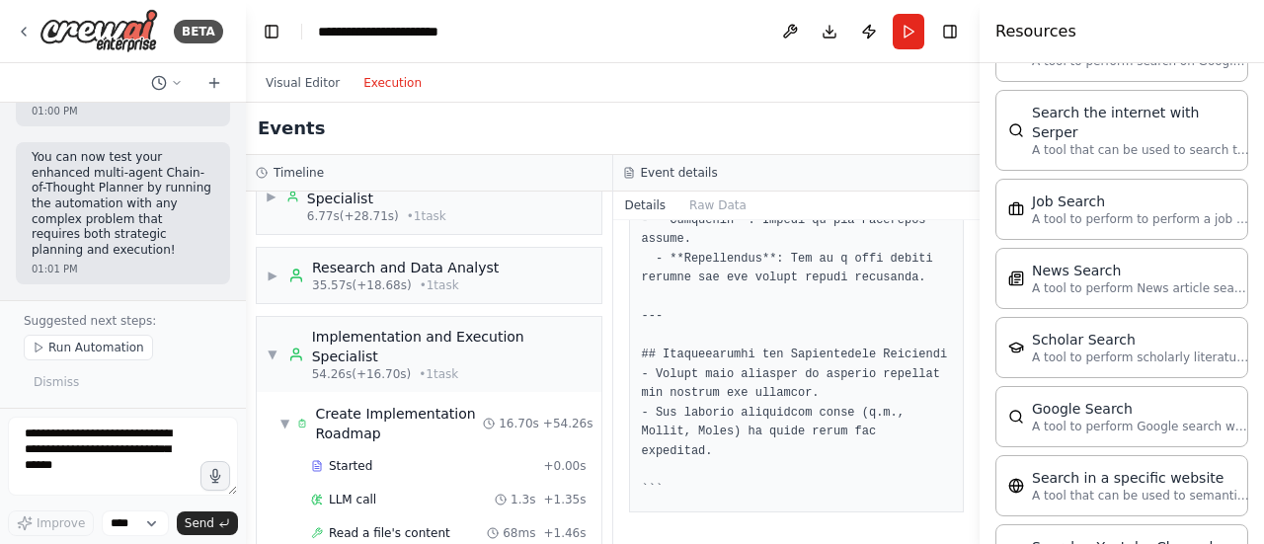
scroll to position [0, 0]
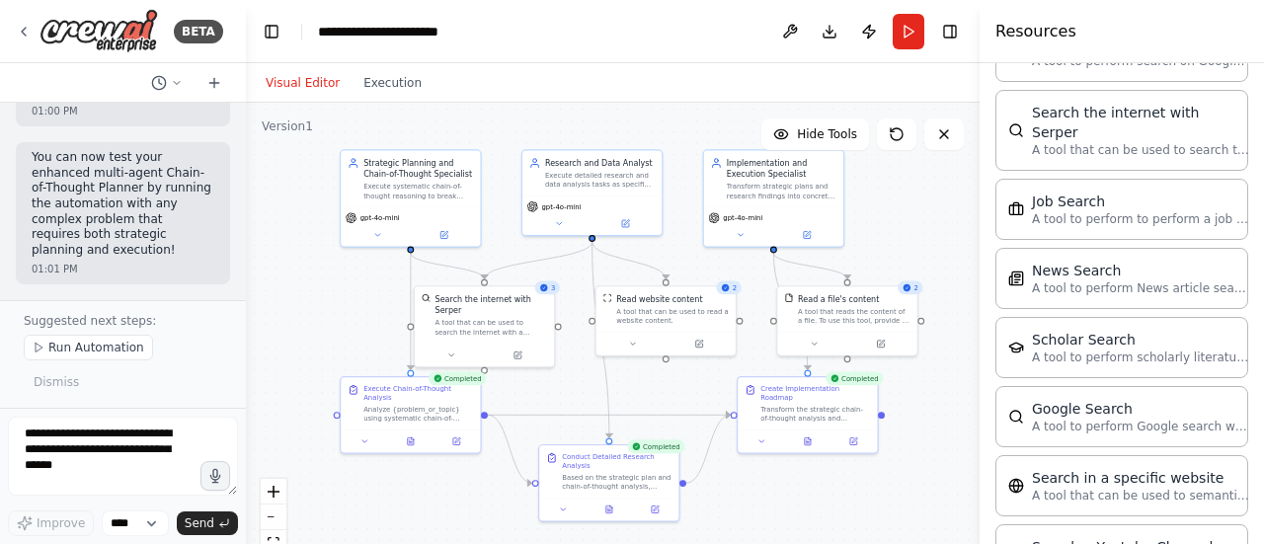
click at [288, 88] on button "Visual Editor" at bounding box center [303, 83] width 98 height 24
click at [846, 139] on span "Hide Tools" at bounding box center [827, 134] width 60 height 16
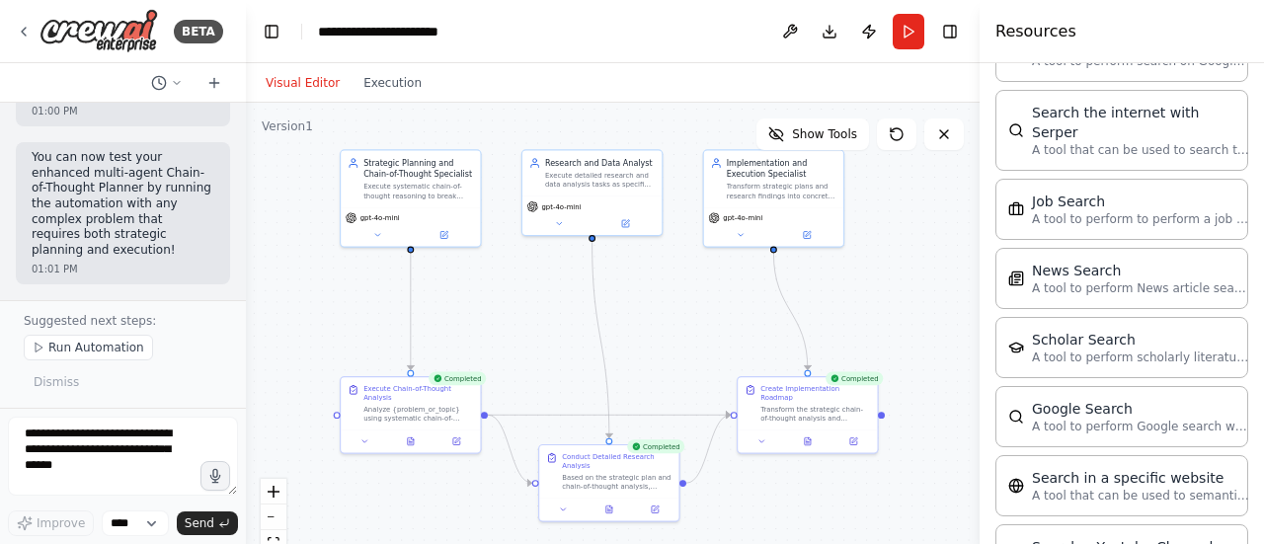
click at [846, 139] on span "Show Tools" at bounding box center [824, 134] width 65 height 16
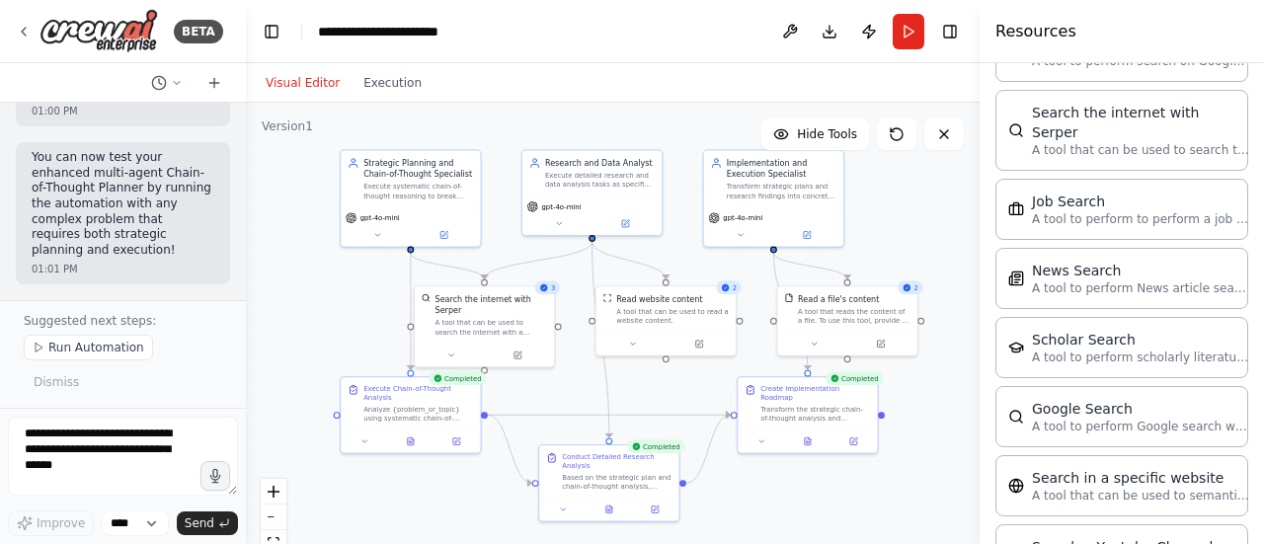
drag, startPoint x: 1058, startPoint y: 261, endPoint x: 893, endPoint y: 251, distance: 166.2
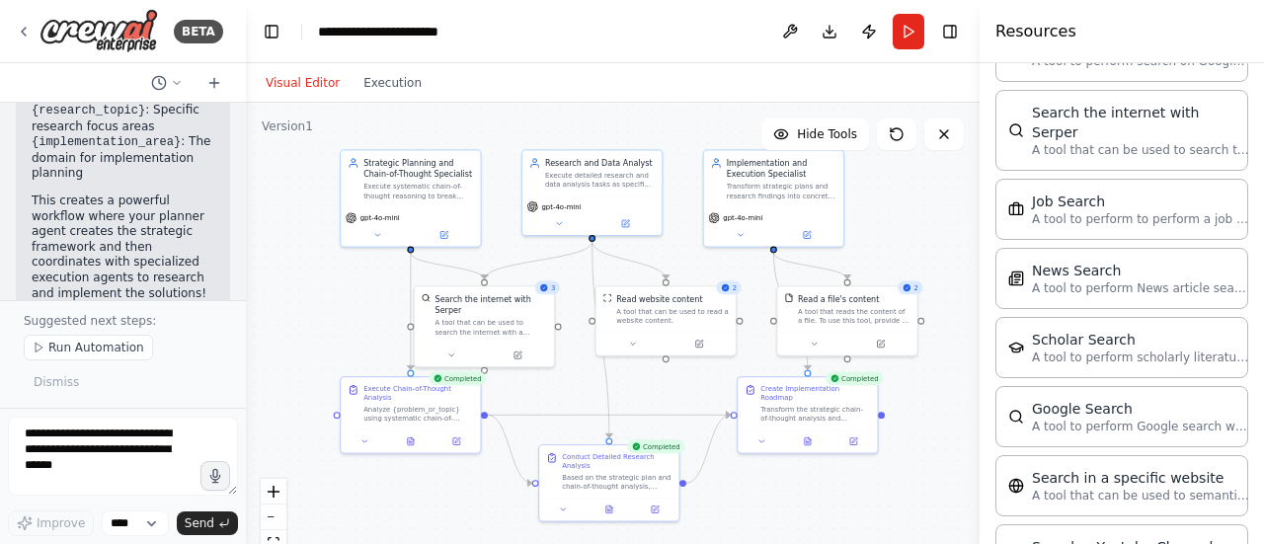
scroll to position [5443, 0]
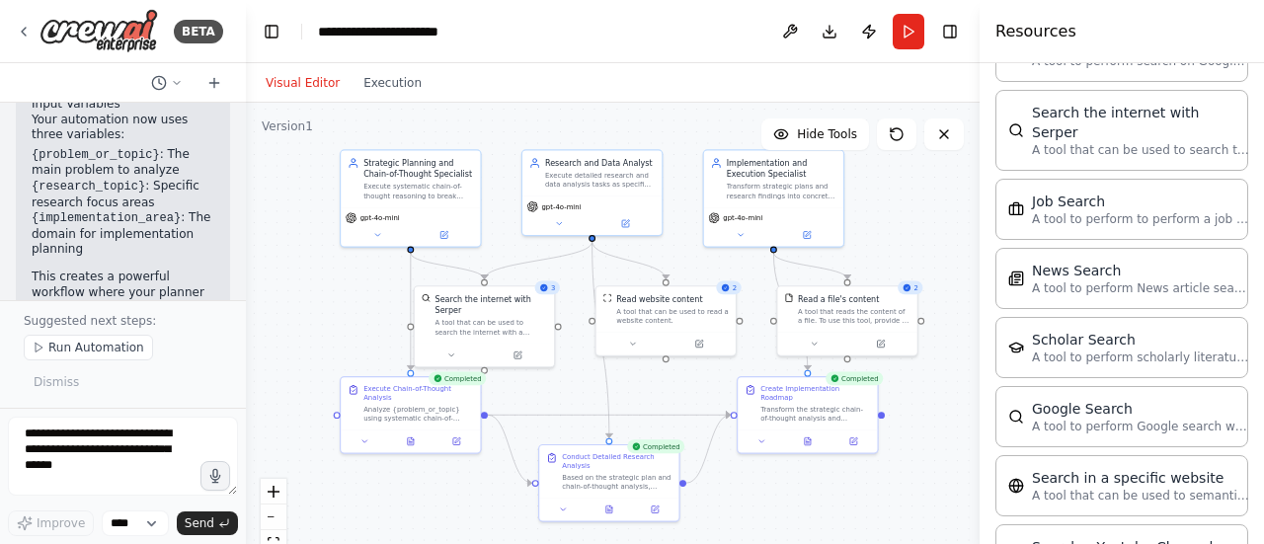
click at [213, 86] on icon at bounding box center [214, 83] width 16 height 16
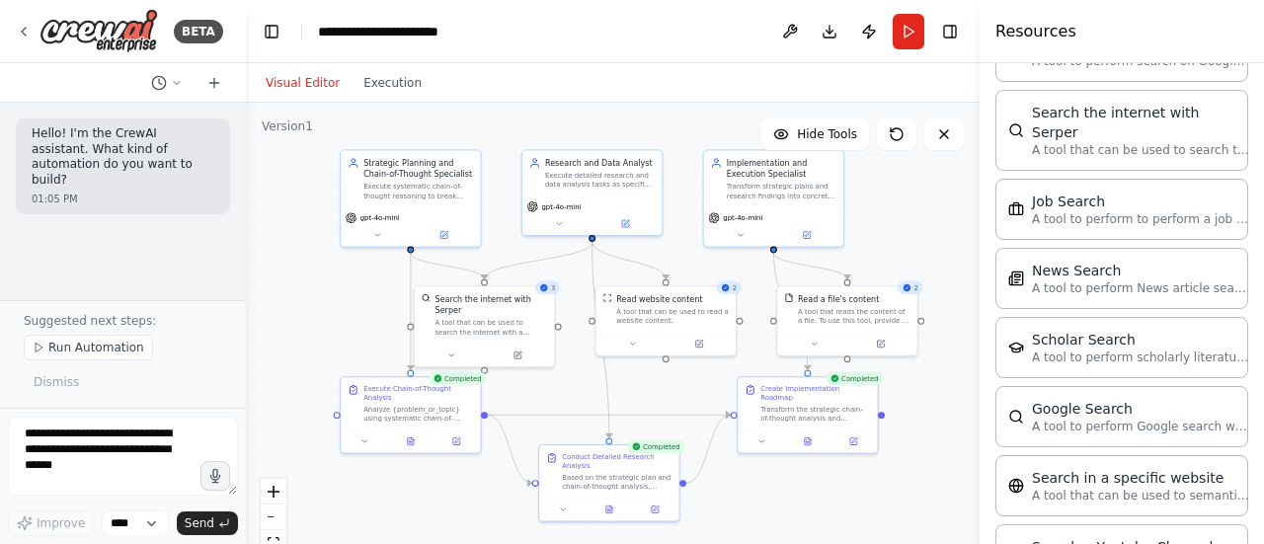
click at [25, 26] on icon at bounding box center [24, 32] width 16 height 16
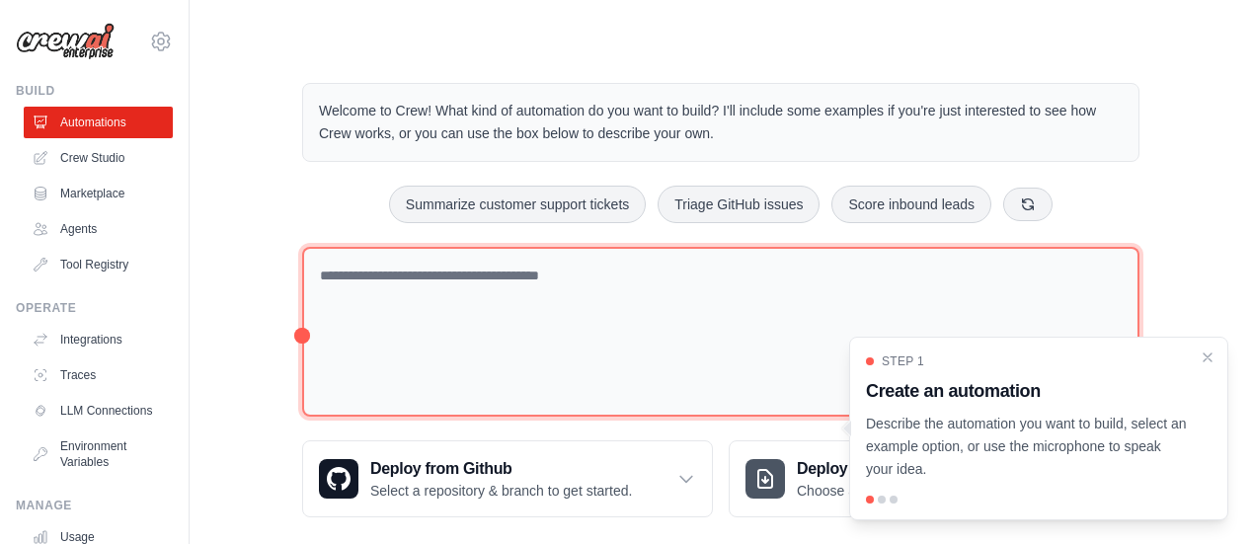
click at [438, 317] on textarea at bounding box center [720, 332] width 837 height 171
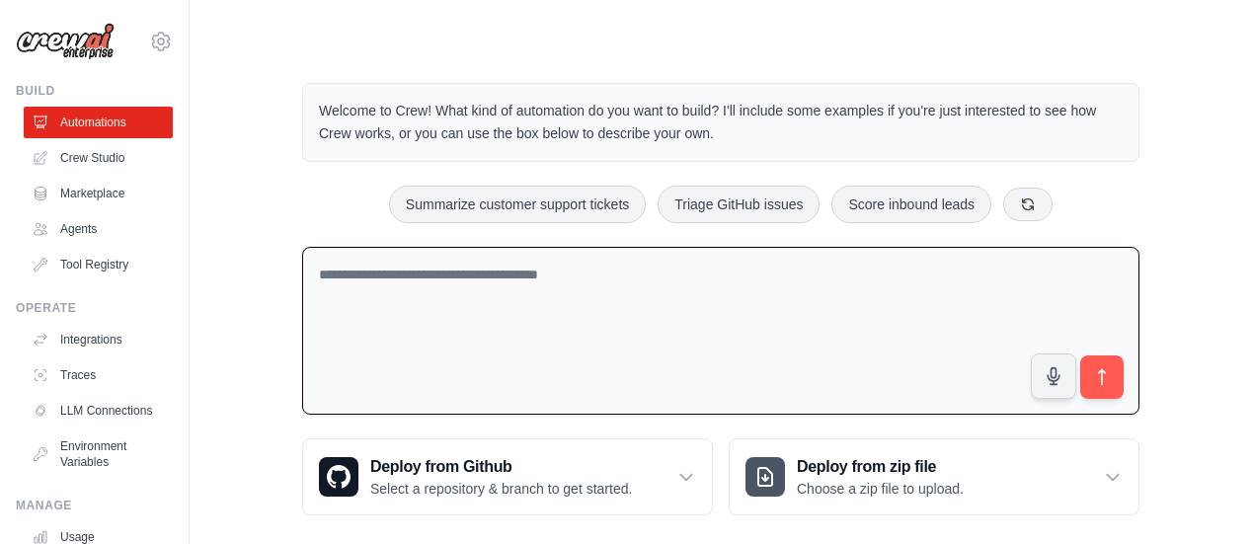
click at [83, 230] on link "Agents" at bounding box center [98, 229] width 149 height 32
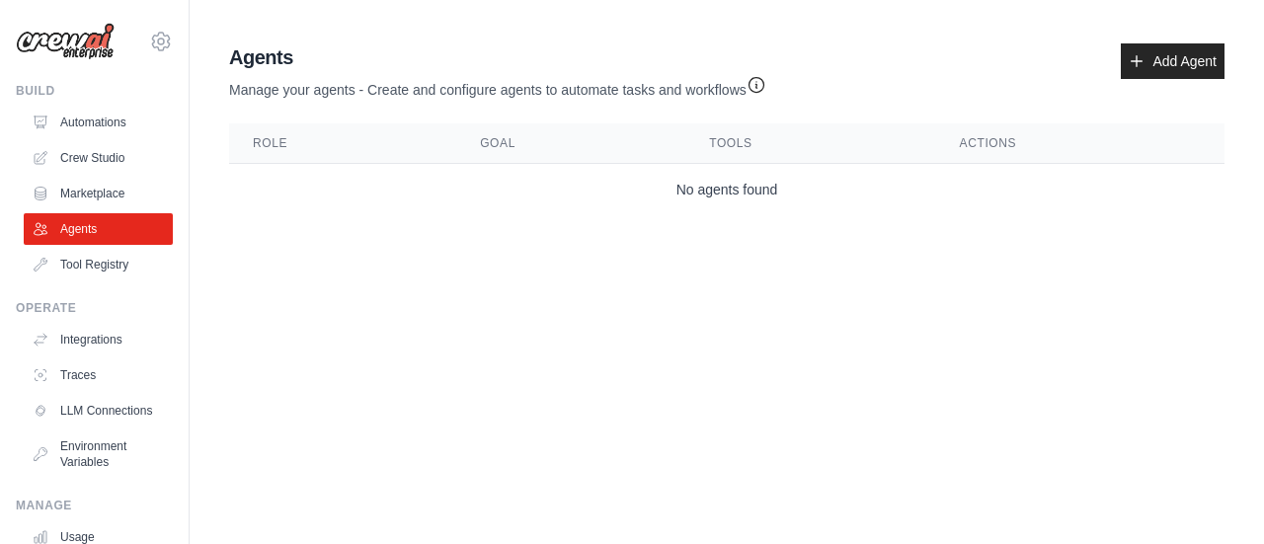
click at [82, 266] on link "Tool Registry" at bounding box center [98, 265] width 149 height 32
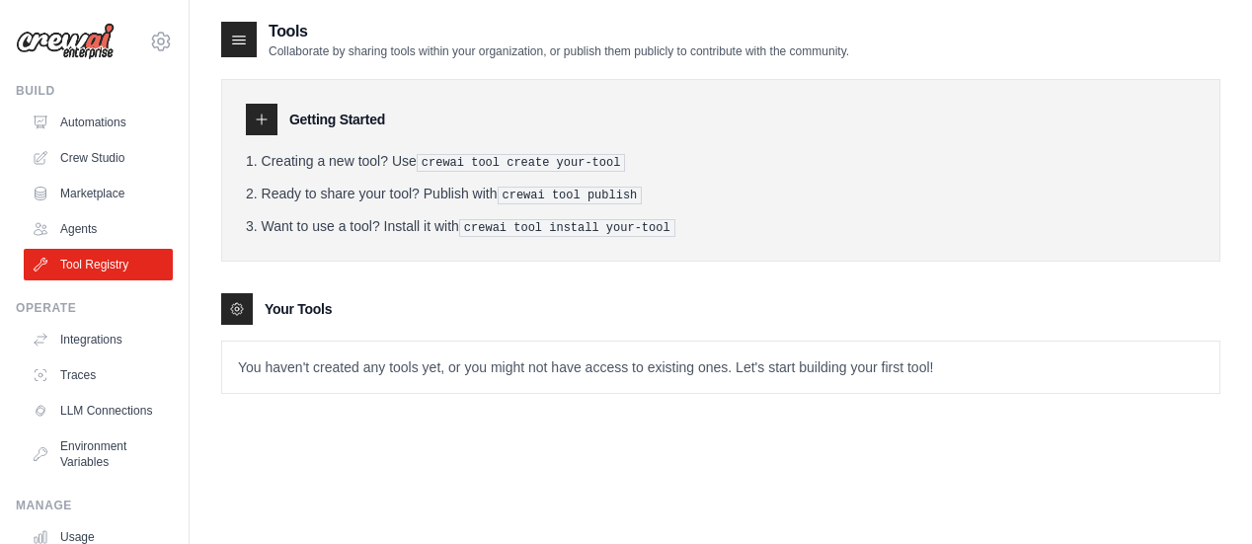
click at [81, 186] on link "Marketplace" at bounding box center [98, 194] width 149 height 32
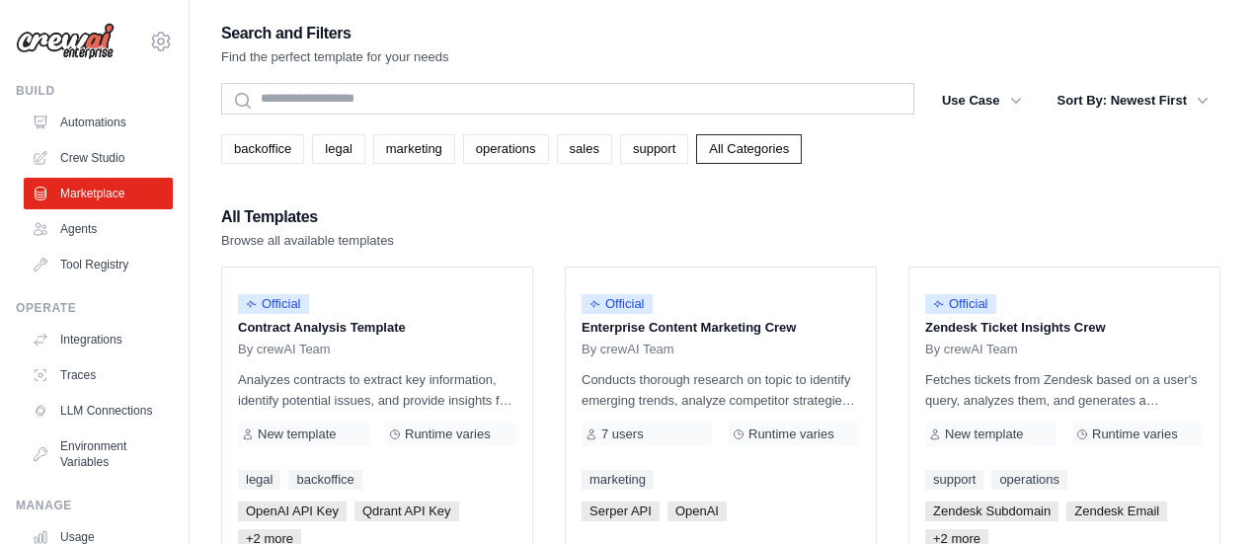
click at [75, 267] on link "Tool Registry" at bounding box center [98, 265] width 149 height 32
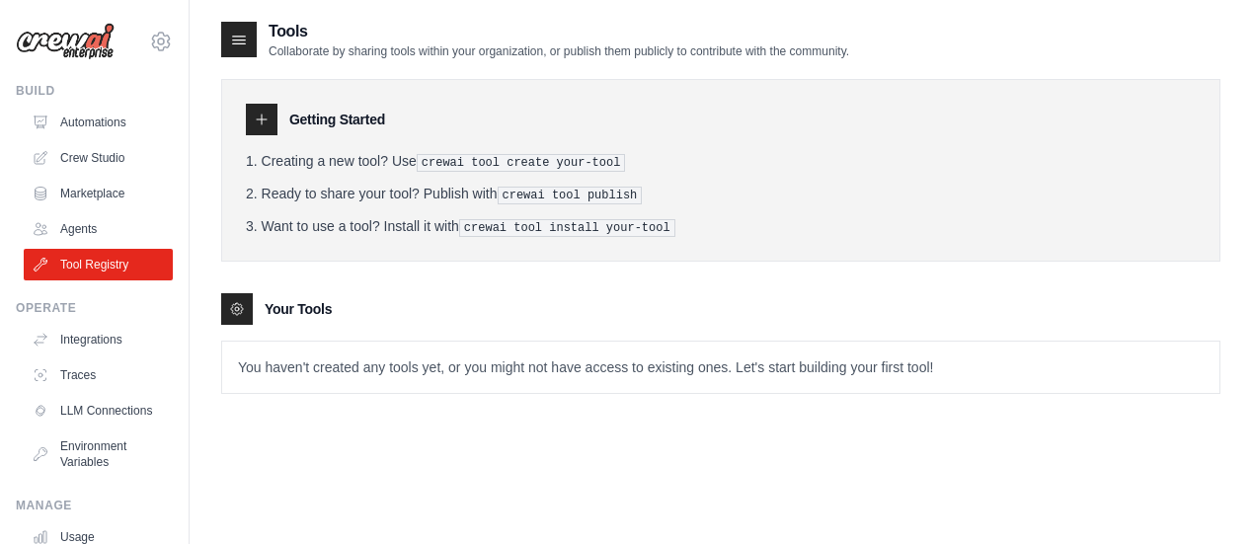
click at [107, 339] on link "Integrations" at bounding box center [98, 340] width 149 height 32
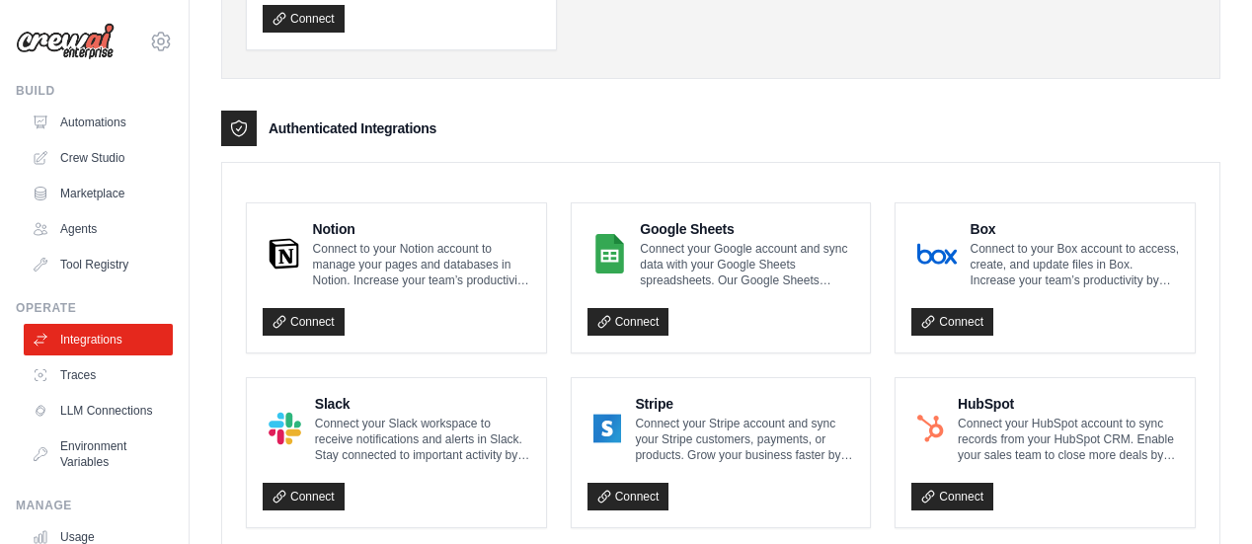
scroll to position [395, 0]
